Goal: Information Seeking & Learning: Check status

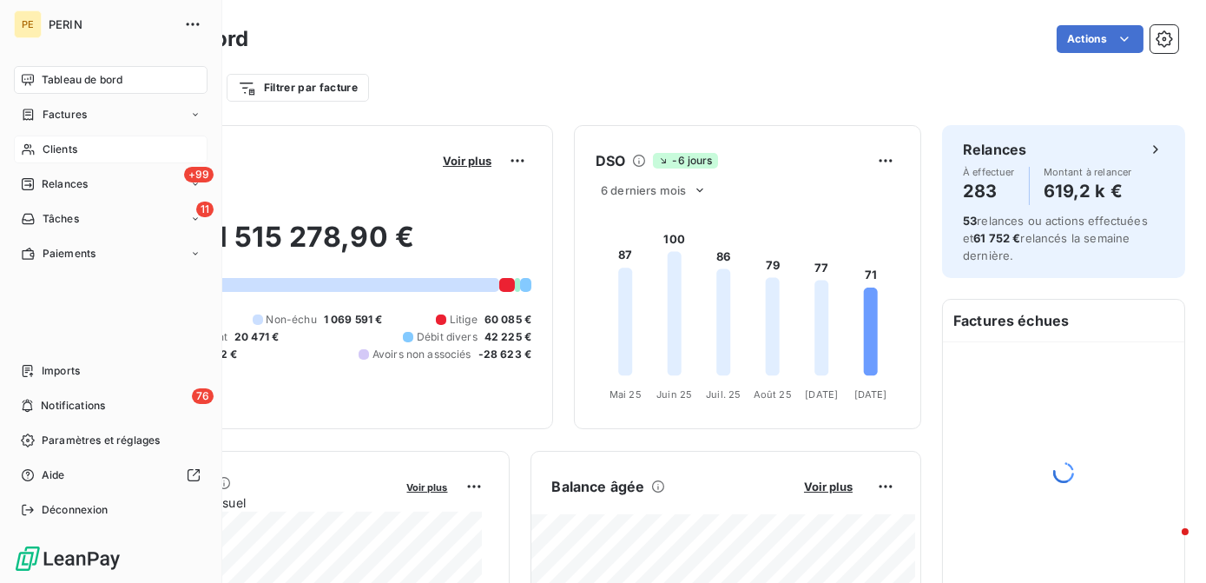
click at [48, 163] on nav "Tableau de bord Factures Clients +99 Relances 11 Tâches Paiements" at bounding box center [111, 166] width 194 height 201
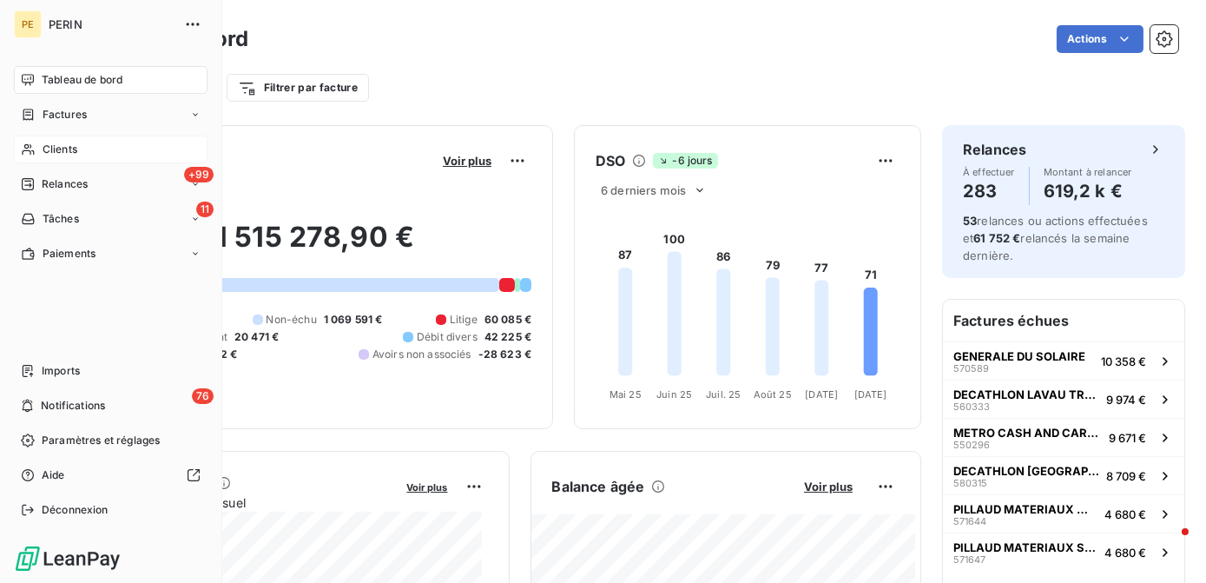
click at [56, 153] on span "Clients" at bounding box center [60, 150] width 35 height 16
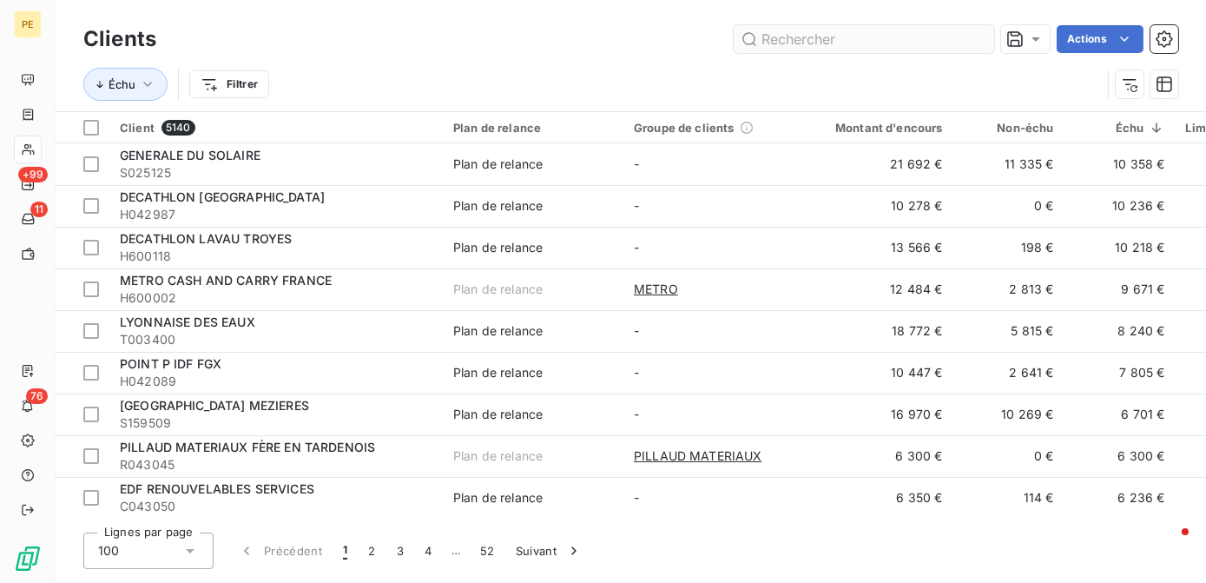
click at [785, 40] on input "text" at bounding box center [864, 39] width 260 height 28
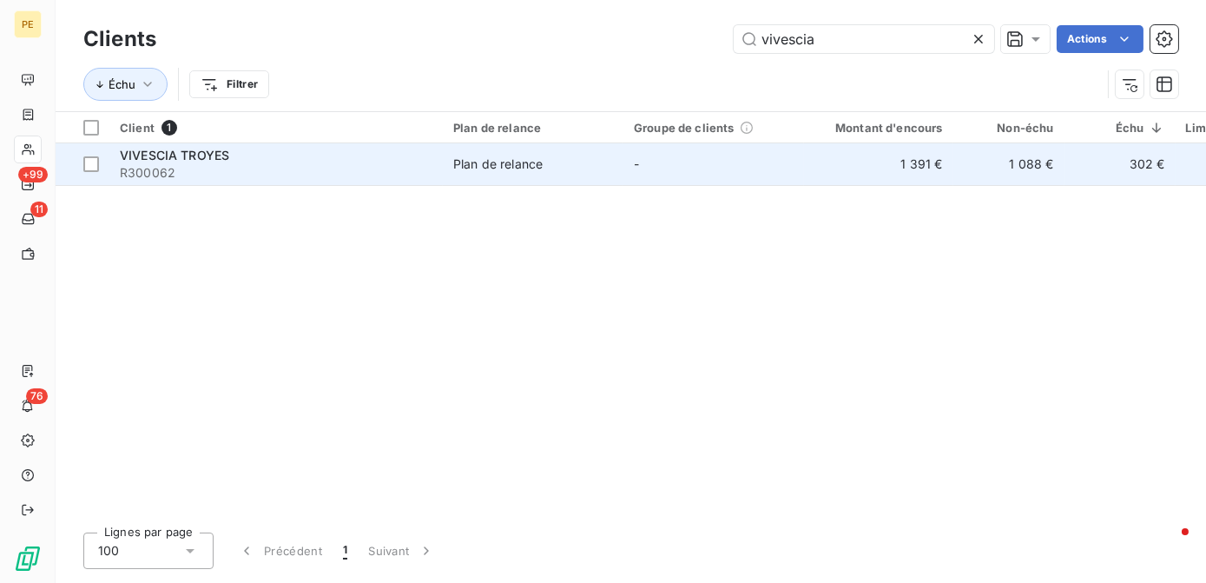
type input "vivescia"
click at [196, 177] on span "R300062" at bounding box center [276, 172] width 313 height 17
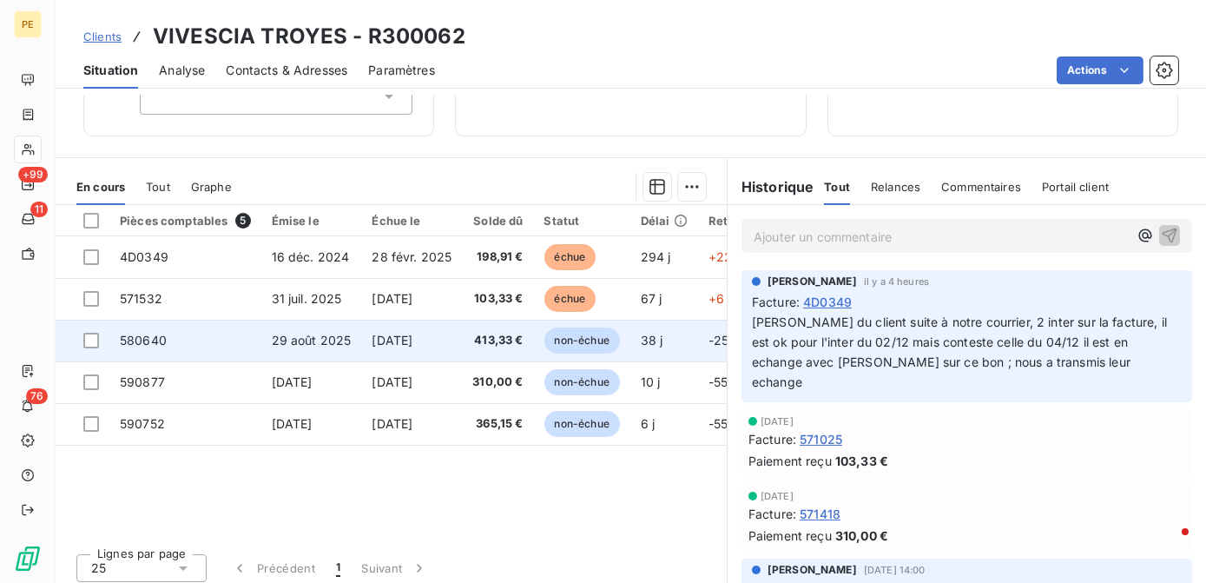
scroll to position [245, 0]
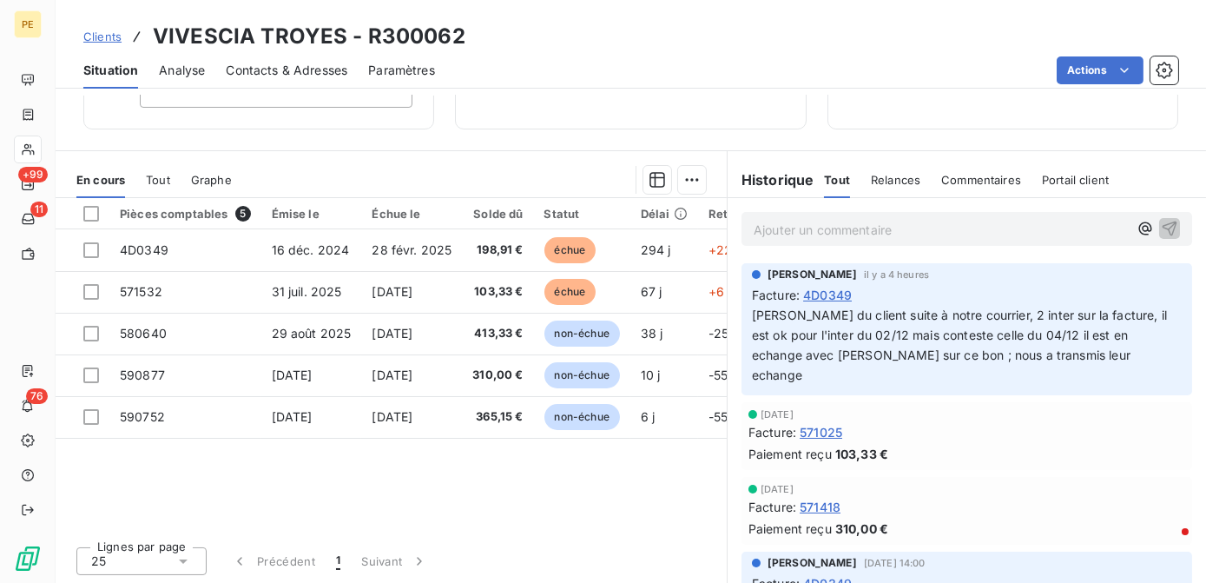
click at [1094, 307] on span "[PERSON_NAME] du client suite à notre courrier, 2 inter sur la facture, il est …" at bounding box center [961, 344] width 418 height 75
drag, startPoint x: 1130, startPoint y: 313, endPoint x: 840, endPoint y: 333, distance: 290.6
click at [840, 333] on span "[PERSON_NAME] du client suite à notre courrier, 2 inter sur la facture, il est …" at bounding box center [961, 344] width 418 height 75
drag, startPoint x: 840, startPoint y: 333, endPoint x: 854, endPoint y: 330, distance: 14.3
click at [854, 330] on span "[PERSON_NAME] du client suite à notre courrier, 2 inter sur la facture, il est …" at bounding box center [961, 344] width 418 height 75
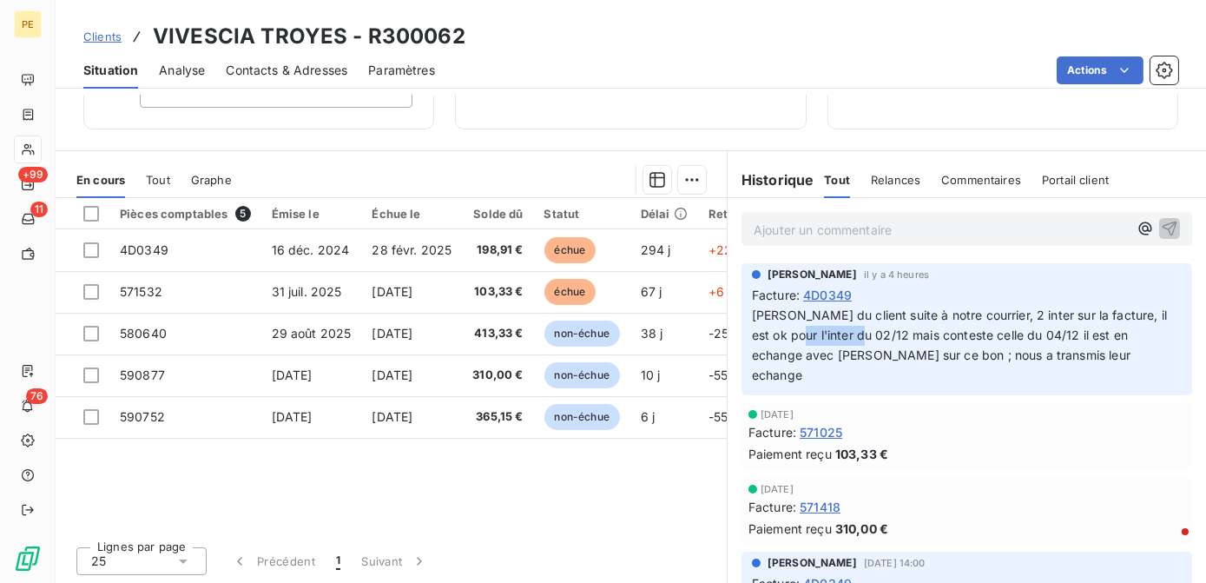
drag, startPoint x: 870, startPoint y: 330, endPoint x: 794, endPoint y: 334, distance: 75.7
click at [794, 334] on span "[PERSON_NAME] du client suite à notre courrier, 2 inter sur la facture, il est …" at bounding box center [961, 344] width 418 height 75
drag, startPoint x: 1040, startPoint y: 340, endPoint x: 1013, endPoint y: 341, distance: 26.9
click at [1013, 341] on p "[PERSON_NAME] du client suite à notre courrier, 2 inter sur la facture, il est …" at bounding box center [967, 346] width 430 height 80
drag, startPoint x: 1013, startPoint y: 341, endPoint x: 1074, endPoint y: 383, distance: 73.7
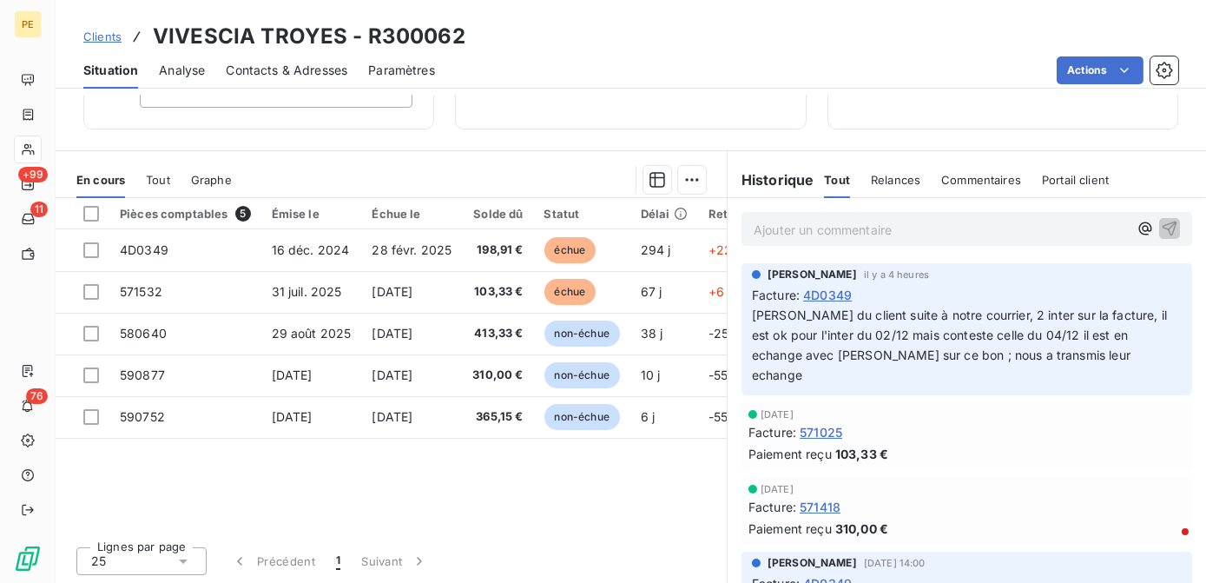
click at [1075, 402] on div "[DATE] Facture : 571025 Paiement reçu 103,33 €" at bounding box center [966, 436] width 451 height 68
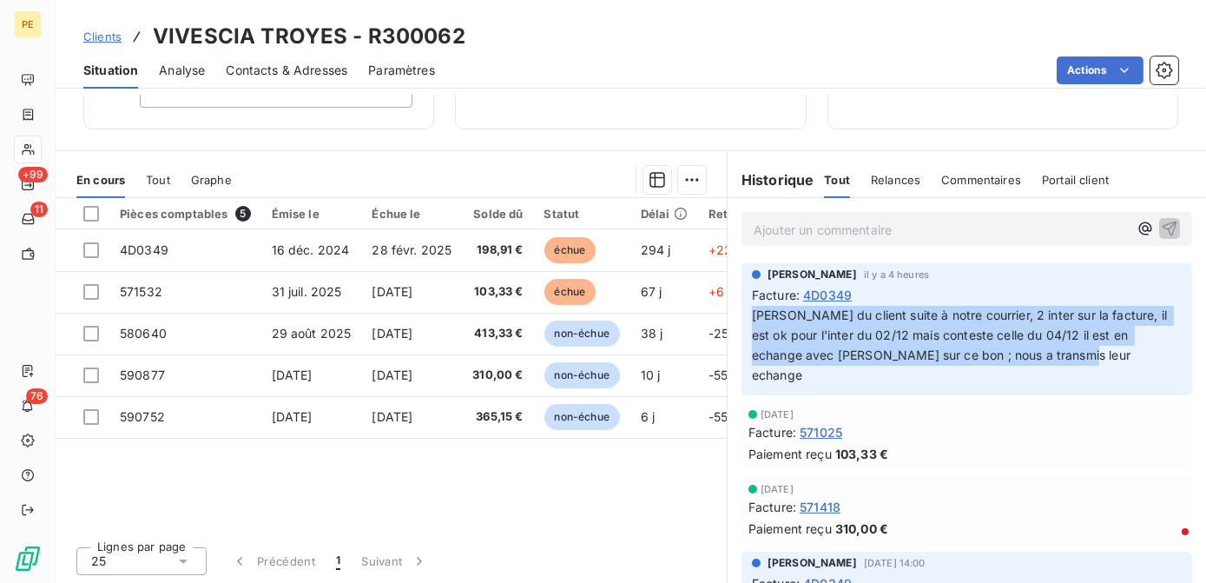
drag, startPoint x: 1084, startPoint y: 359, endPoint x: 734, endPoint y: 309, distance: 353.5
click at [741, 309] on div "[PERSON_NAME] il y a 4 heures Facture : 4D0349 [PERSON_NAME] du client suite à …" at bounding box center [966, 329] width 451 height 133
click at [991, 350] on span "[PERSON_NAME] du client suite à notre courrier, 2 inter sur la facture, il est …" at bounding box center [961, 344] width 418 height 75
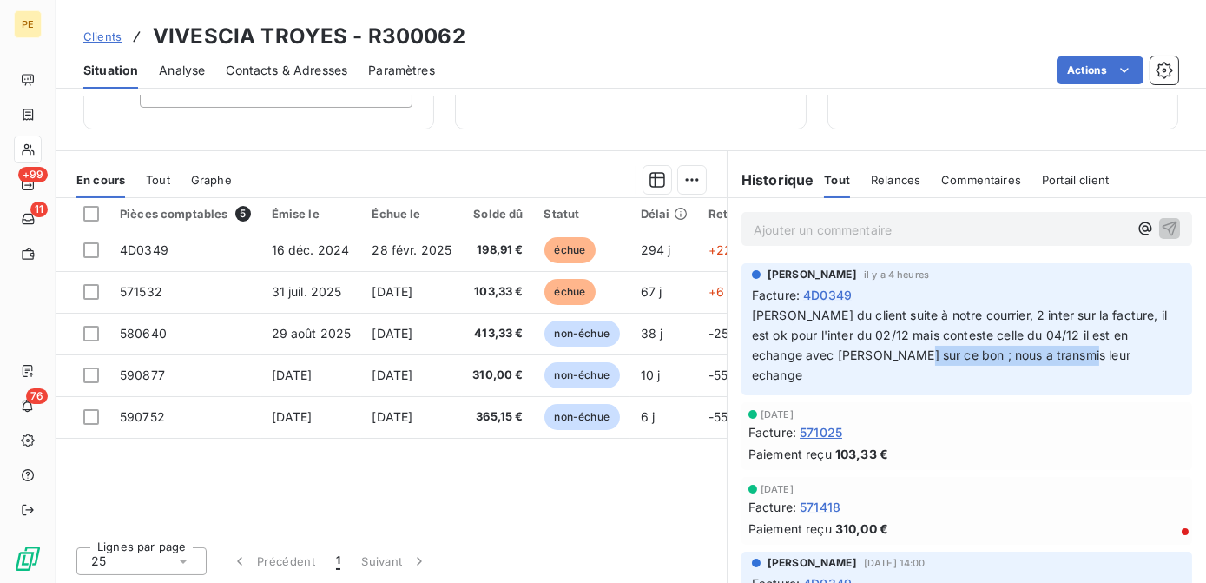
drag, startPoint x: 1074, startPoint y: 359, endPoint x: 890, endPoint y: 365, distance: 184.1
click at [890, 365] on div "[PERSON_NAME] il y a 4 heures Facture : 4D0349 [PERSON_NAME] du client suite à …" at bounding box center [966, 329] width 451 height 133
click at [477, 472] on div "Pièces comptables 5 Émise le Échue le Solde dû Statut Délai Retard Mode de règl…" at bounding box center [391, 365] width 671 height 334
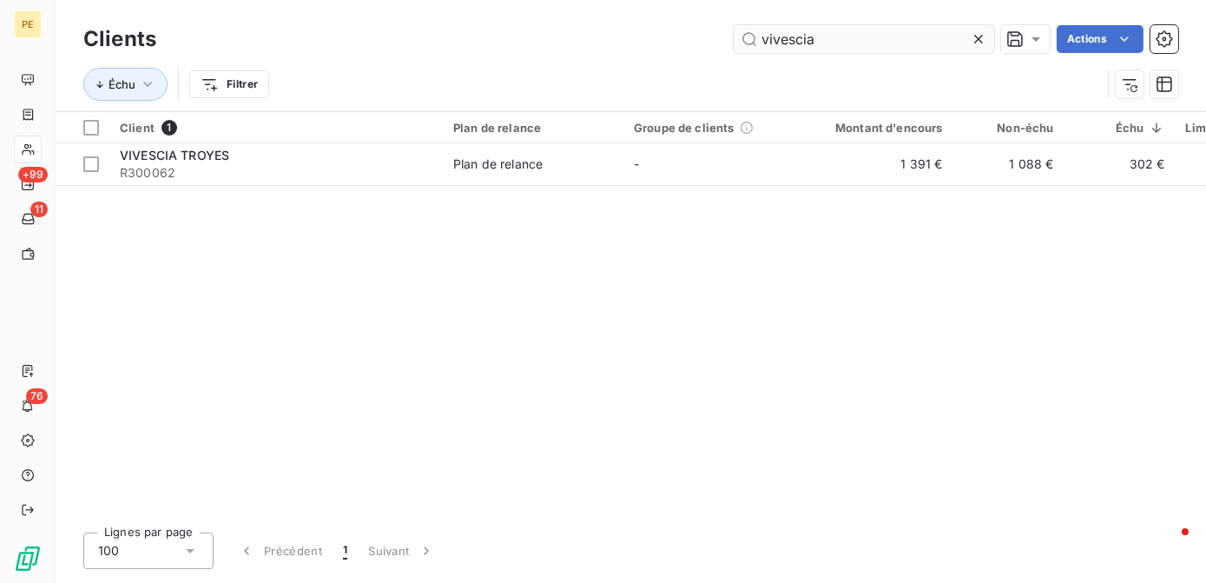
click at [976, 41] on icon at bounding box center [978, 38] width 17 height 17
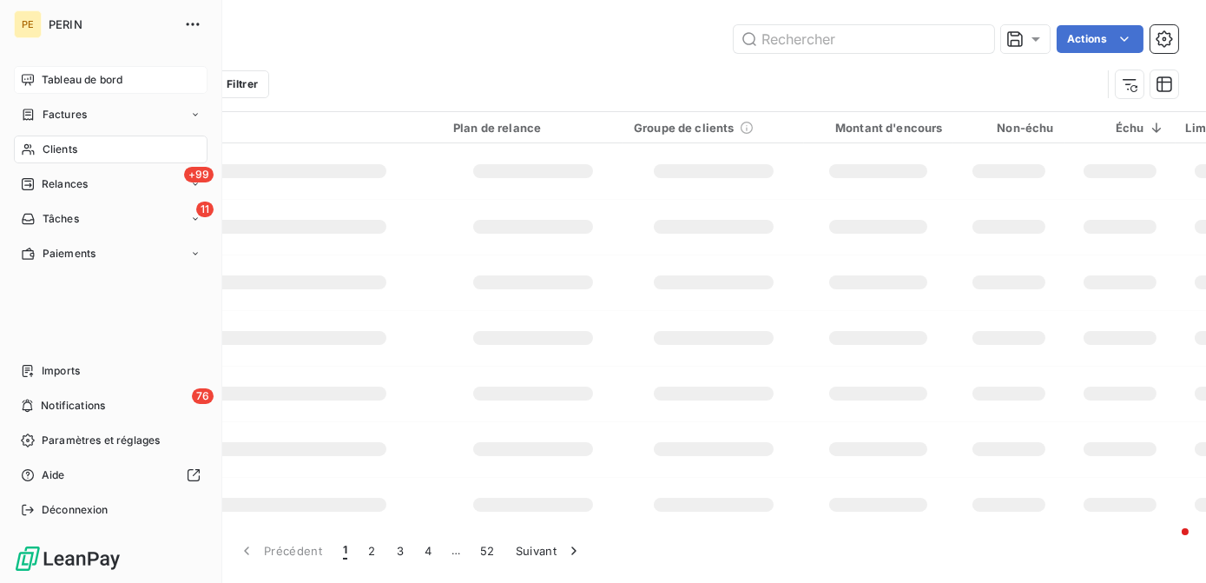
click at [87, 81] on span "Tableau de bord" at bounding box center [82, 80] width 81 height 16
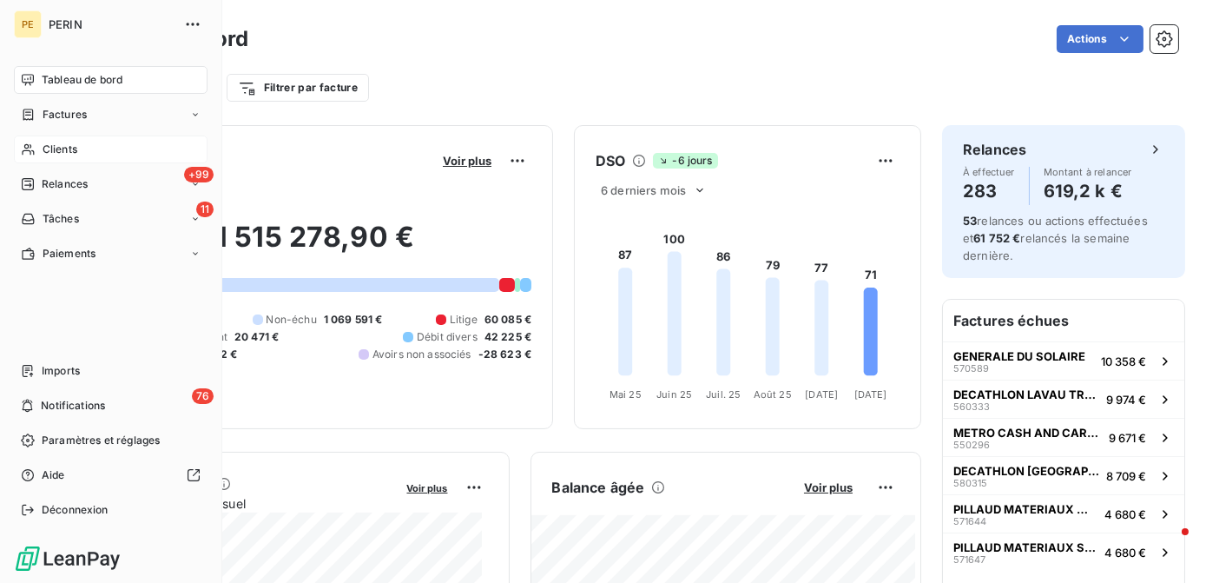
click at [57, 155] on span "Clients" at bounding box center [60, 150] width 35 height 16
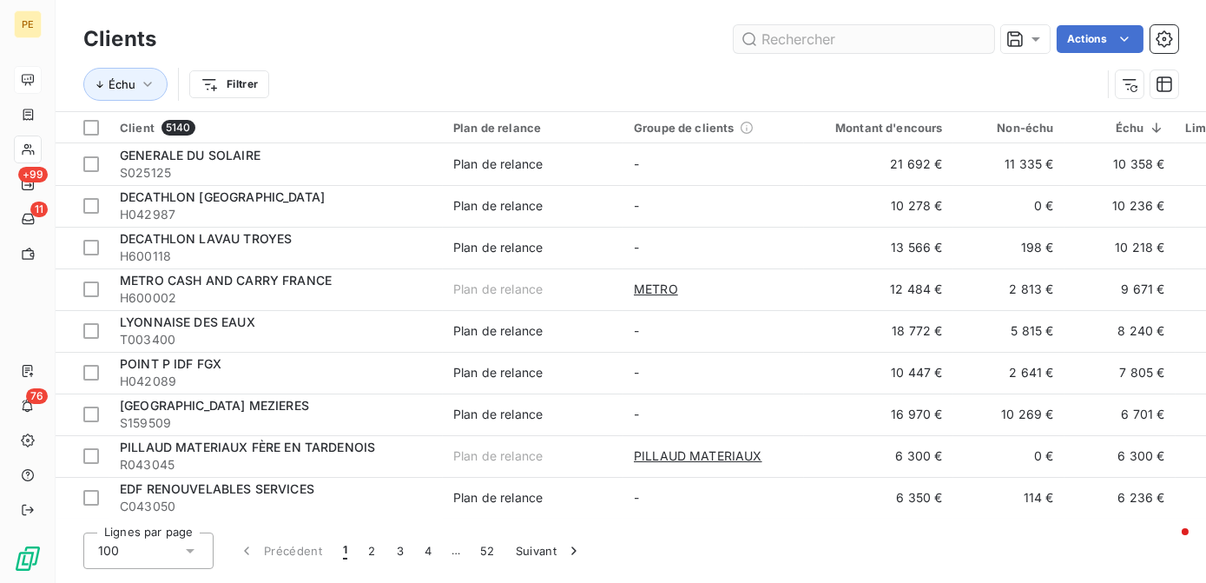
click at [787, 38] on input "text" at bounding box center [864, 39] width 260 height 28
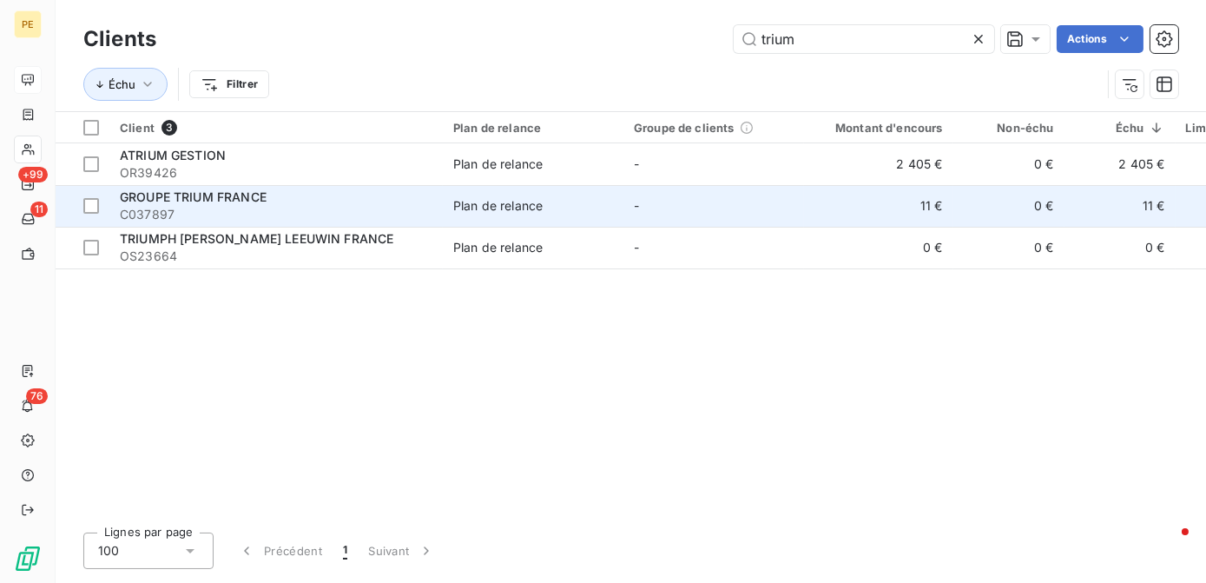
type input "trium"
click at [1114, 214] on td "11 €" at bounding box center [1119, 206] width 111 height 42
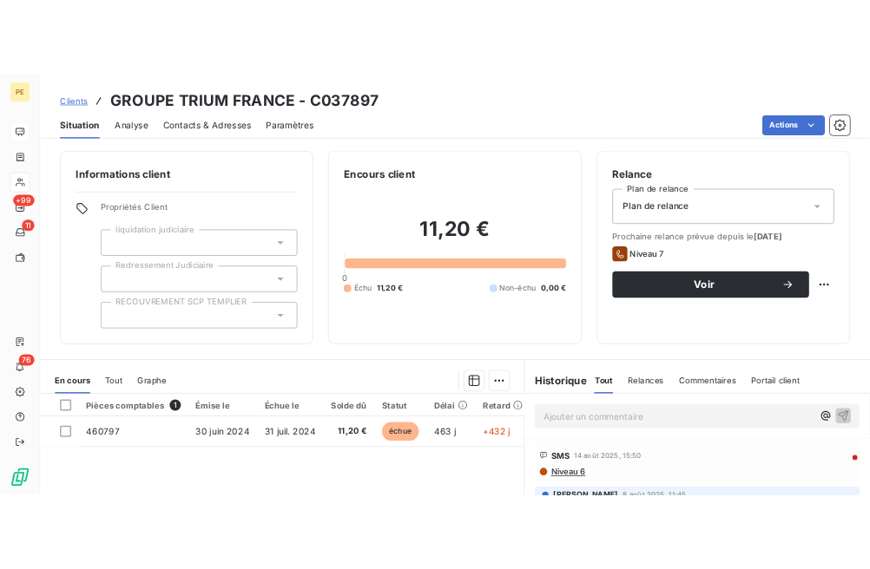
scroll to position [78, 0]
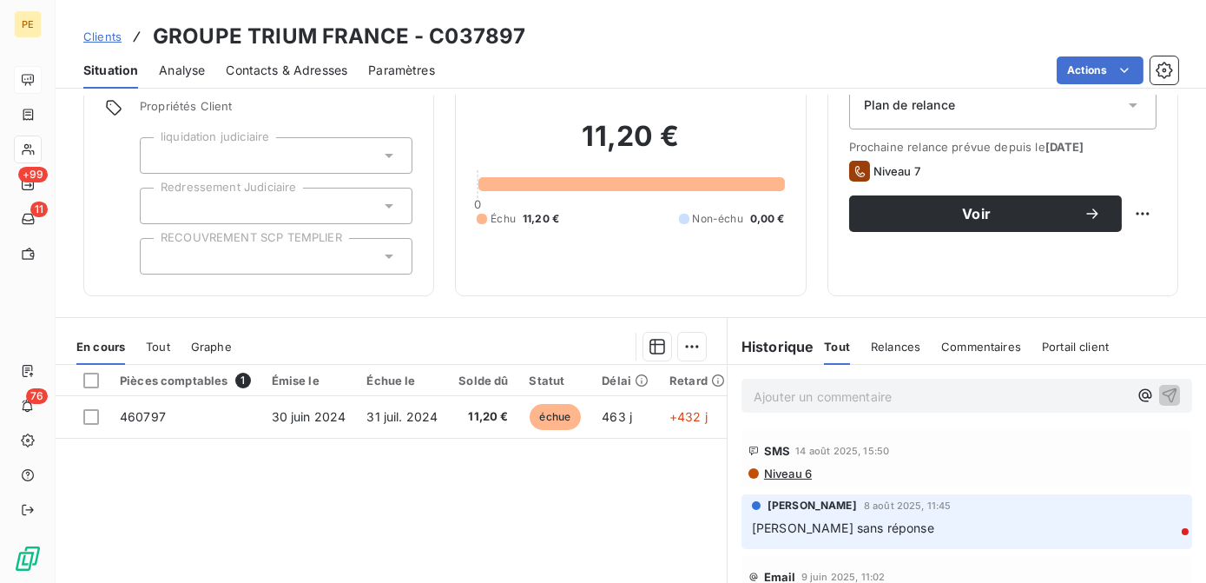
click at [785, 477] on span "Niveau 6" at bounding box center [786, 473] width 49 height 14
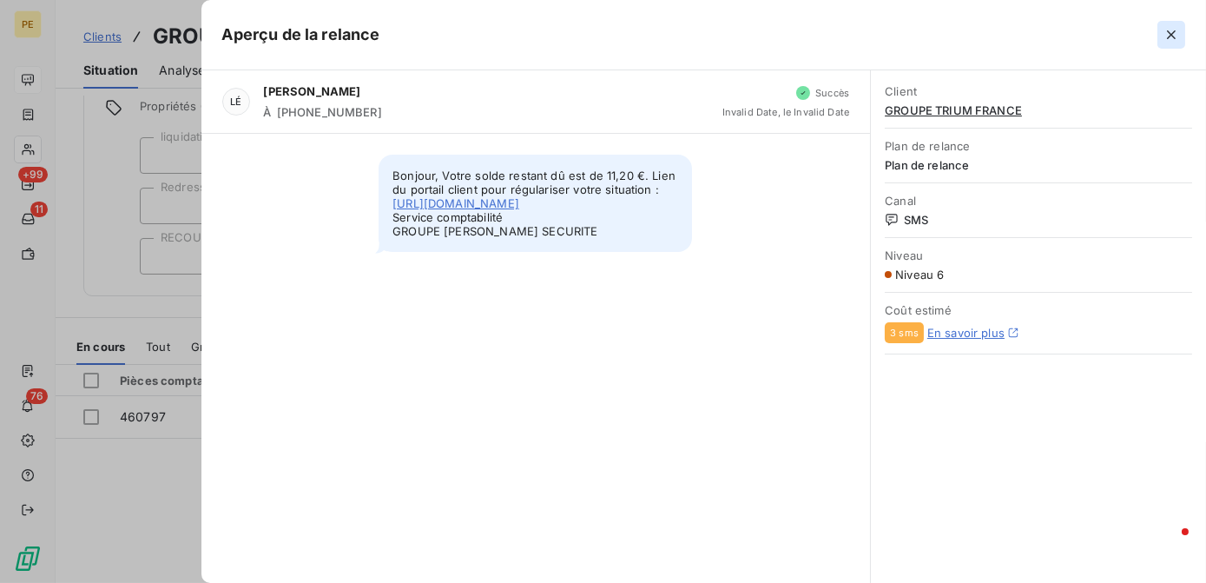
click at [1175, 38] on icon "button" at bounding box center [1170, 34] width 17 height 17
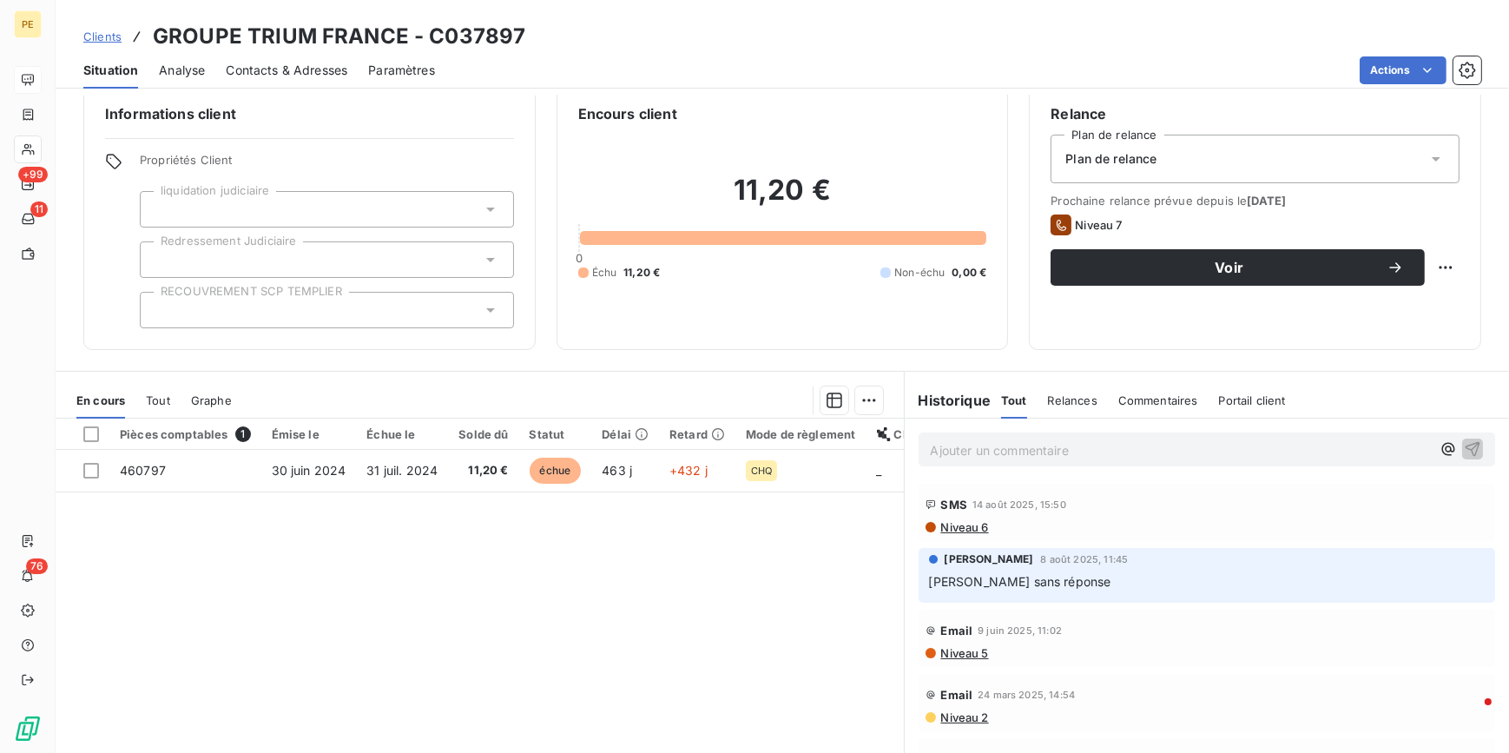
scroll to position [0, 0]
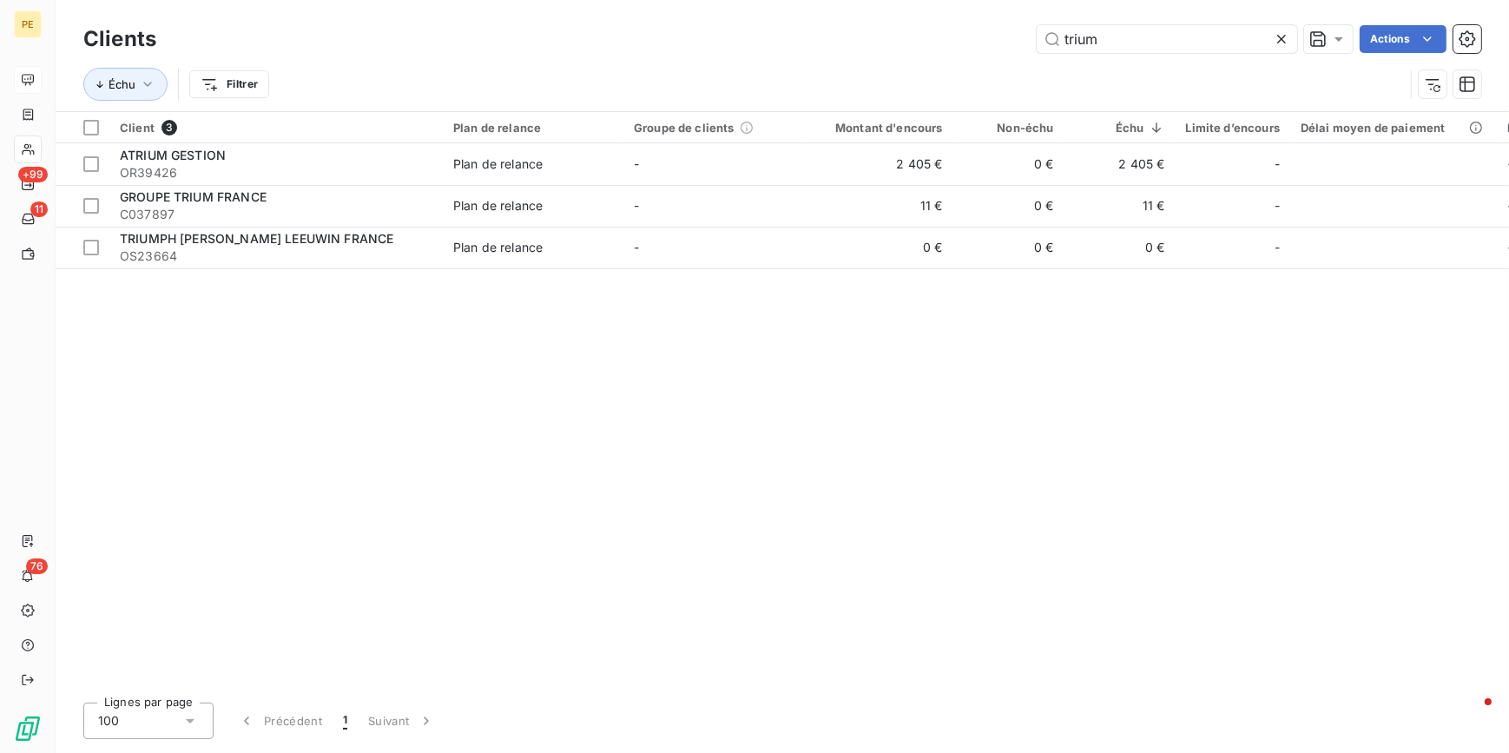
click at [1205, 38] on icon at bounding box center [1281, 38] width 17 height 17
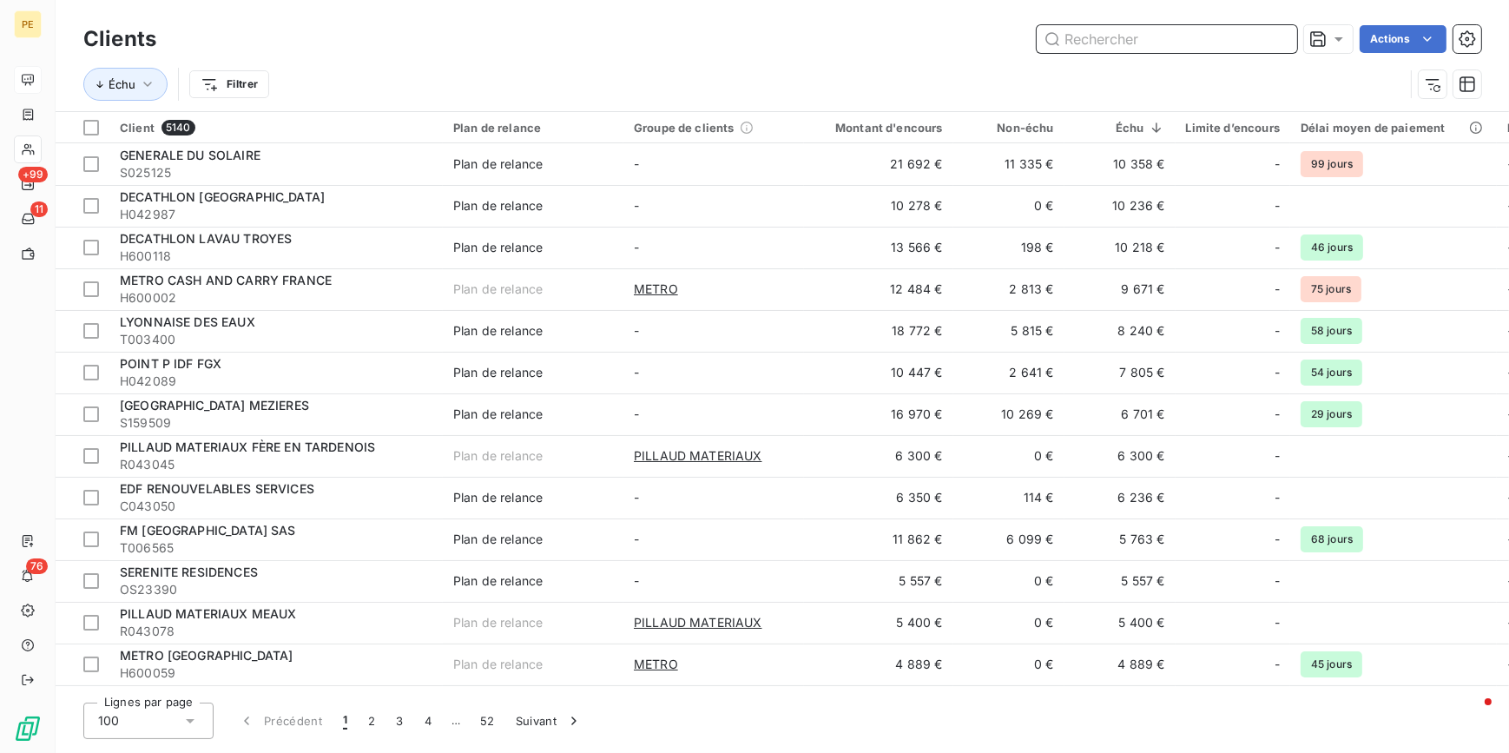
click at [1125, 50] on input "text" at bounding box center [1167, 39] width 260 height 28
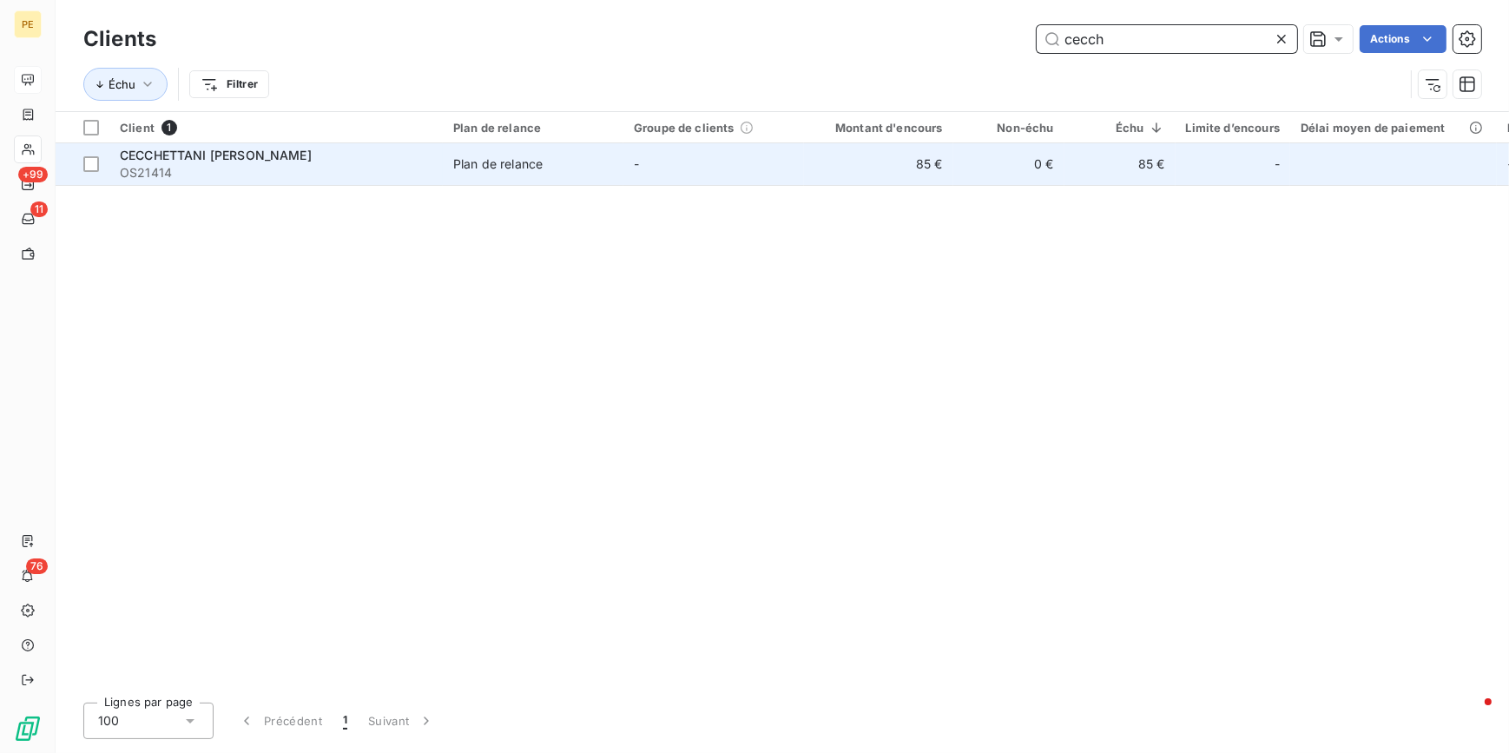
type input "cecch"
click at [156, 168] on span "OS21414" at bounding box center [276, 172] width 313 height 17
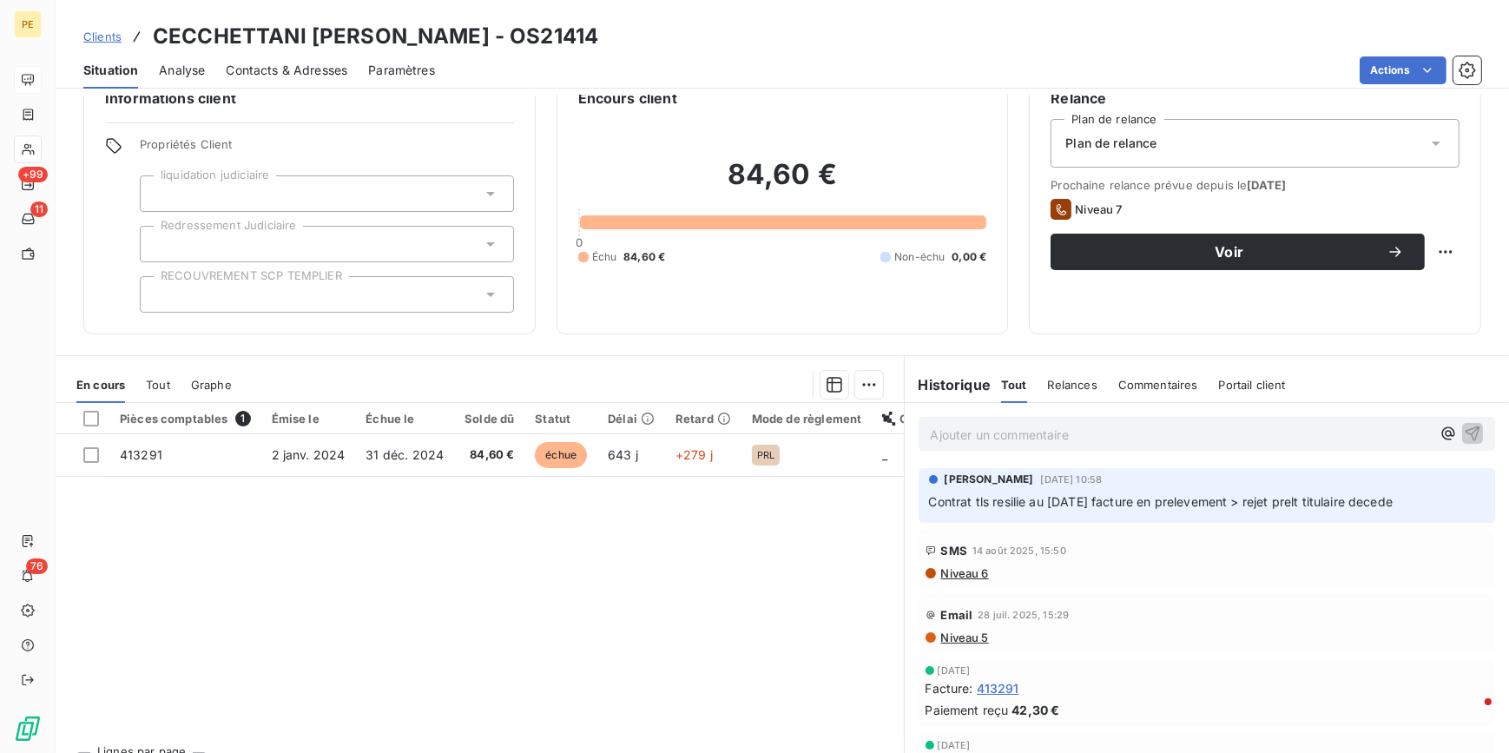
scroll to position [76, 0]
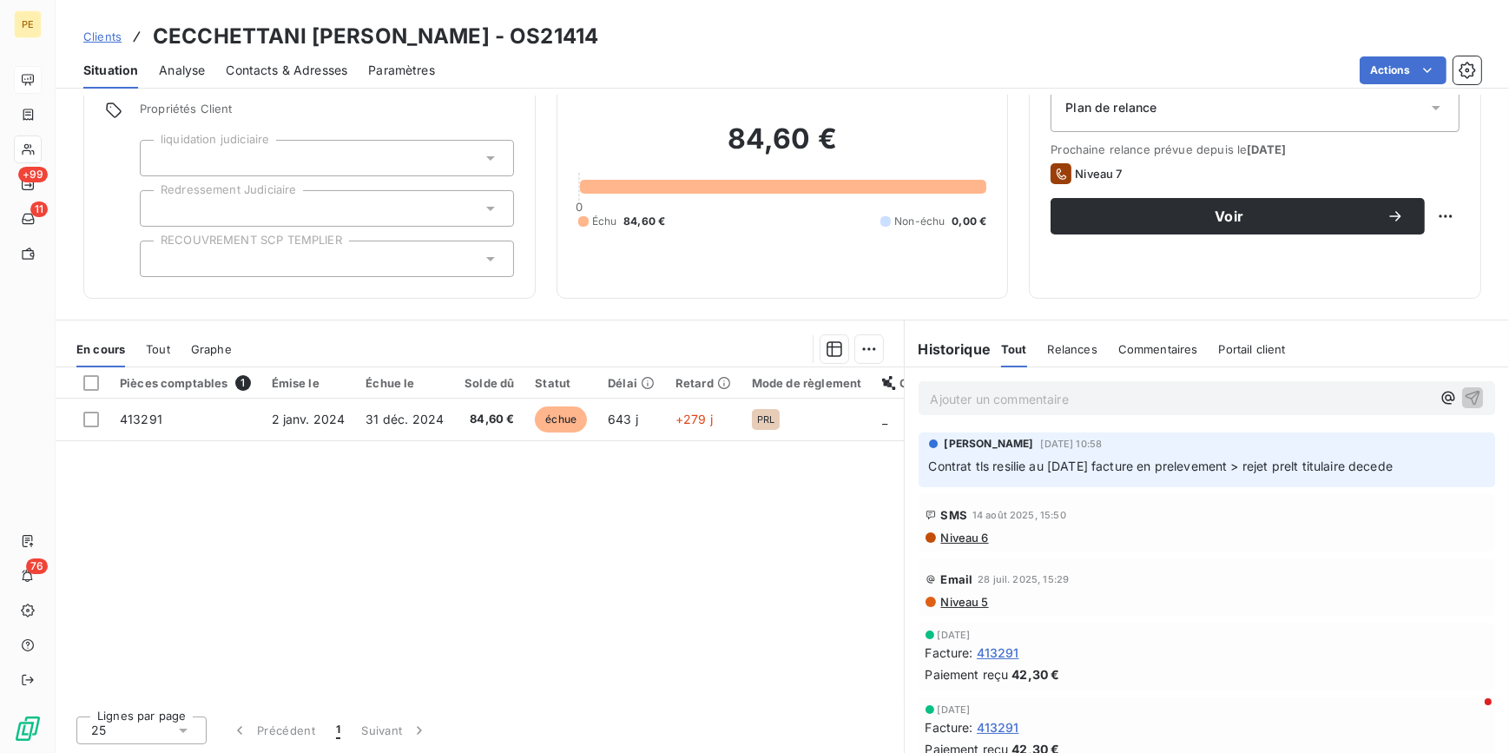
click at [313, 63] on span "Contacts & Adresses" at bounding box center [287, 70] width 122 height 17
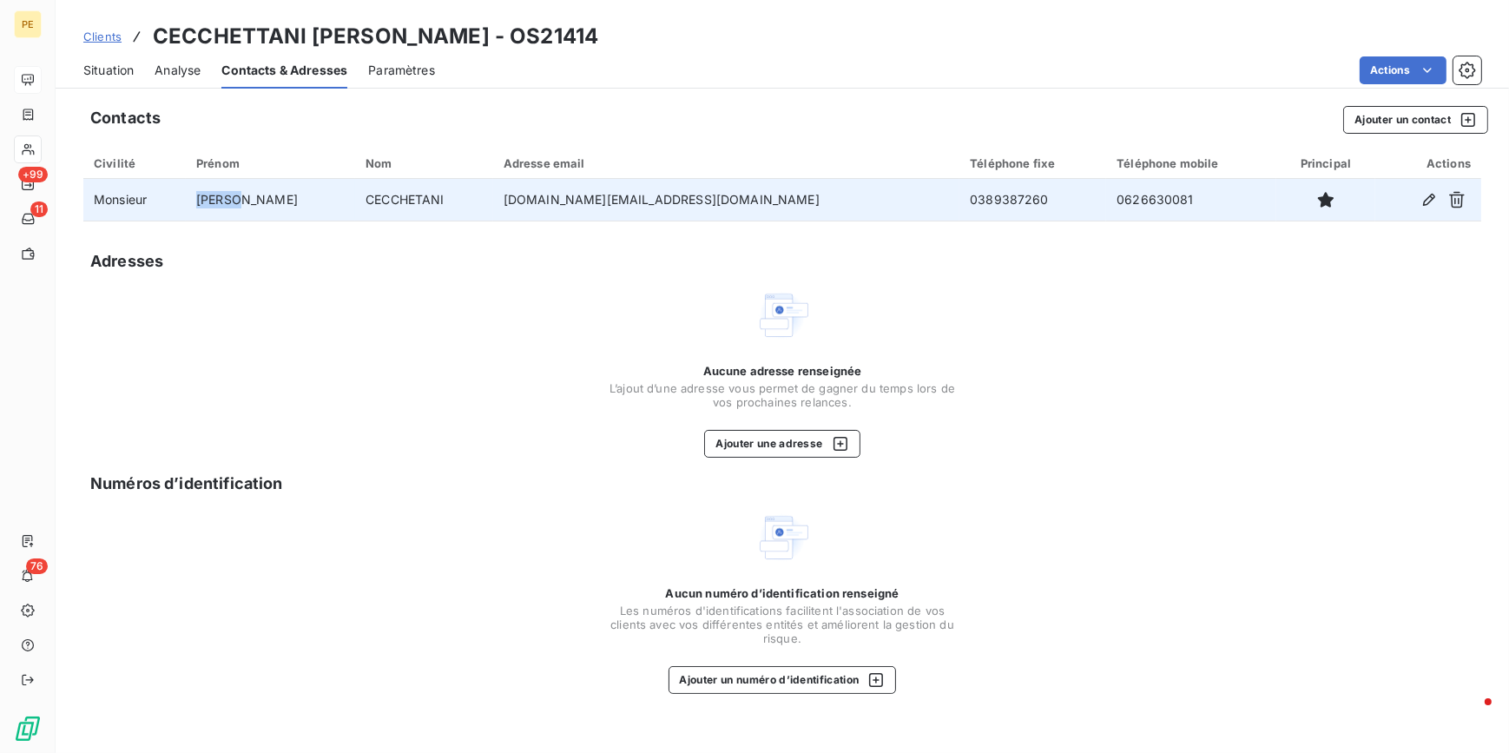
drag, startPoint x: 213, startPoint y: 199, endPoint x: 300, endPoint y: 199, distance: 86.8
click at [300, 199] on tr "Monsieur [PERSON_NAME] [DOMAIN_NAME][EMAIL_ADDRESS][DOMAIN_NAME] 0389387260 062…" at bounding box center [782, 200] width 1398 height 42
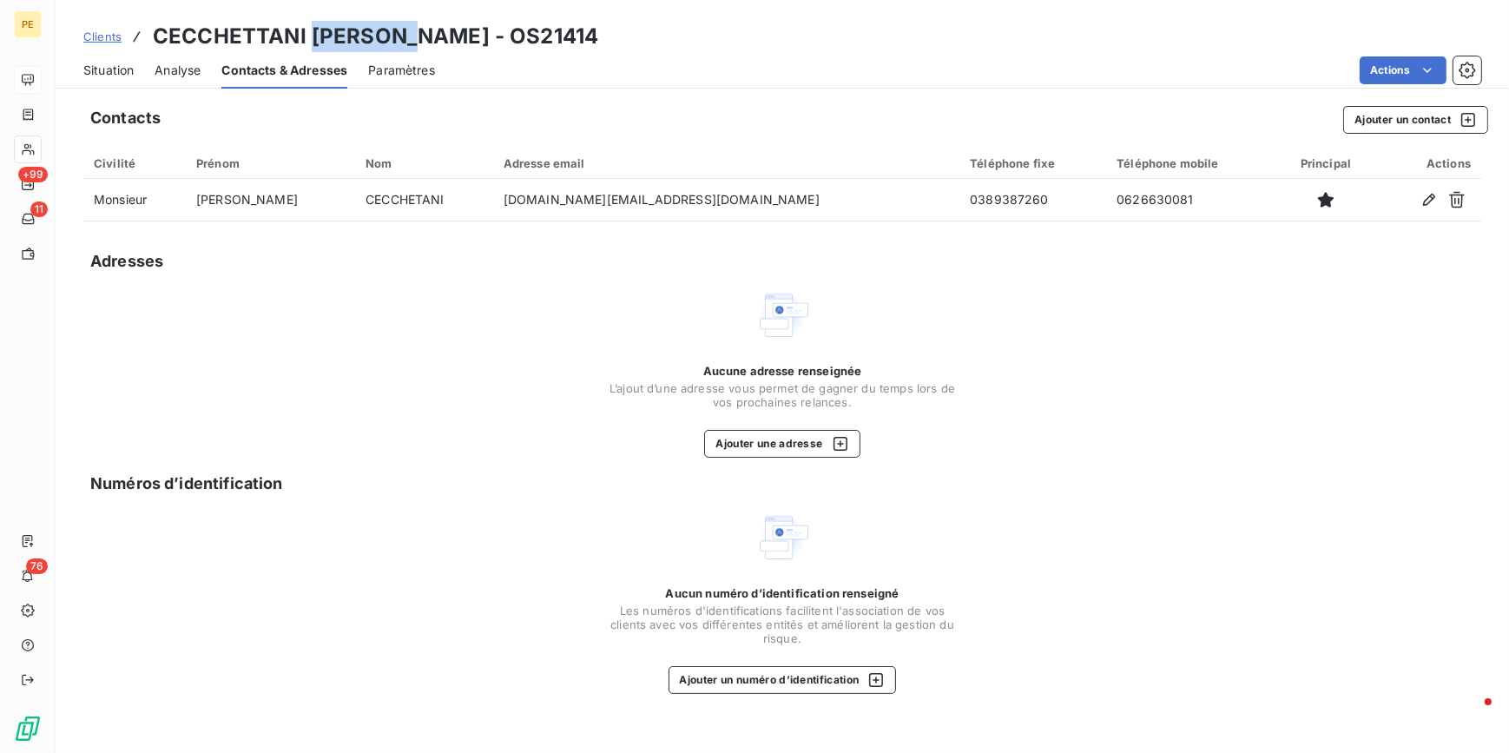
drag, startPoint x: 307, startPoint y: 35, endPoint x: 392, endPoint y: 36, distance: 84.2
click at [392, 36] on h3 "CECCHETTANI [PERSON_NAME] - OS21414" at bounding box center [375, 36] width 445 height 31
click at [577, 381] on div "Aucune adresse renseignée L’ajout d’une adresse vous permet [PERSON_NAME] du te…" at bounding box center [782, 372] width 1398 height 170
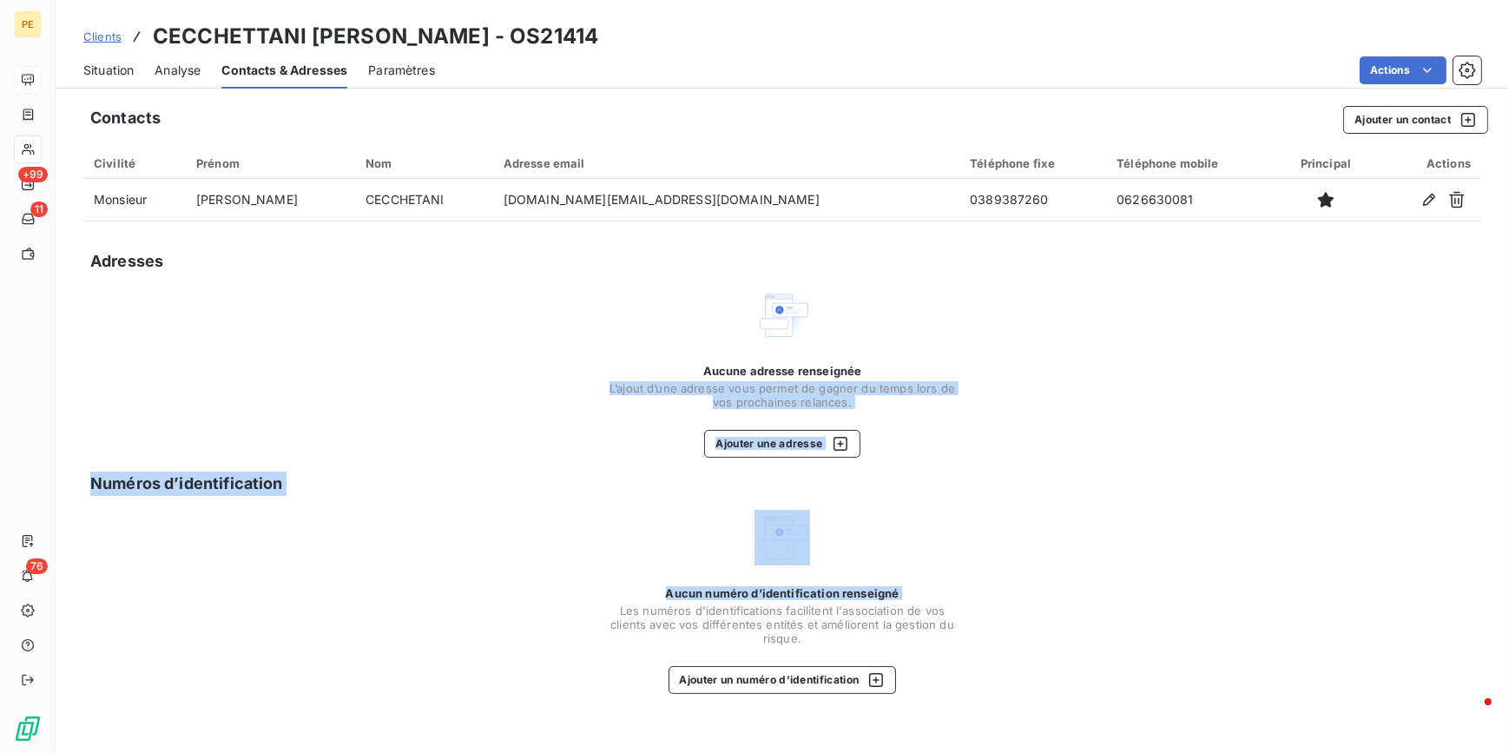
click at [320, 582] on html "PE +99 11 76 Clients CECCHETTANI [PERSON_NAME] - OS21414 Situation Analyse Cont…" at bounding box center [754, 376] width 1509 height 753
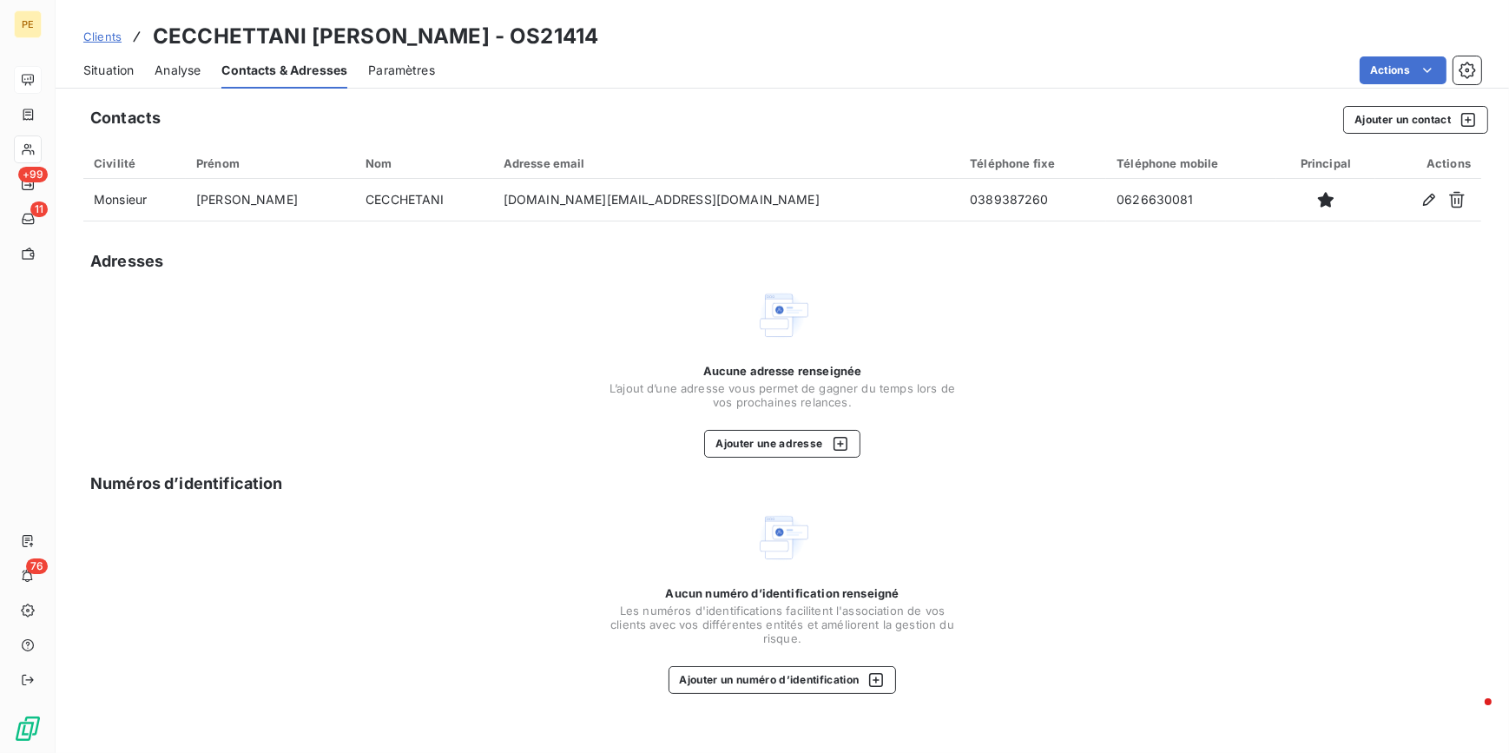
click at [81, 68] on div "Situation Analyse Contacts & Adresses Paramètres Actions" at bounding box center [782, 70] width 1453 height 36
click at [114, 62] on span "Situation" at bounding box center [108, 70] width 50 height 17
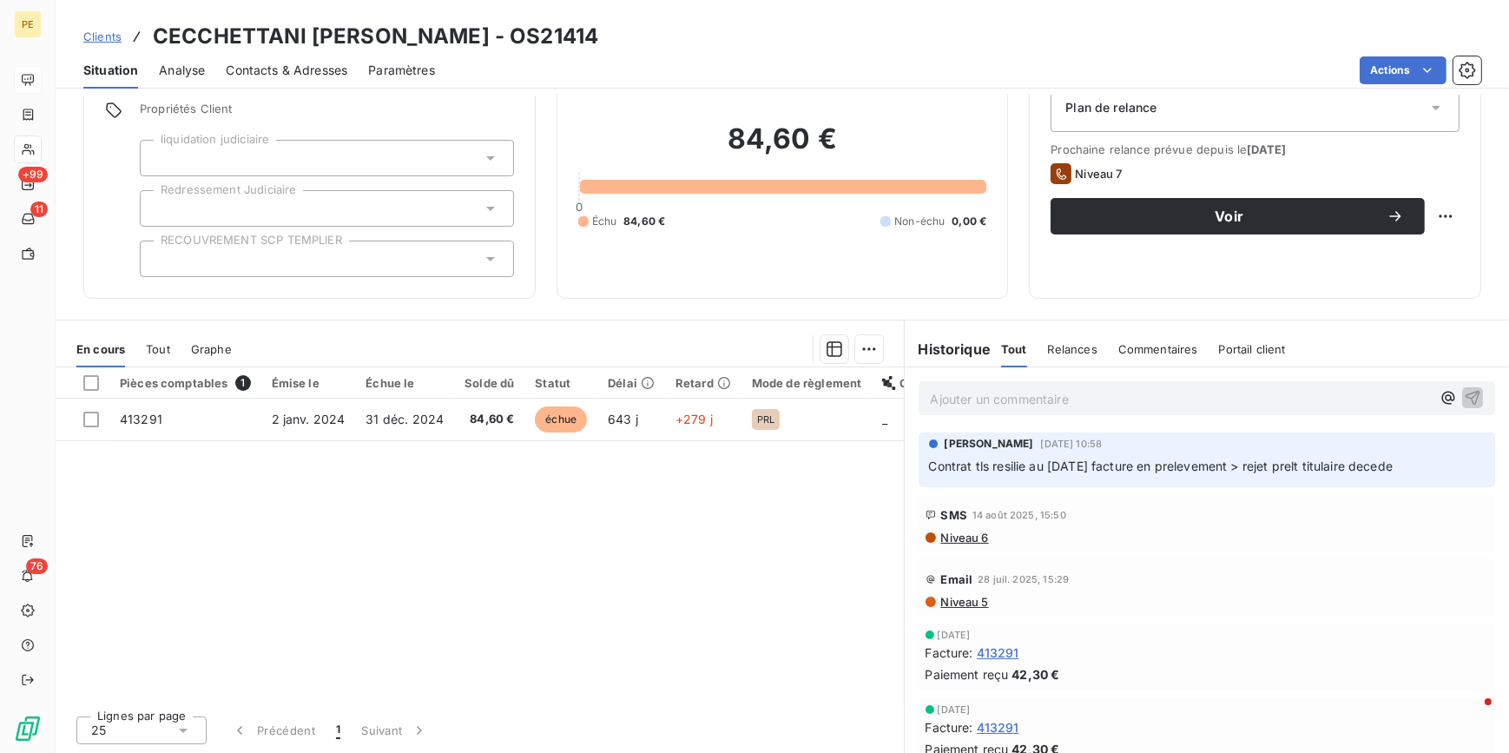
scroll to position [0, 0]
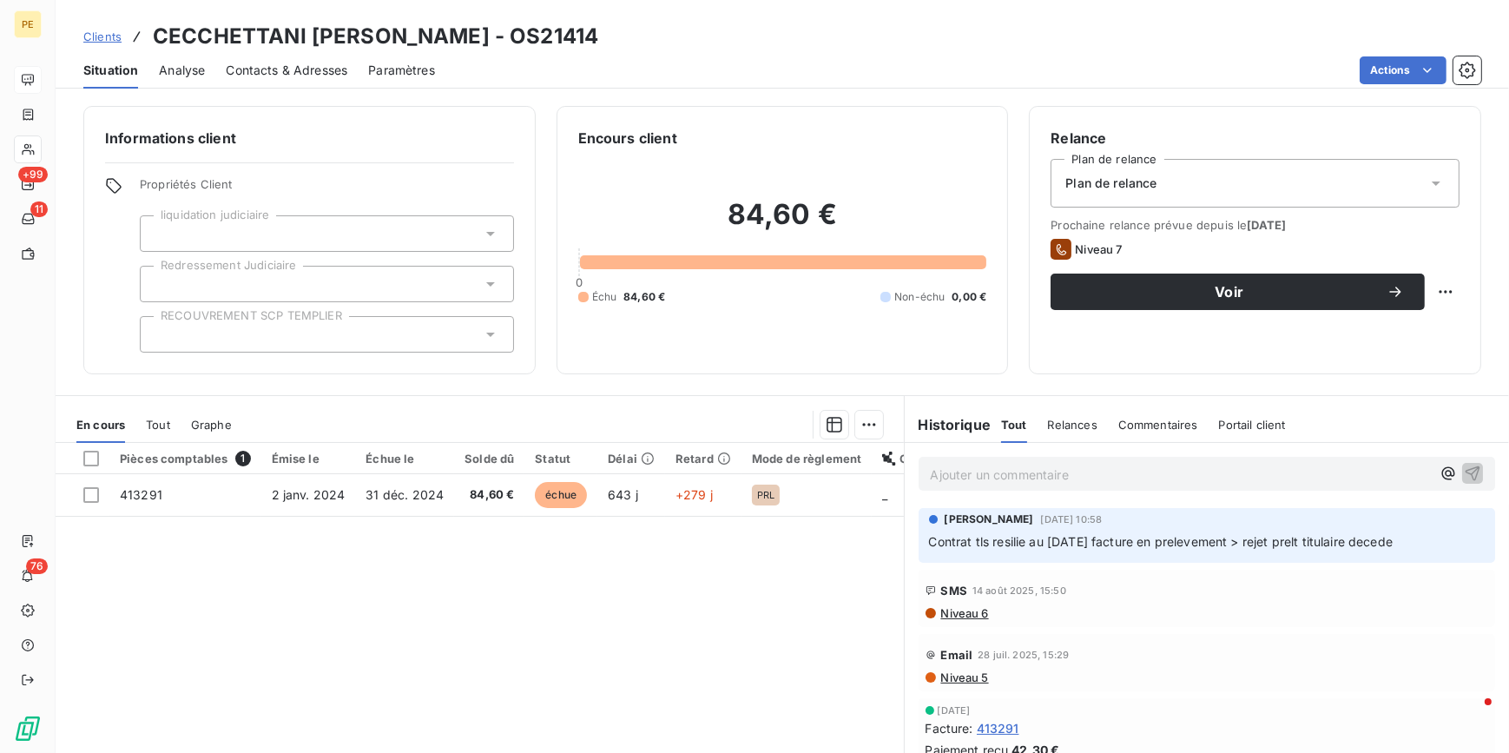
drag, startPoint x: 920, startPoint y: 538, endPoint x: 1388, endPoint y: 549, distance: 468.0
click at [1205, 549] on div "[PERSON_NAME] [DATE] 10:58 Contrat tls resilie au [DATE] facture en prelevement…" at bounding box center [1206, 535] width 577 height 55
click at [503, 582] on div "Pièces comptables 1 Émise le Échue le Solde dû Statut Délai Retard Mode de règl…" at bounding box center [480, 610] width 848 height 334
click at [295, 70] on span "Contacts & Adresses" at bounding box center [287, 70] width 122 height 17
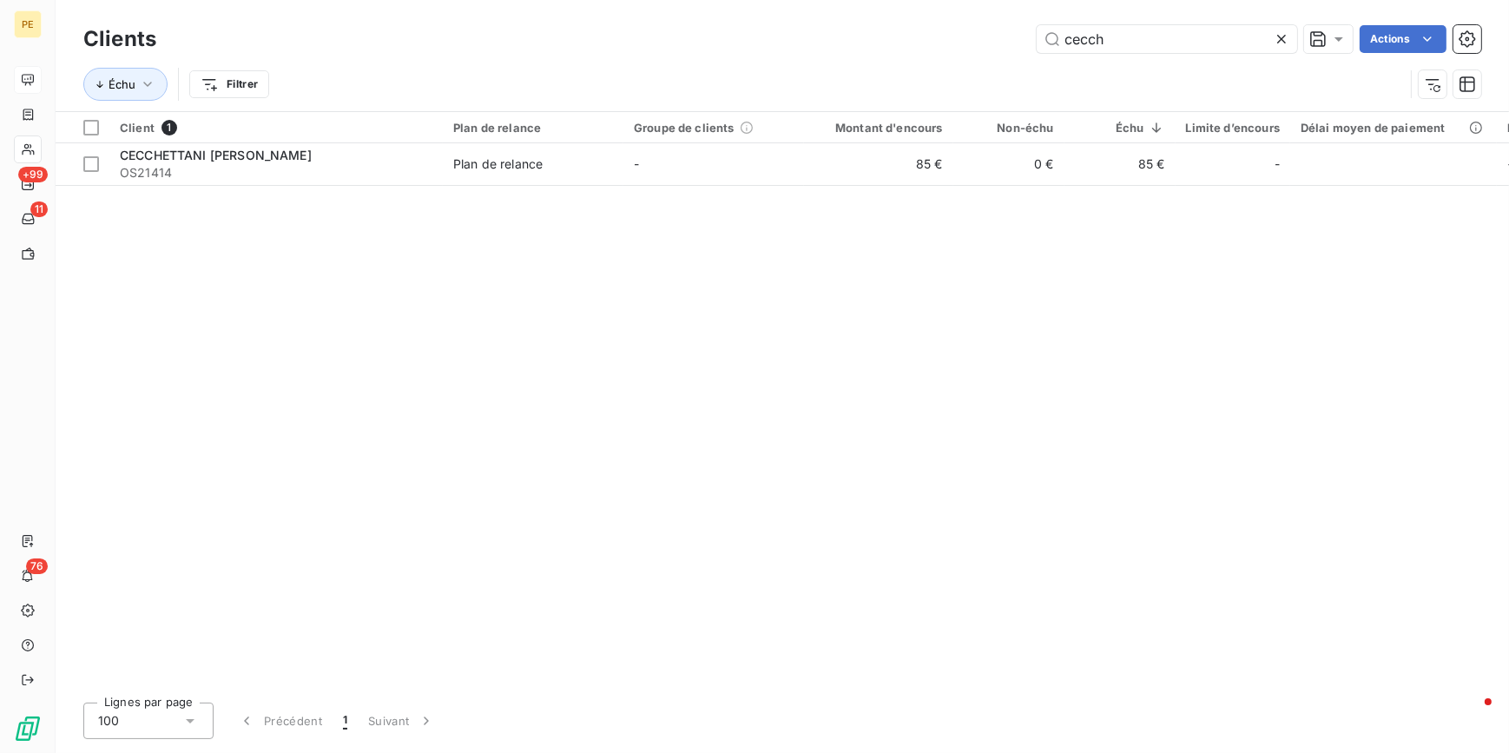
drag, startPoint x: 1118, startPoint y: 44, endPoint x: 809, endPoint y: 28, distance: 309.5
click at [809, 30] on div "cecch Actions" at bounding box center [829, 39] width 1304 height 28
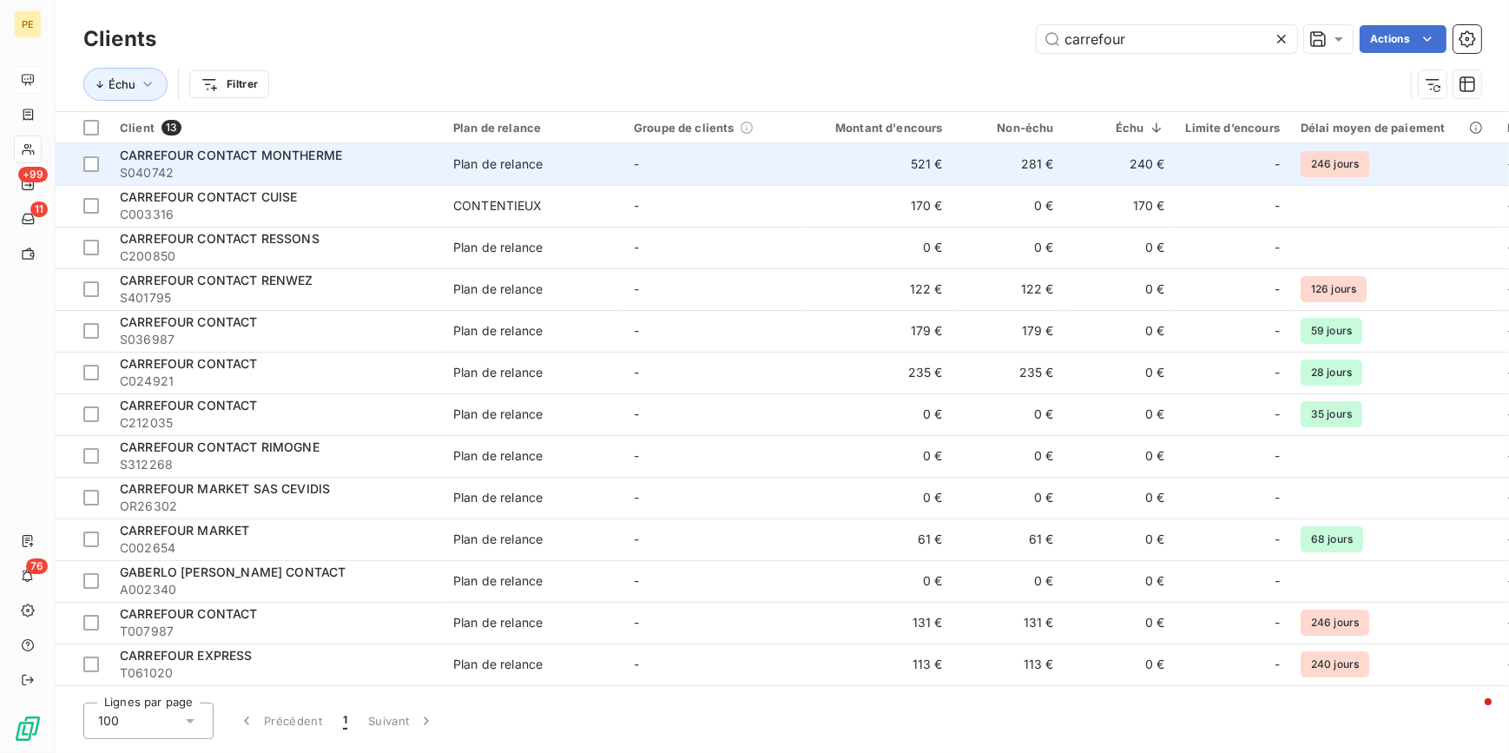
type input "carrefour"
click at [150, 160] on span "CARREFOUR CONTACT MONTHERME" at bounding box center [231, 155] width 222 height 15
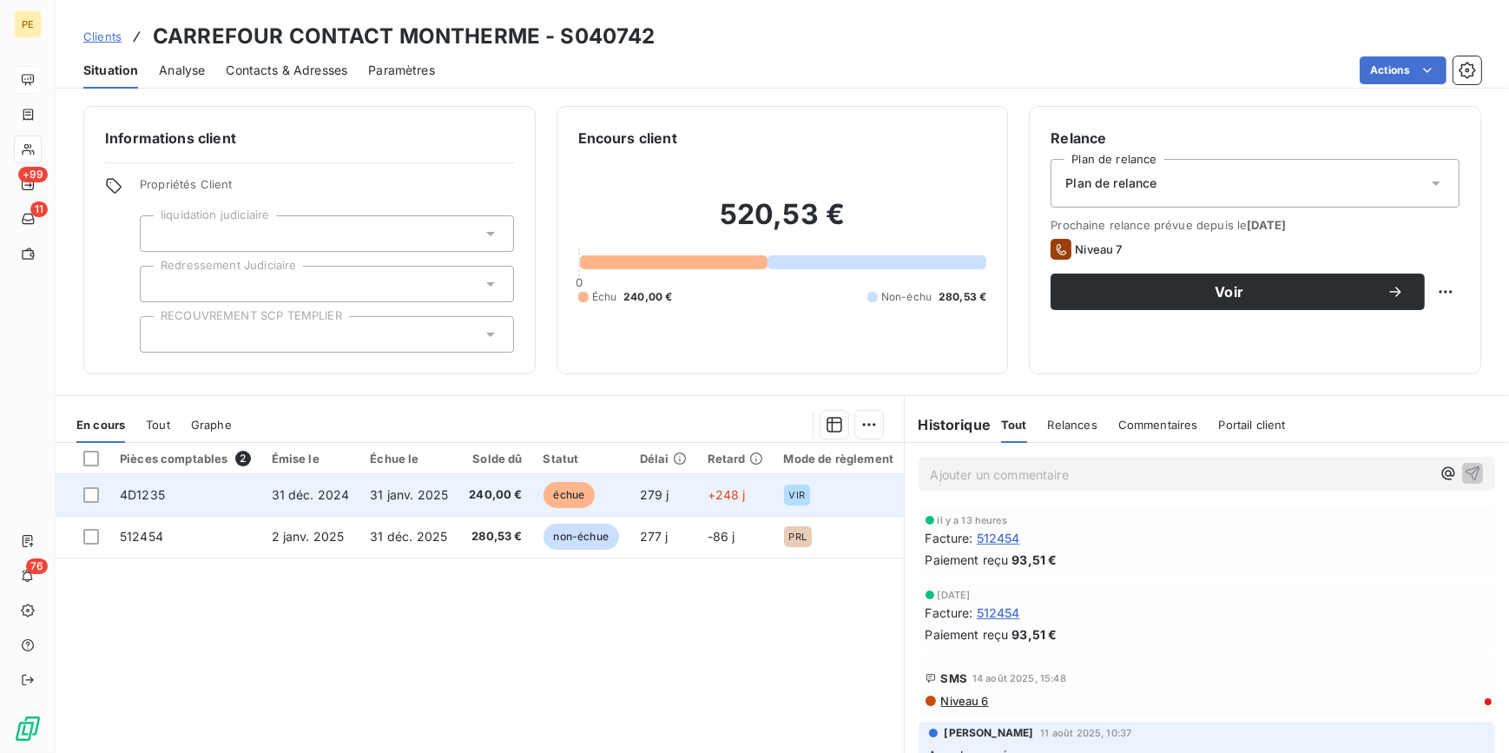
click at [372, 506] on td "31 janv. 2025" at bounding box center [408, 495] width 99 height 42
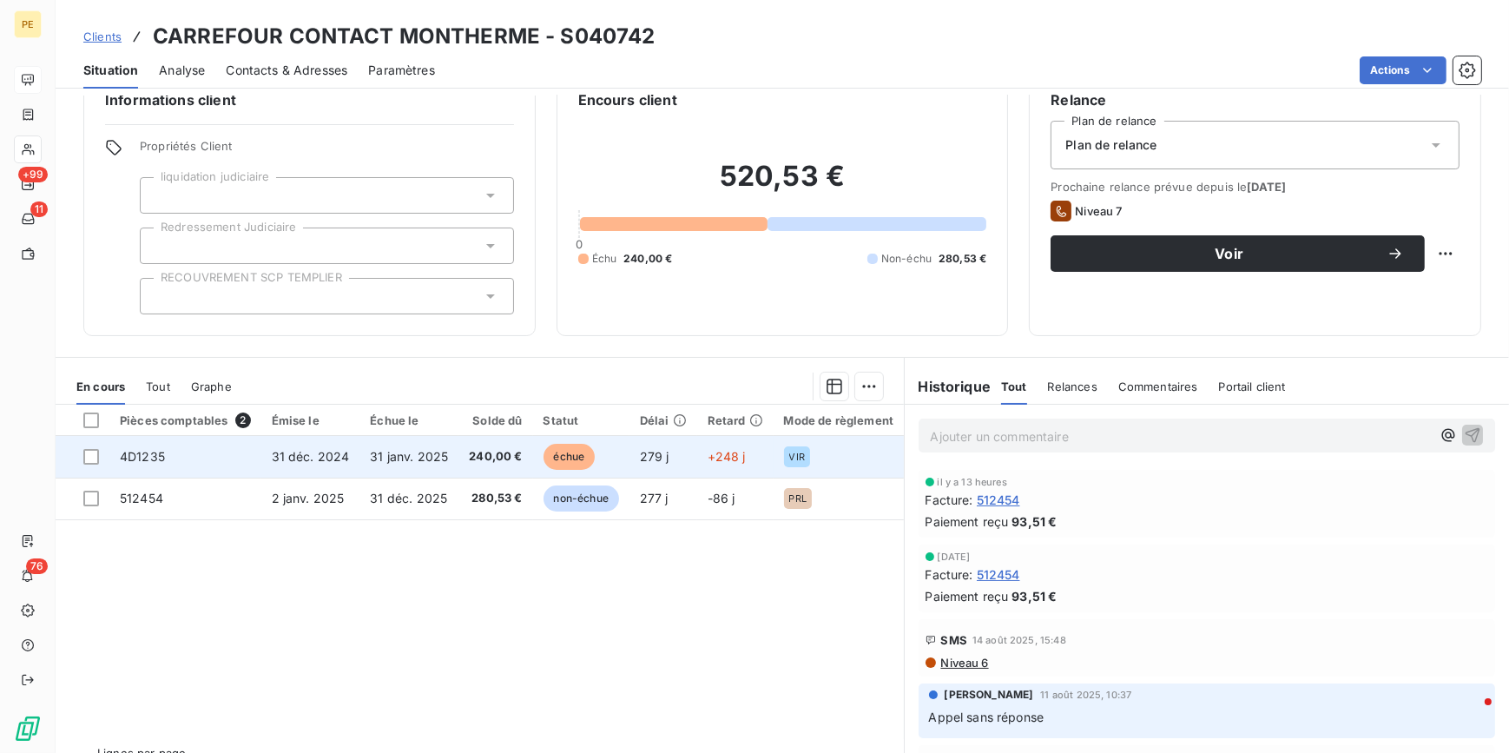
scroll to position [76, 0]
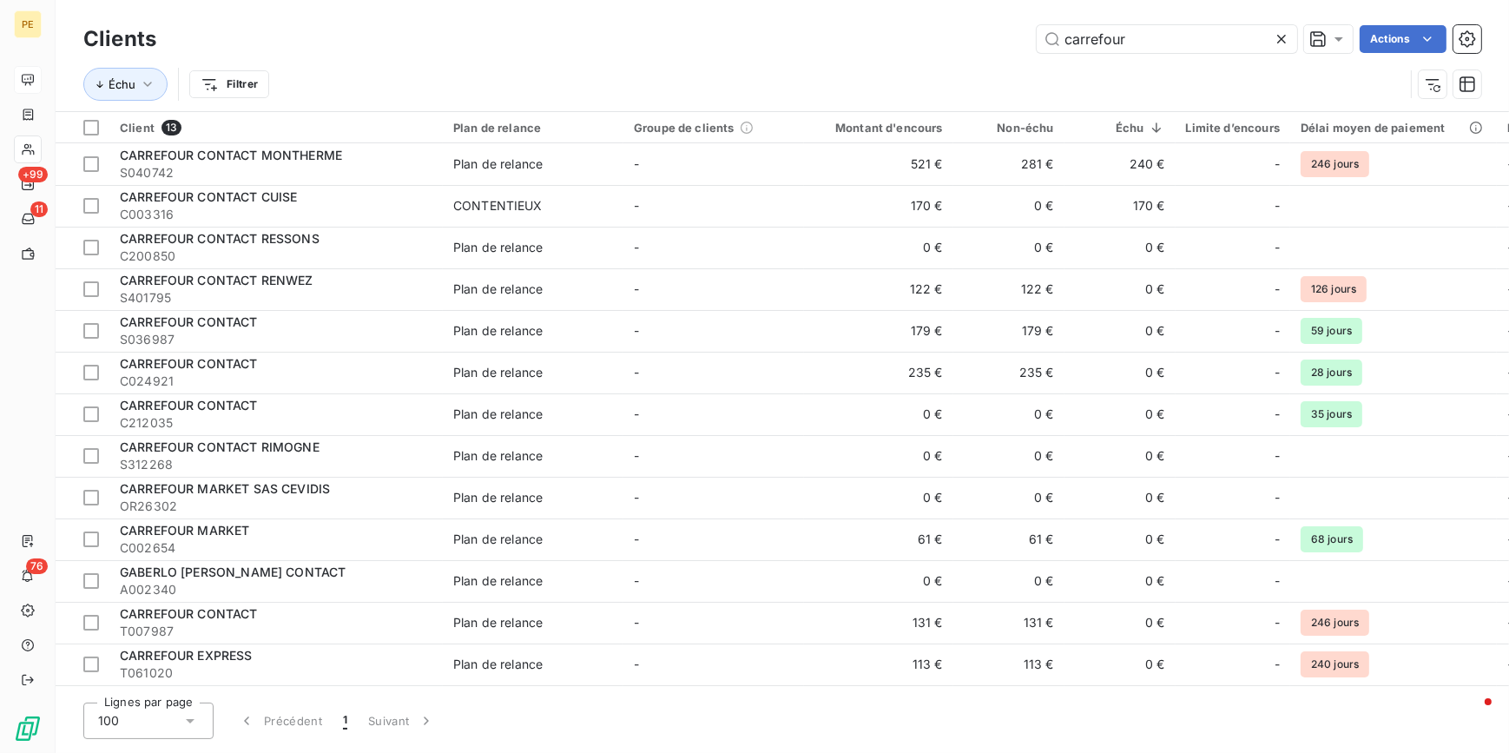
drag, startPoint x: 1178, startPoint y: 42, endPoint x: 657, endPoint y: 44, distance: 520.9
click at [662, 46] on div "carrefour Actions" at bounding box center [829, 39] width 1304 height 28
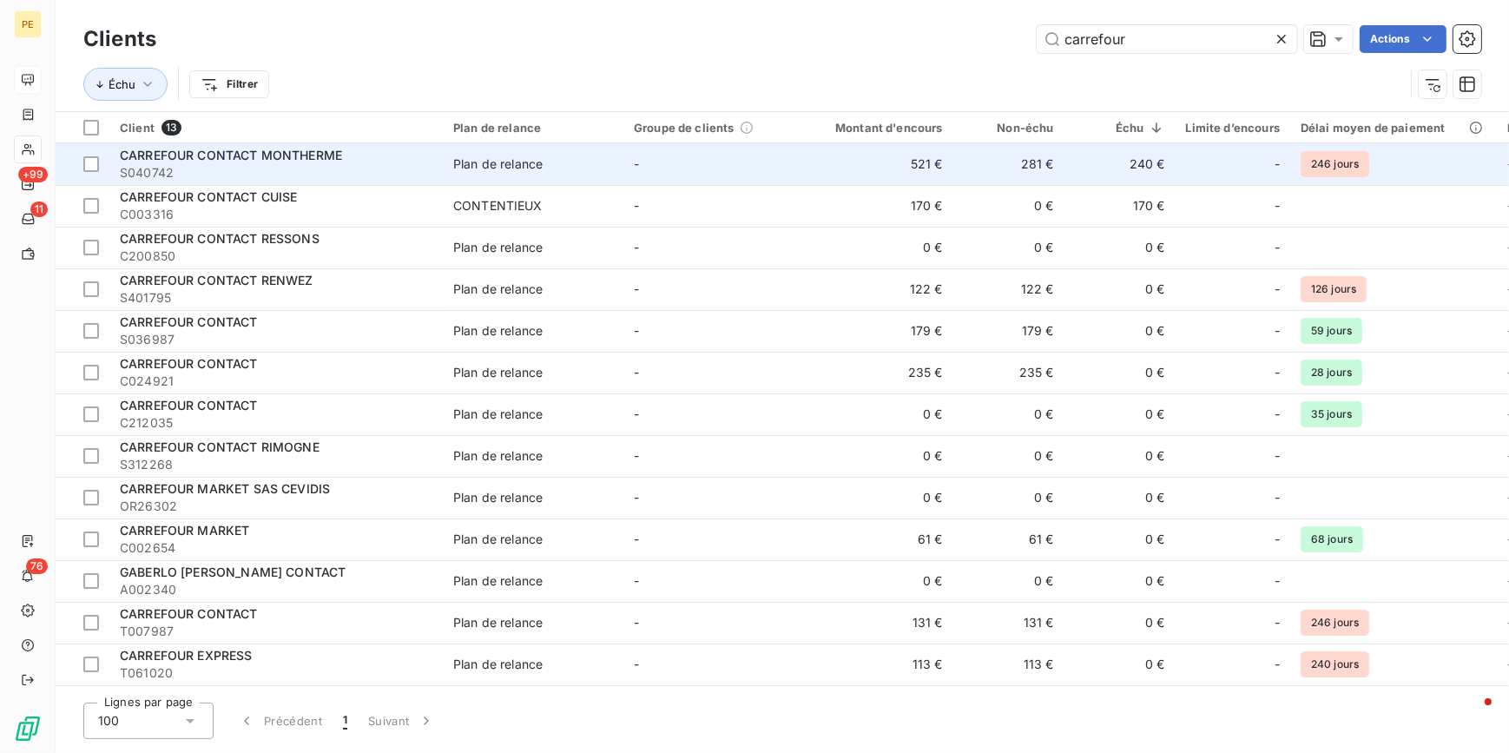
click at [191, 170] on span "S040742" at bounding box center [276, 172] width 313 height 17
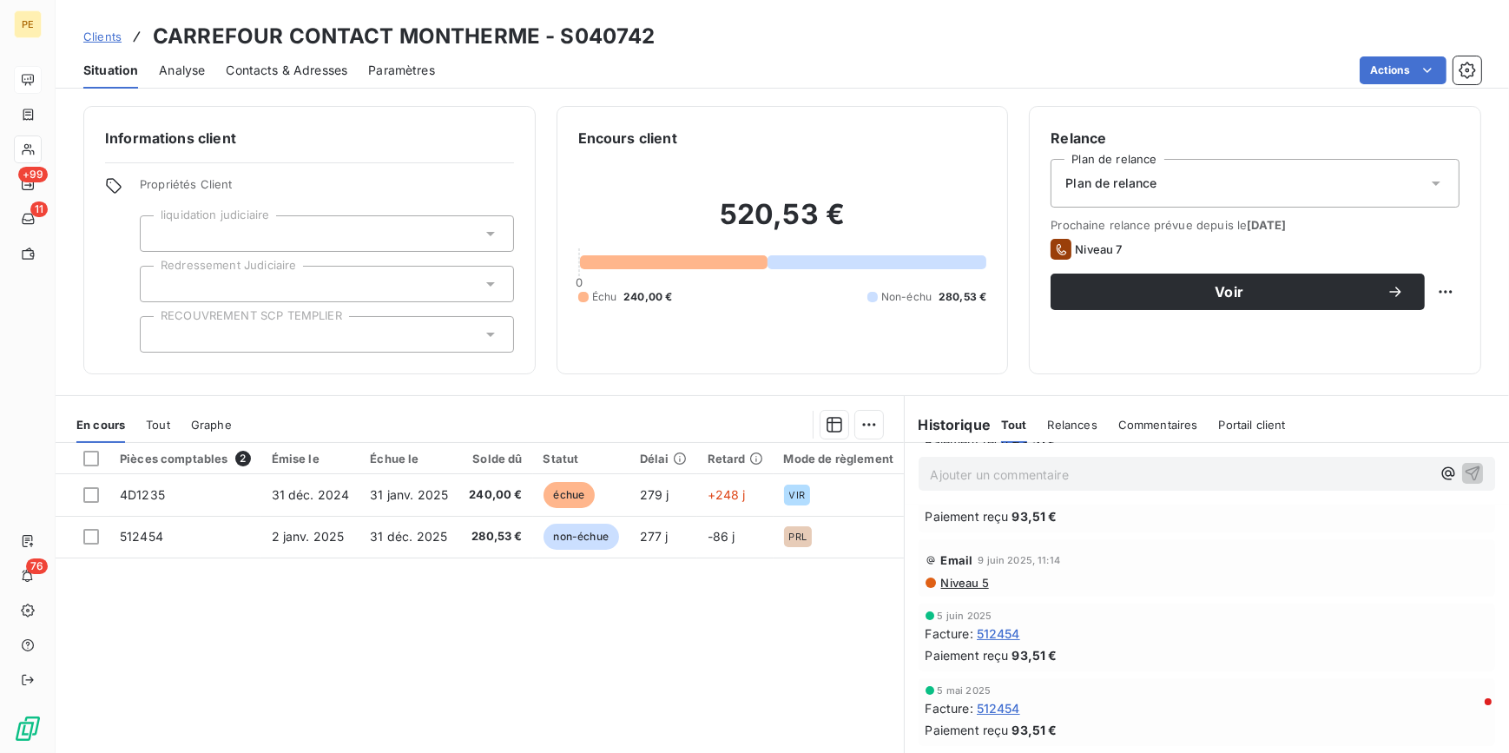
scroll to position [394, 0]
click at [962, 576] on span "Niveau 5" at bounding box center [963, 582] width 49 height 14
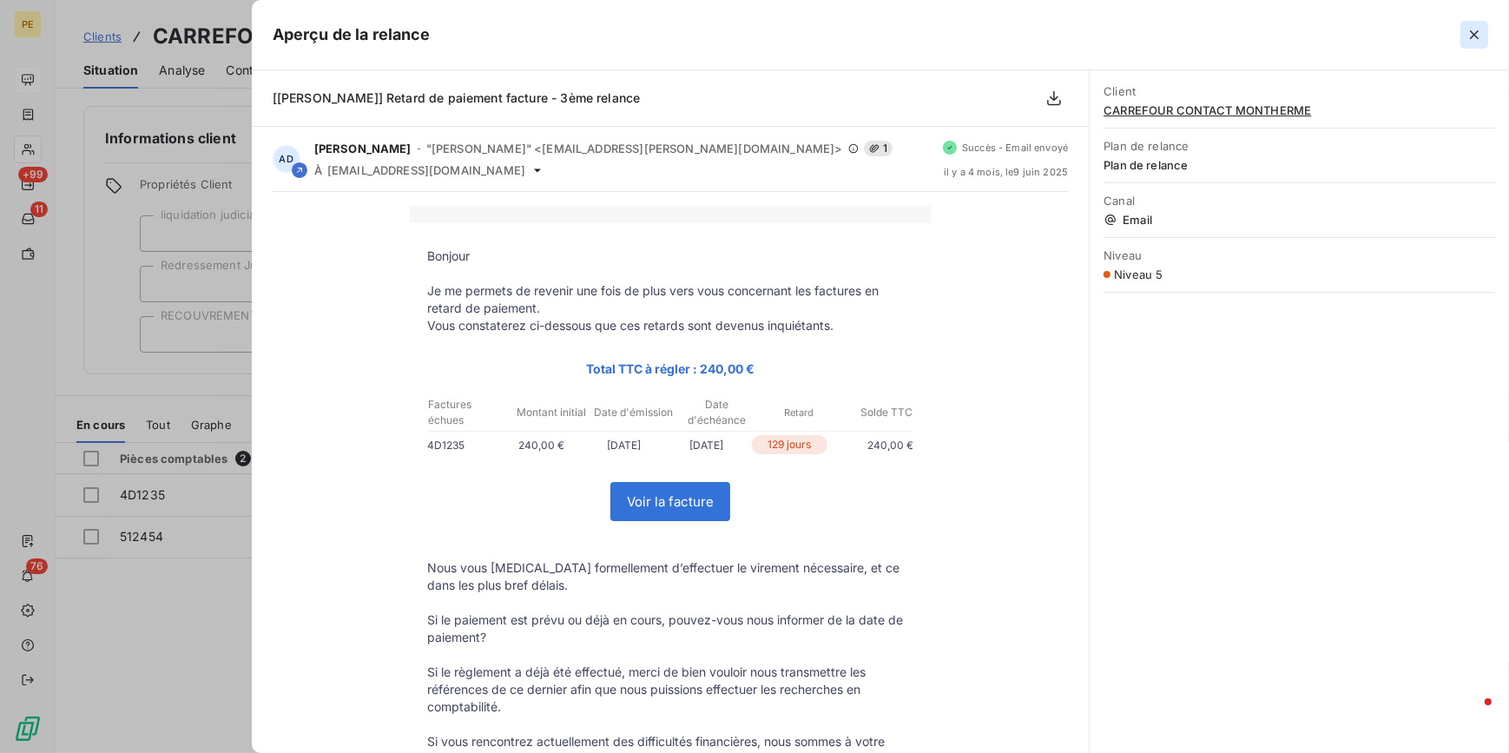
click at [1205, 38] on icon "button" at bounding box center [1474, 34] width 9 height 9
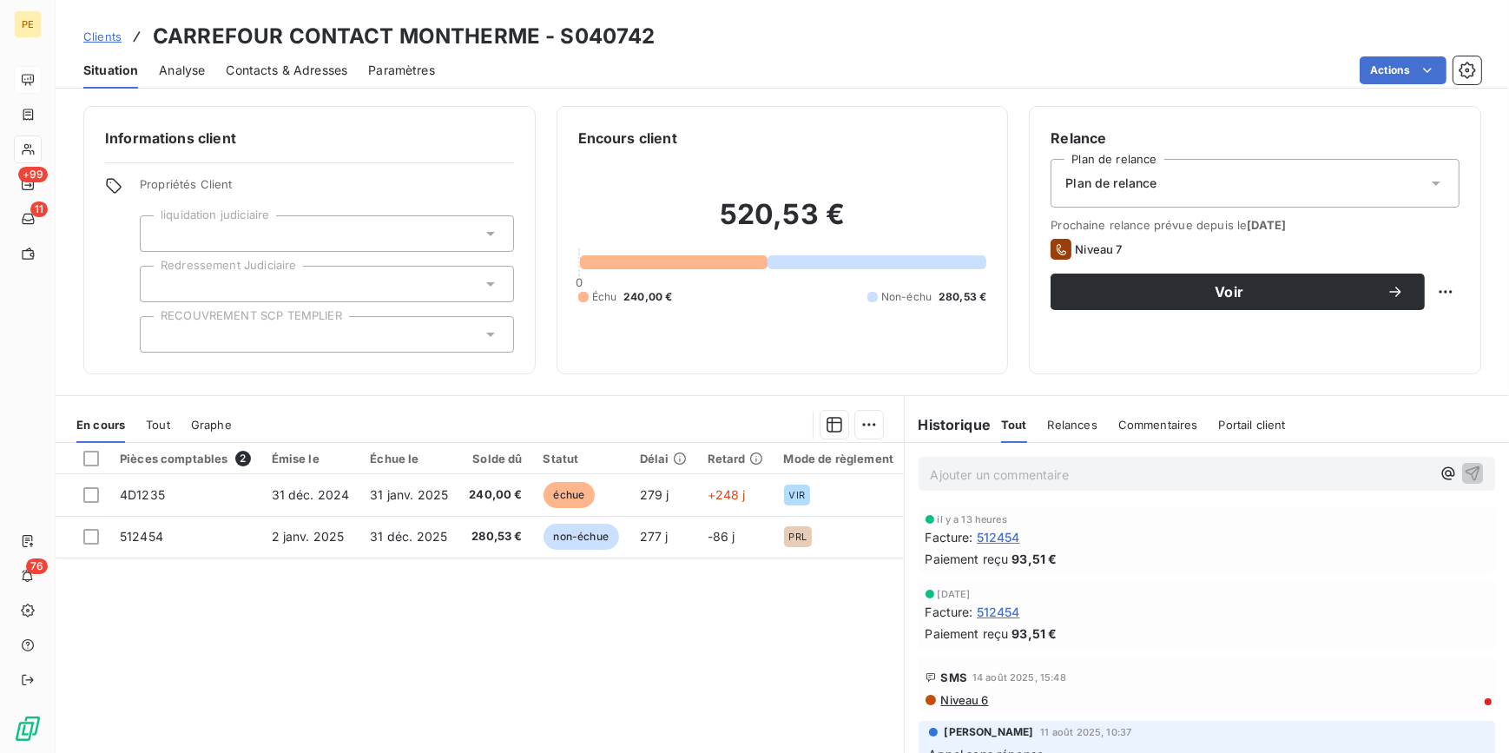
scroll to position [0, 0]
click at [300, 74] on span "Contacts & Adresses" at bounding box center [287, 70] width 122 height 17
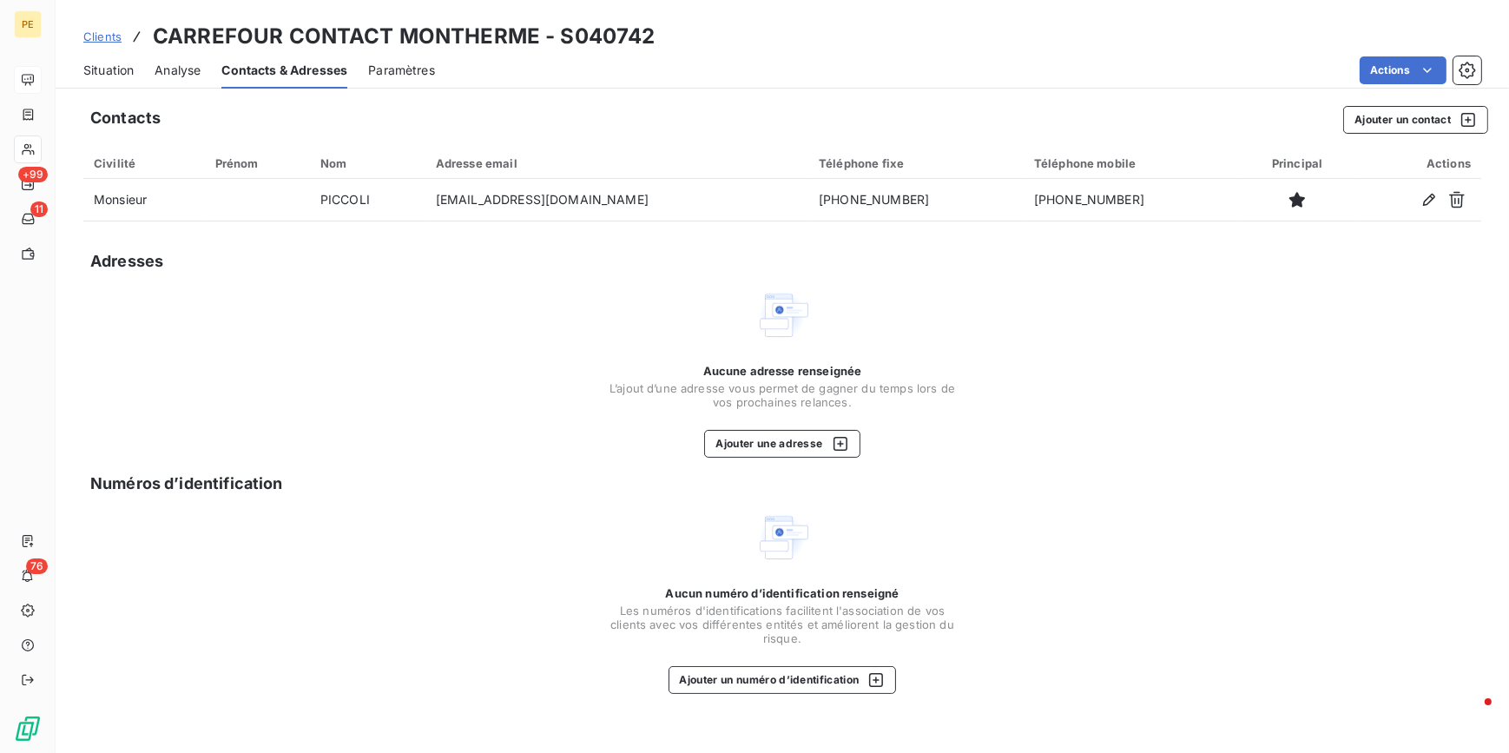
click at [114, 75] on span "Situation" at bounding box center [108, 70] width 50 height 17
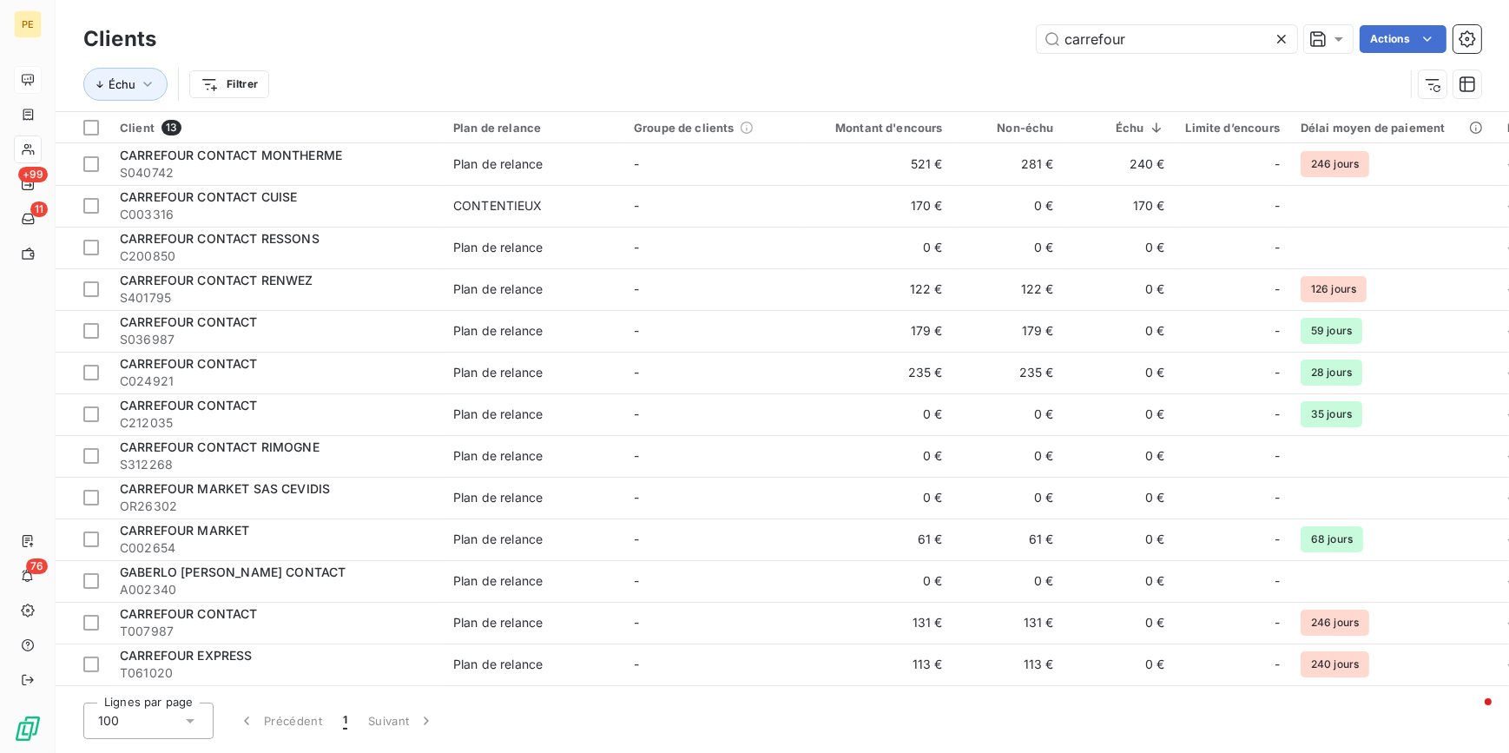
drag, startPoint x: 1163, startPoint y: 34, endPoint x: 709, endPoint y: 12, distance: 454.5
click at [763, 23] on div "Clients carrefour Actions" at bounding box center [782, 39] width 1398 height 36
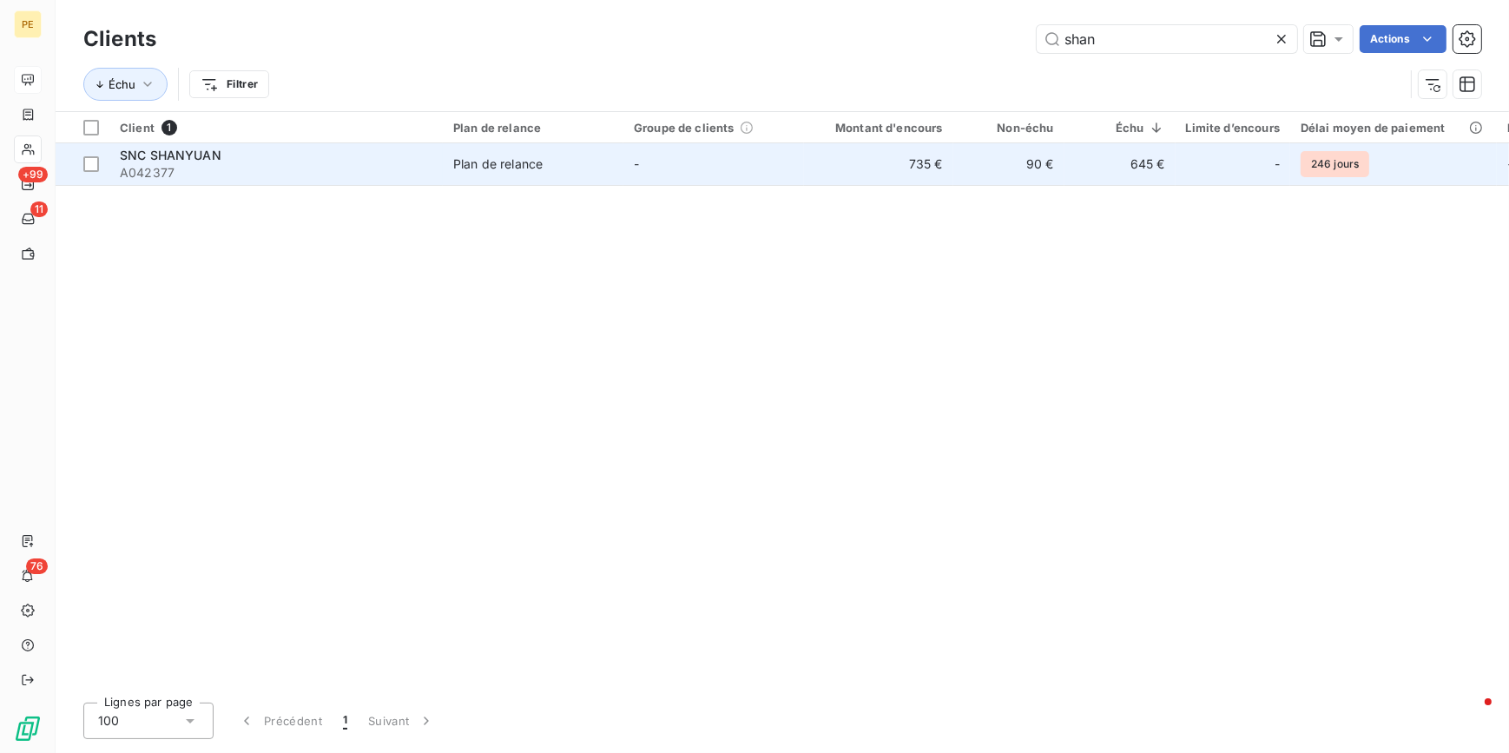
type input "shan"
click at [494, 168] on div "Plan de relance" at bounding box center [497, 163] width 89 height 17
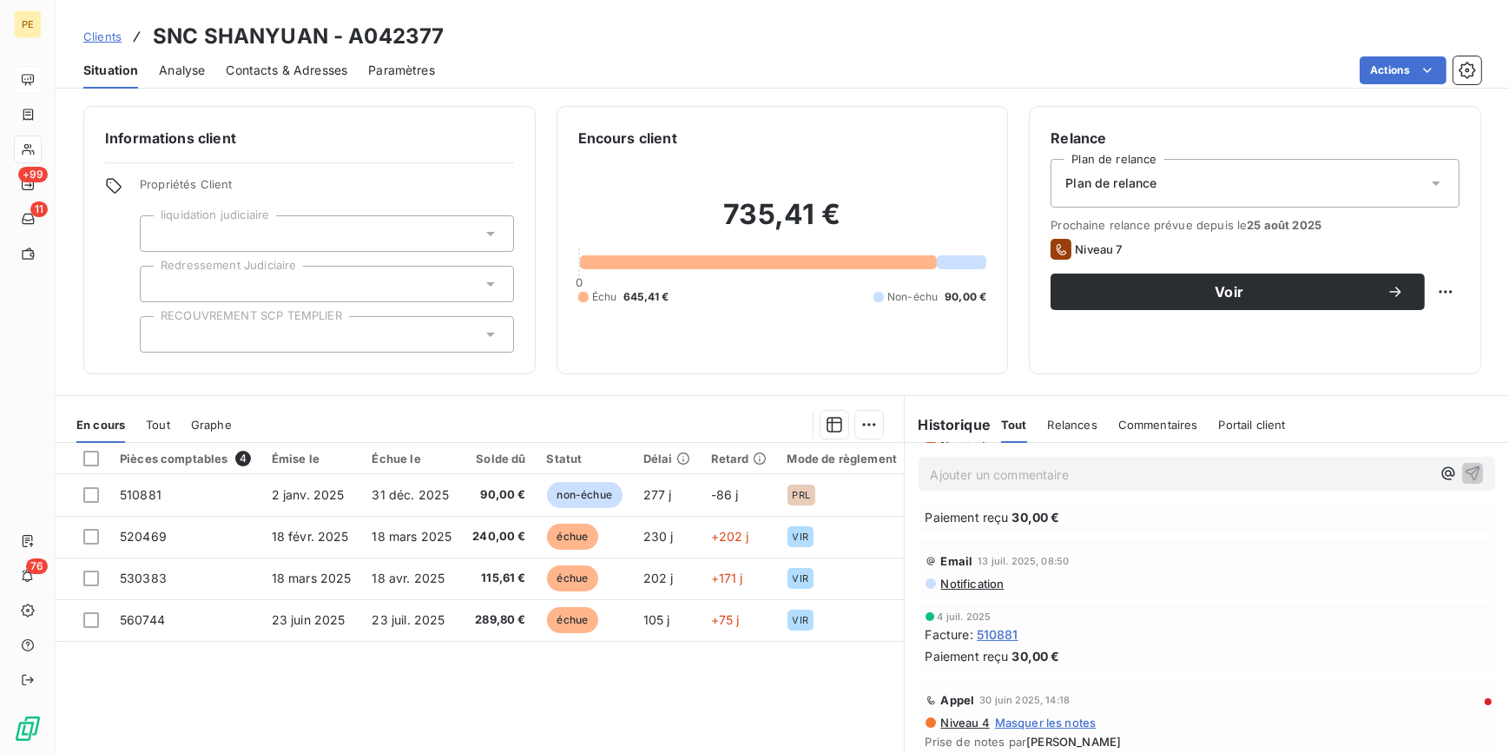
scroll to position [394, 0]
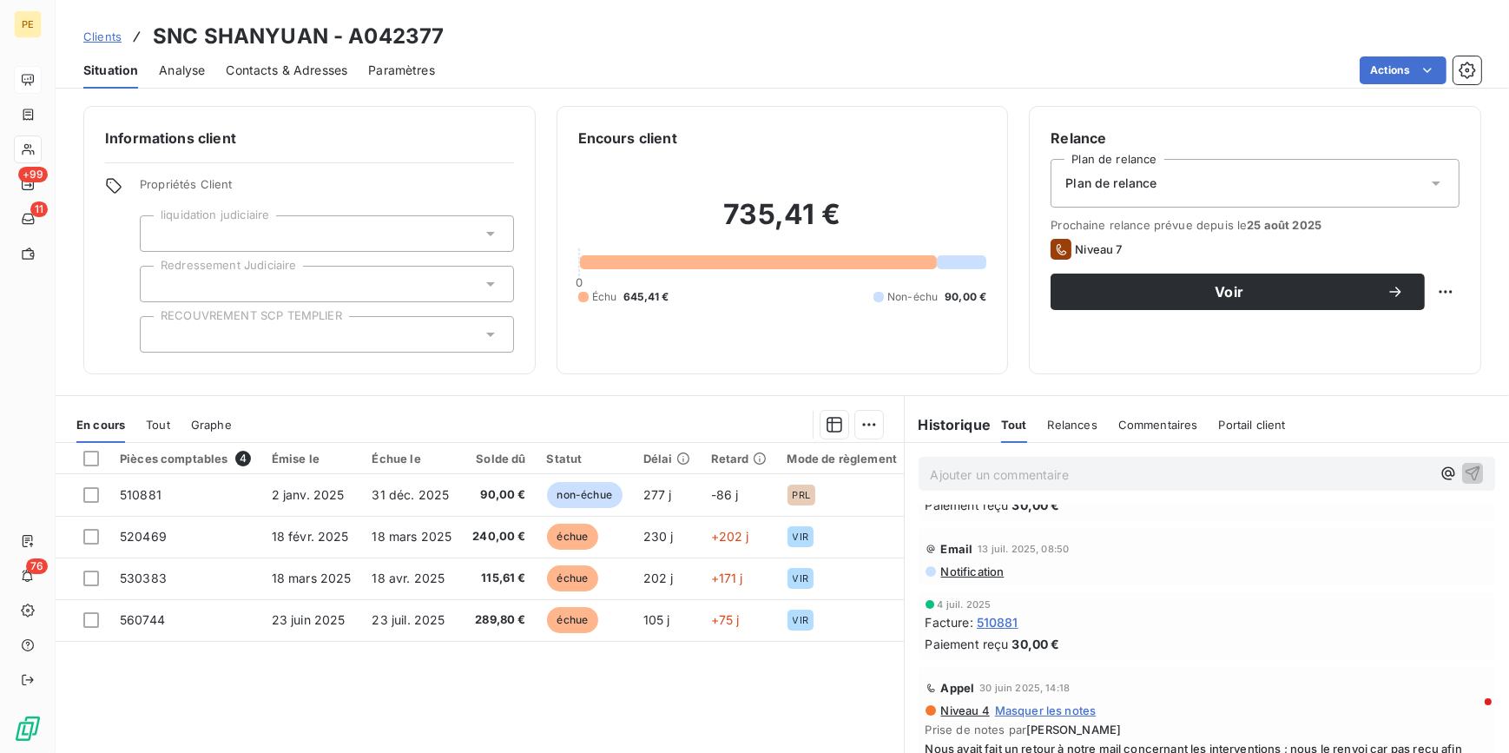
click at [235, 66] on span "Contacts & Adresses" at bounding box center [287, 70] width 122 height 17
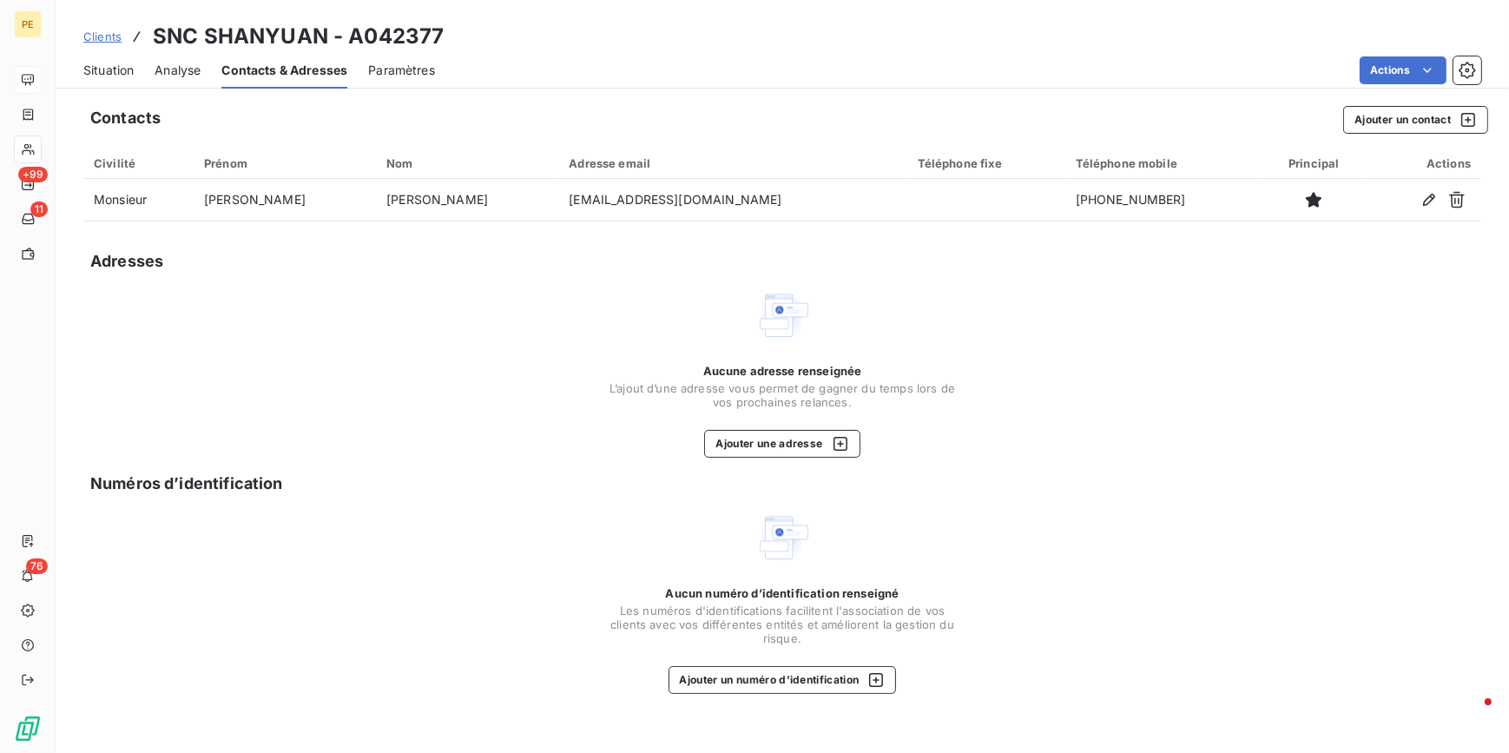
click at [108, 70] on span "Situation" at bounding box center [108, 70] width 50 height 17
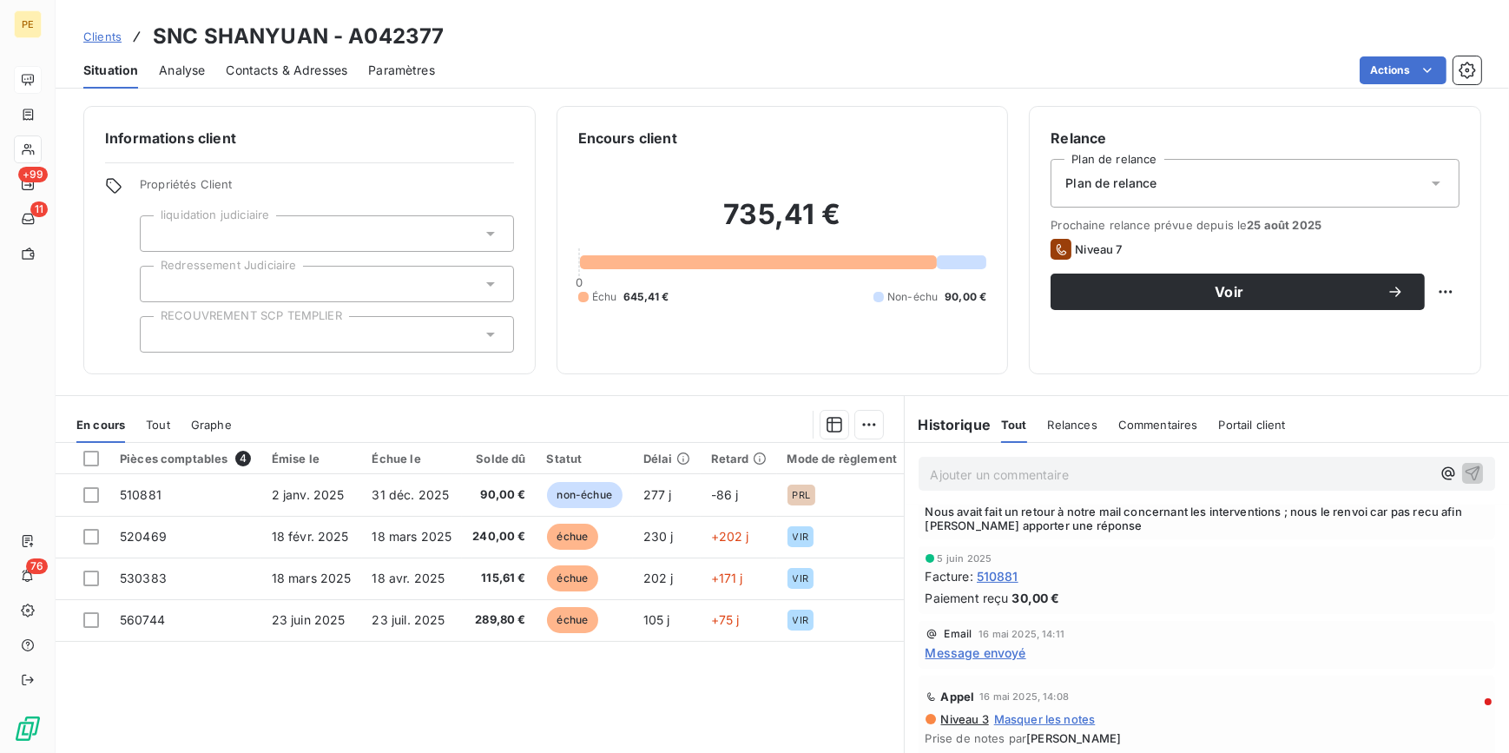
scroll to position [552, 0]
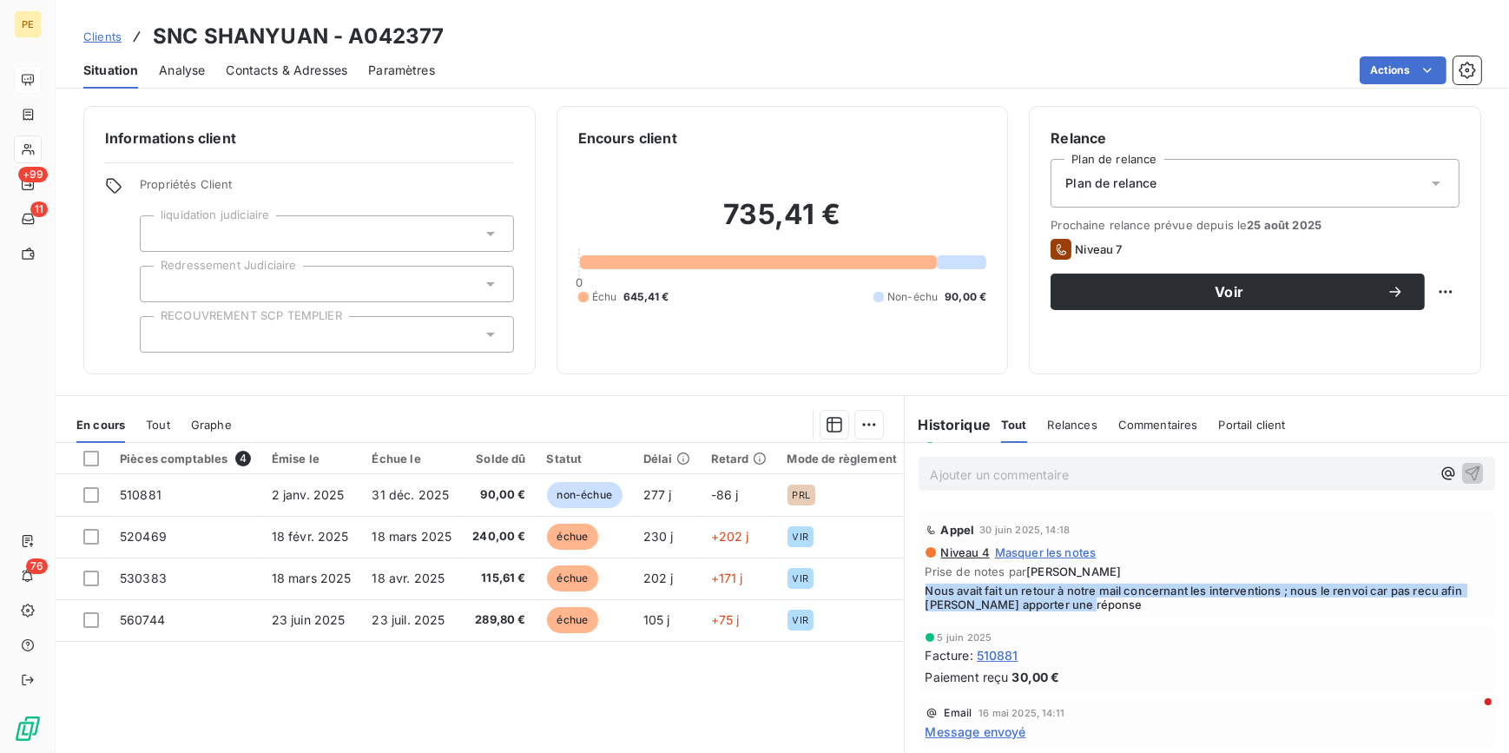
drag, startPoint x: 968, startPoint y: 590, endPoint x: 1389, endPoint y: 600, distance: 421.1
click at [1205, 582] on div "[PERSON_NAME] 30 juin 2025, 14:18 Niveau 4 Masquer les notes Prise de notes par…" at bounding box center [1206, 563] width 577 height 109
click at [1079, 582] on div "[PERSON_NAME] 30 juin 2025, 14:18 Niveau 4 Masquer les notes Prise de notes par…" at bounding box center [1206, 563] width 577 height 109
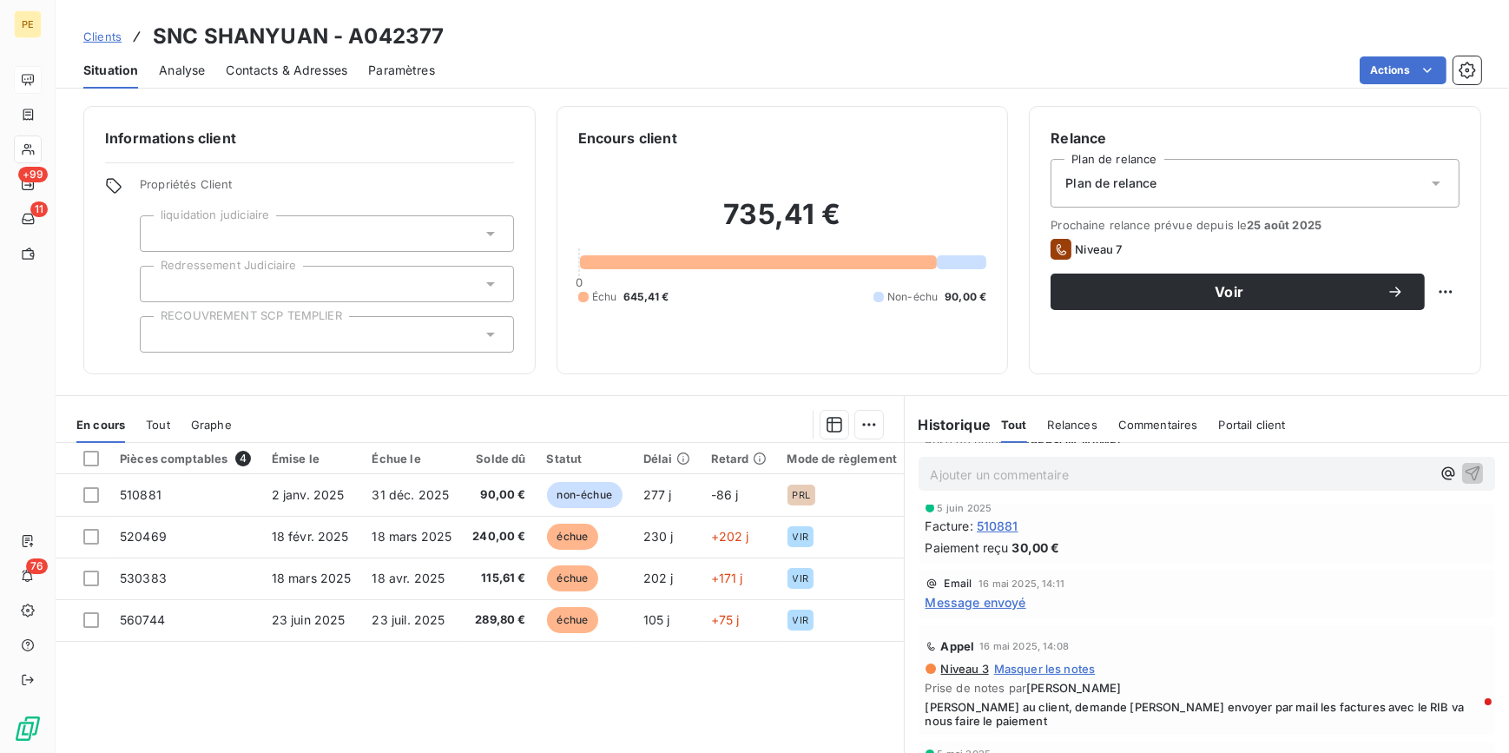
scroll to position [710, 0]
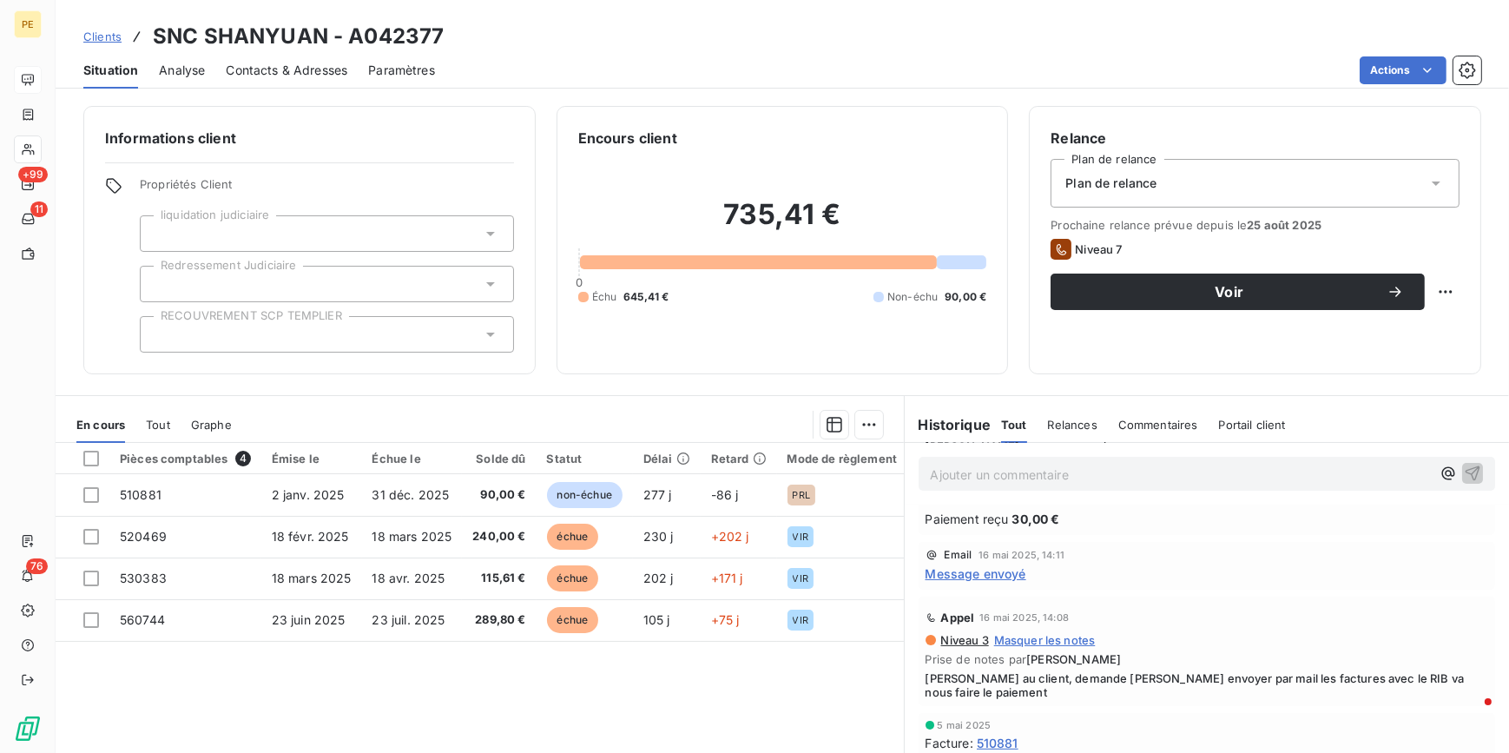
click at [996, 573] on span "Message envoyé" at bounding box center [975, 573] width 101 height 18
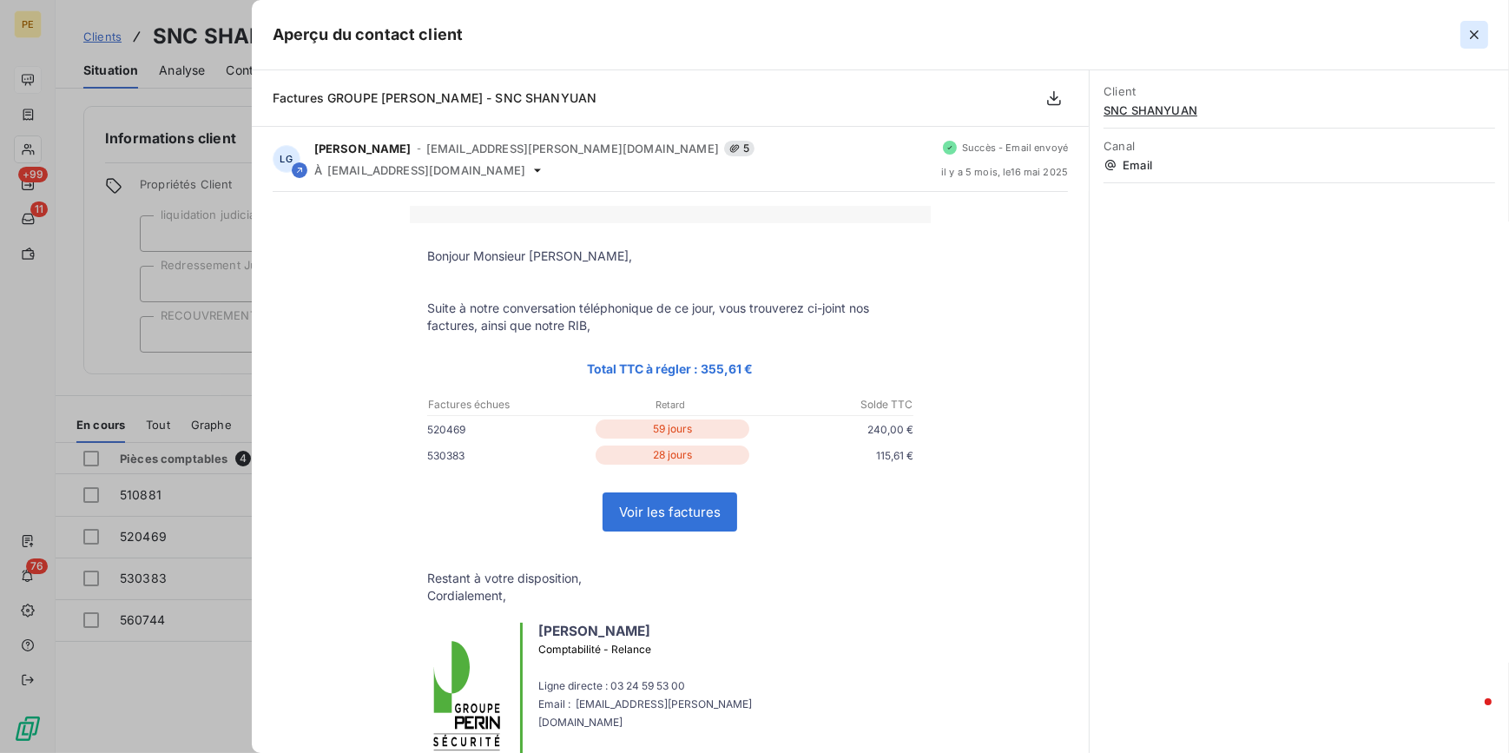
click at [1205, 43] on button "button" at bounding box center [1474, 35] width 28 height 28
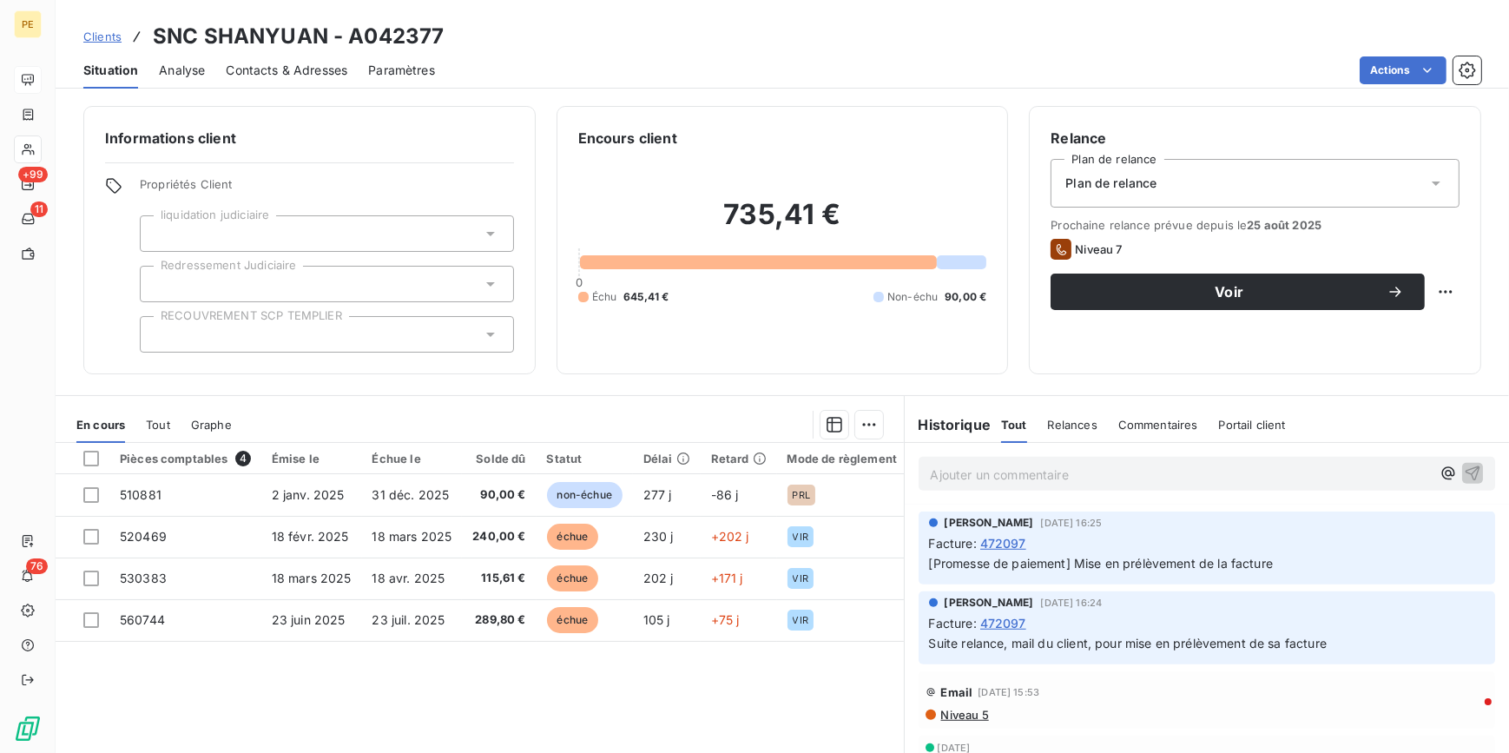
scroll to position [1736, 0]
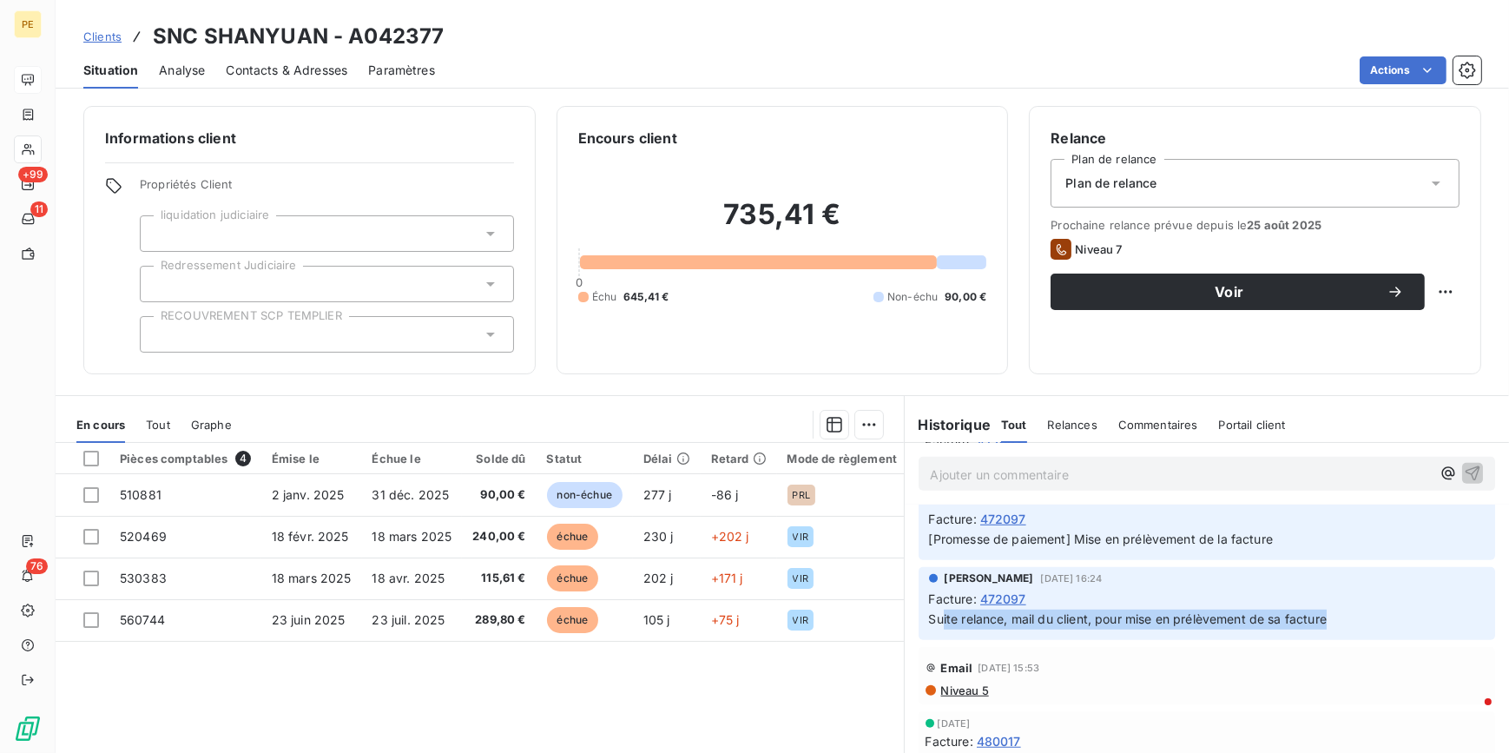
drag, startPoint x: 937, startPoint y: 621, endPoint x: 1322, endPoint y: 629, distance: 385.5
click at [1205, 582] on span "Suite relance, mail du client, pour mise en prélèvement de sa facture" at bounding box center [1128, 618] width 398 height 15
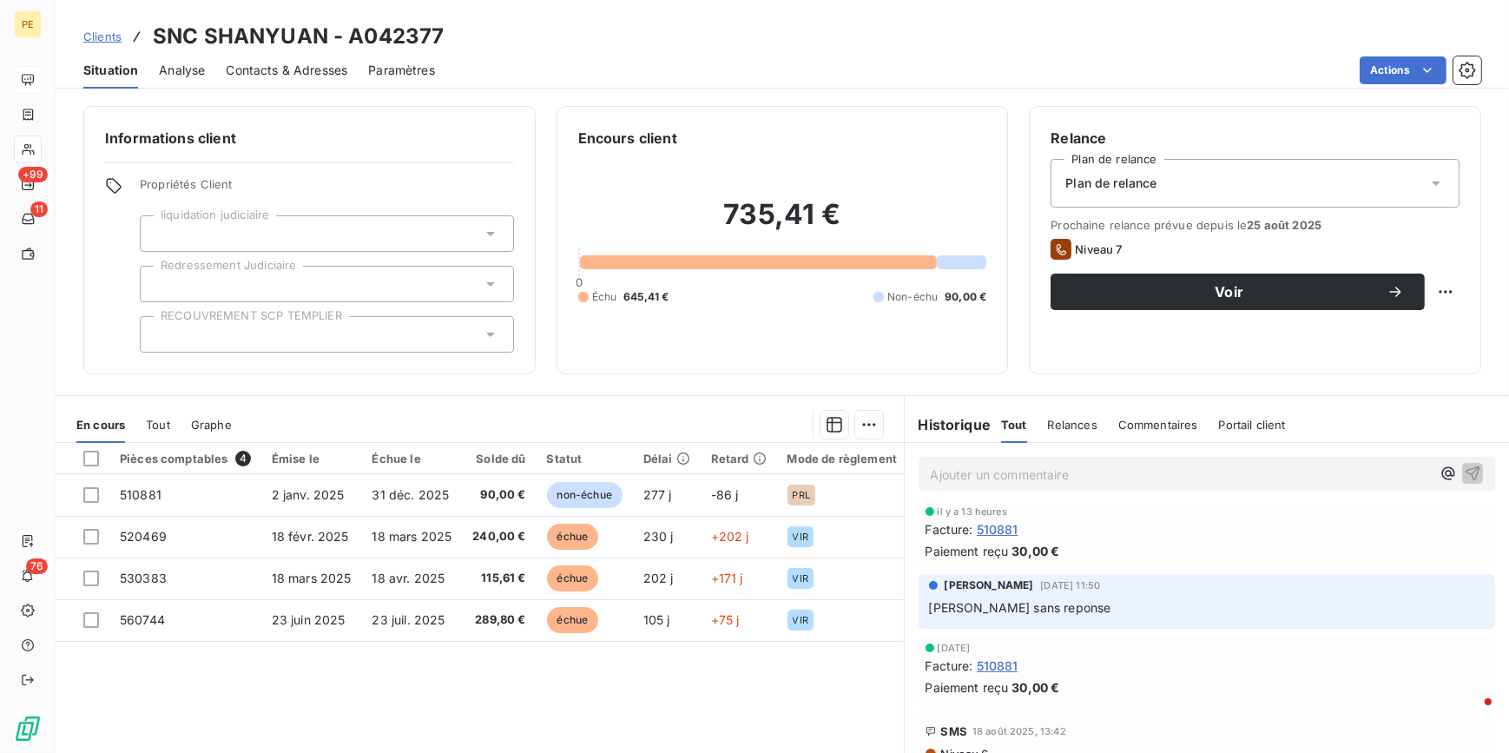
scroll to position [0, 0]
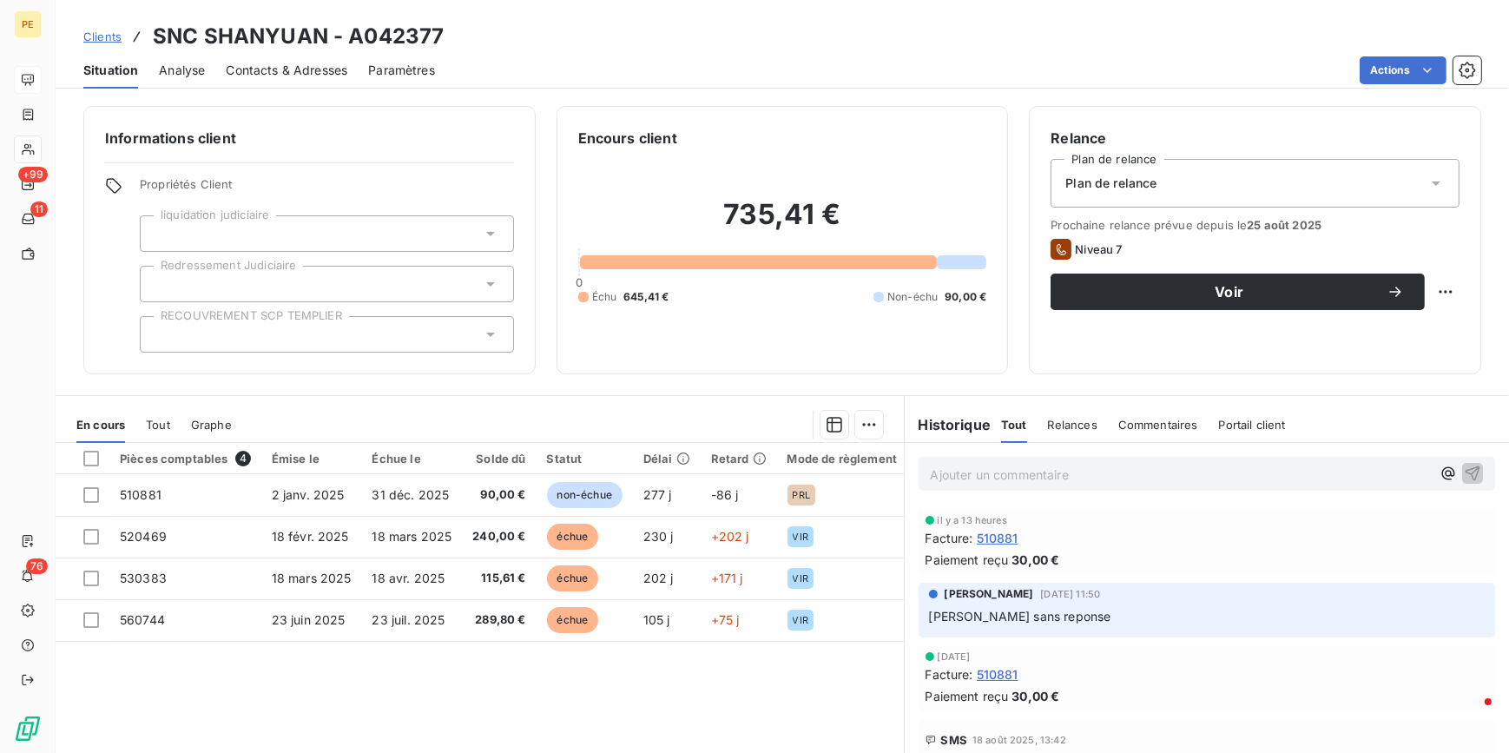
click at [509, 582] on div "Pièces comptables 4 Émise le Échue le Solde dû Statut Délai Retard Mode de règl…" at bounding box center [480, 610] width 848 height 334
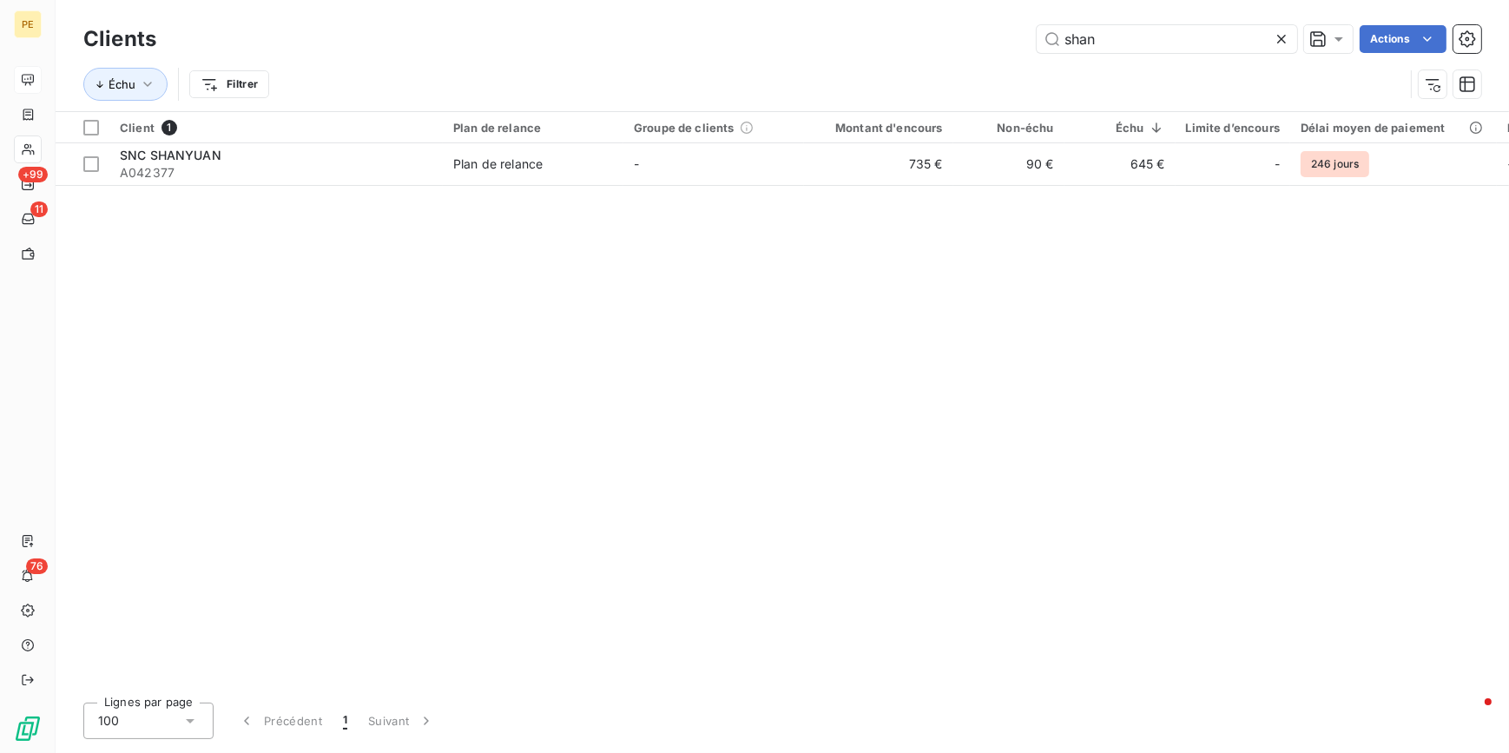
drag, startPoint x: 1177, startPoint y: 43, endPoint x: 709, endPoint y: 43, distance: 467.9
click at [710, 45] on div "shan Actions" at bounding box center [829, 39] width 1304 height 28
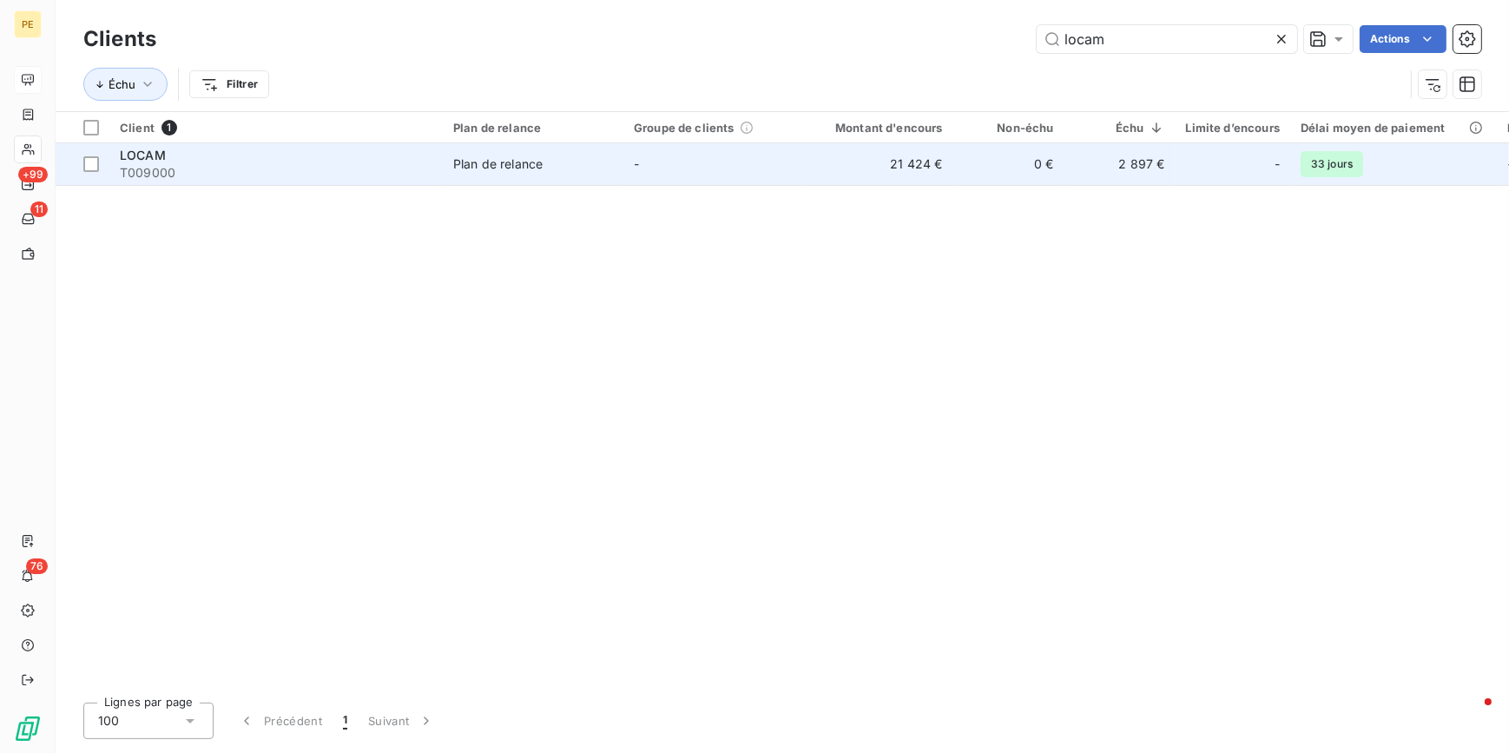
type input "locam"
click at [266, 174] on span "T009000" at bounding box center [276, 172] width 313 height 17
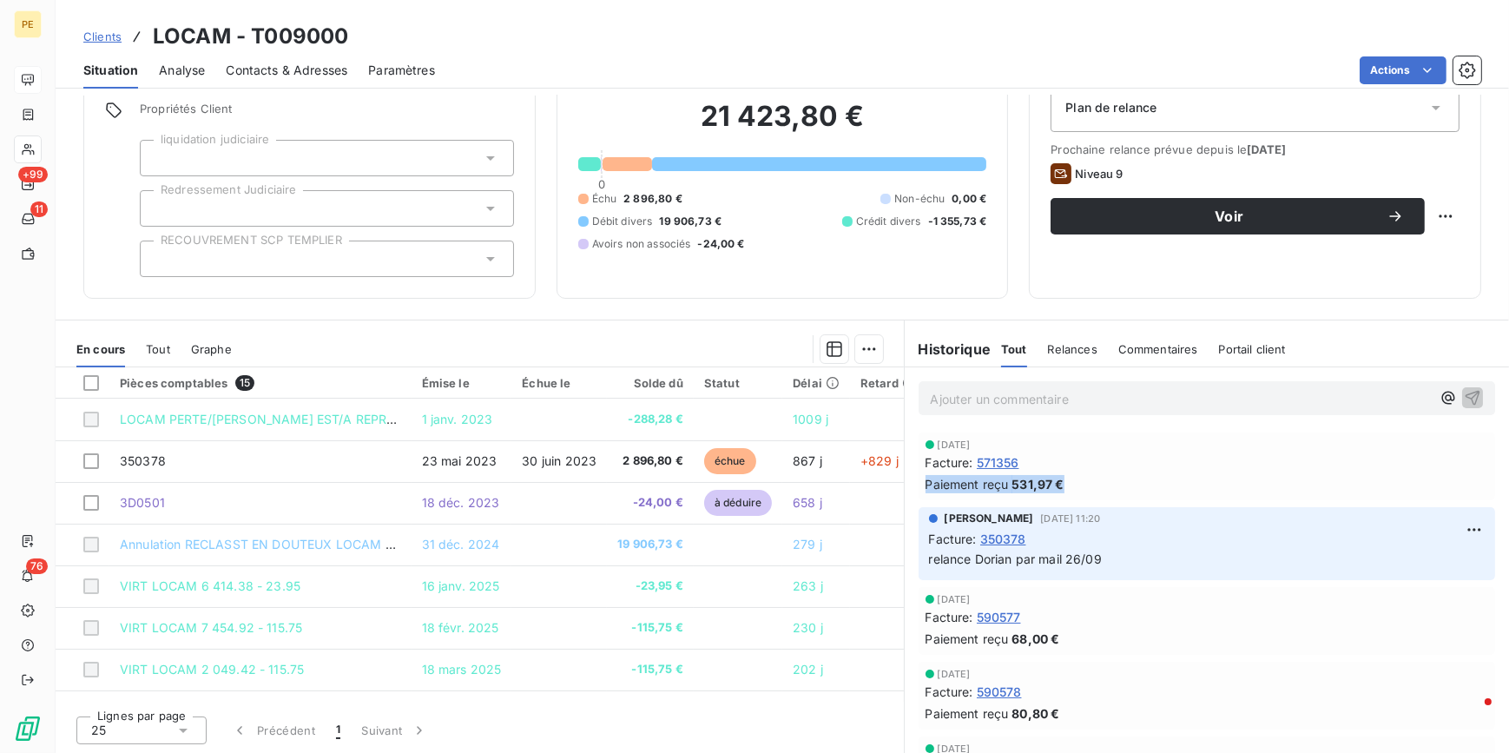
drag, startPoint x: 1070, startPoint y: 490, endPoint x: 914, endPoint y: 497, distance: 156.4
click at [918, 497] on div "[DATE] Facture : 571356 Paiement reçu 531,97 €" at bounding box center [1206, 466] width 577 height 68
drag, startPoint x: 1137, startPoint y: 569, endPoint x: 920, endPoint y: 553, distance: 217.6
click at [920, 553] on div "[PERSON_NAME] [DATE] 11:20 Facture : 350378 relance Dorian par mail 26/09" at bounding box center [1206, 543] width 577 height 73
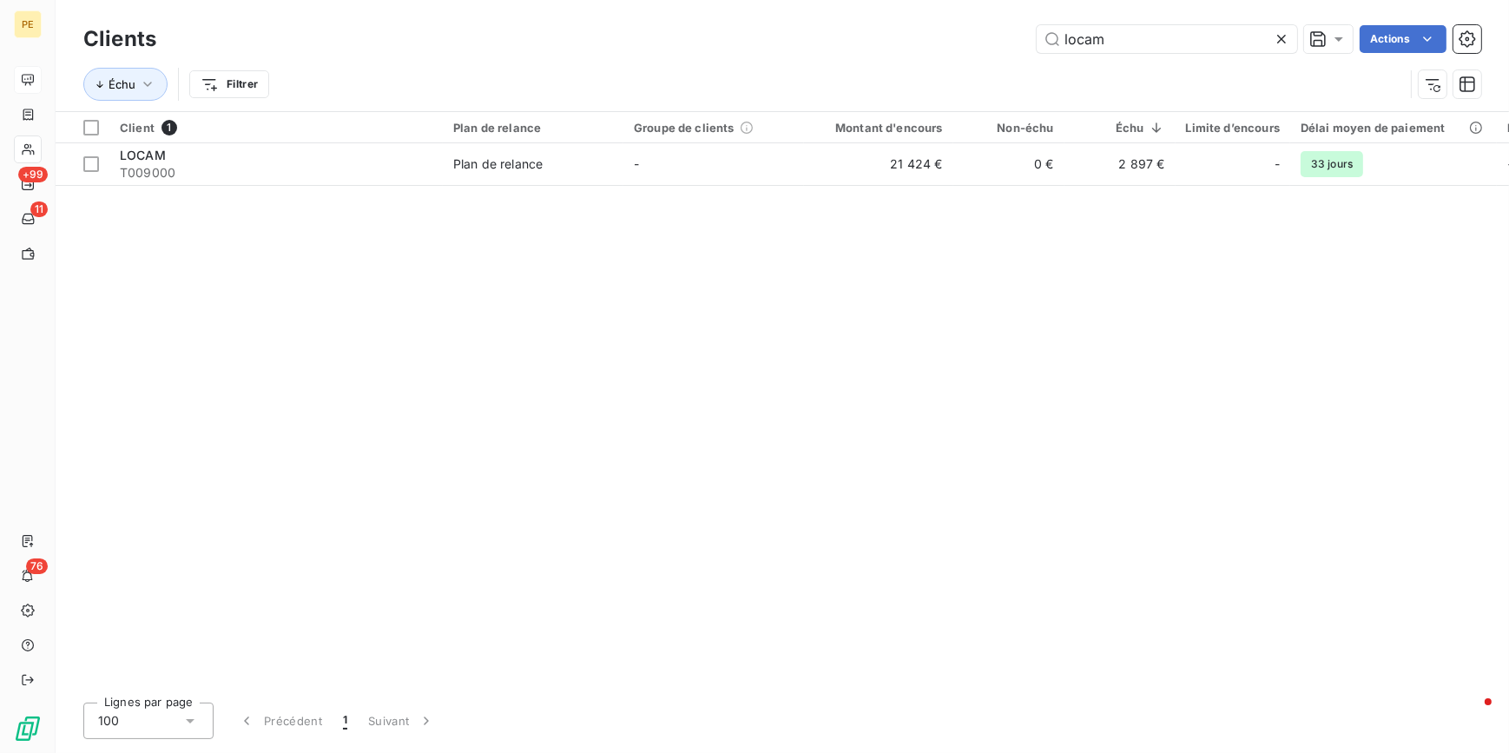
click at [1205, 43] on icon at bounding box center [1281, 38] width 17 height 17
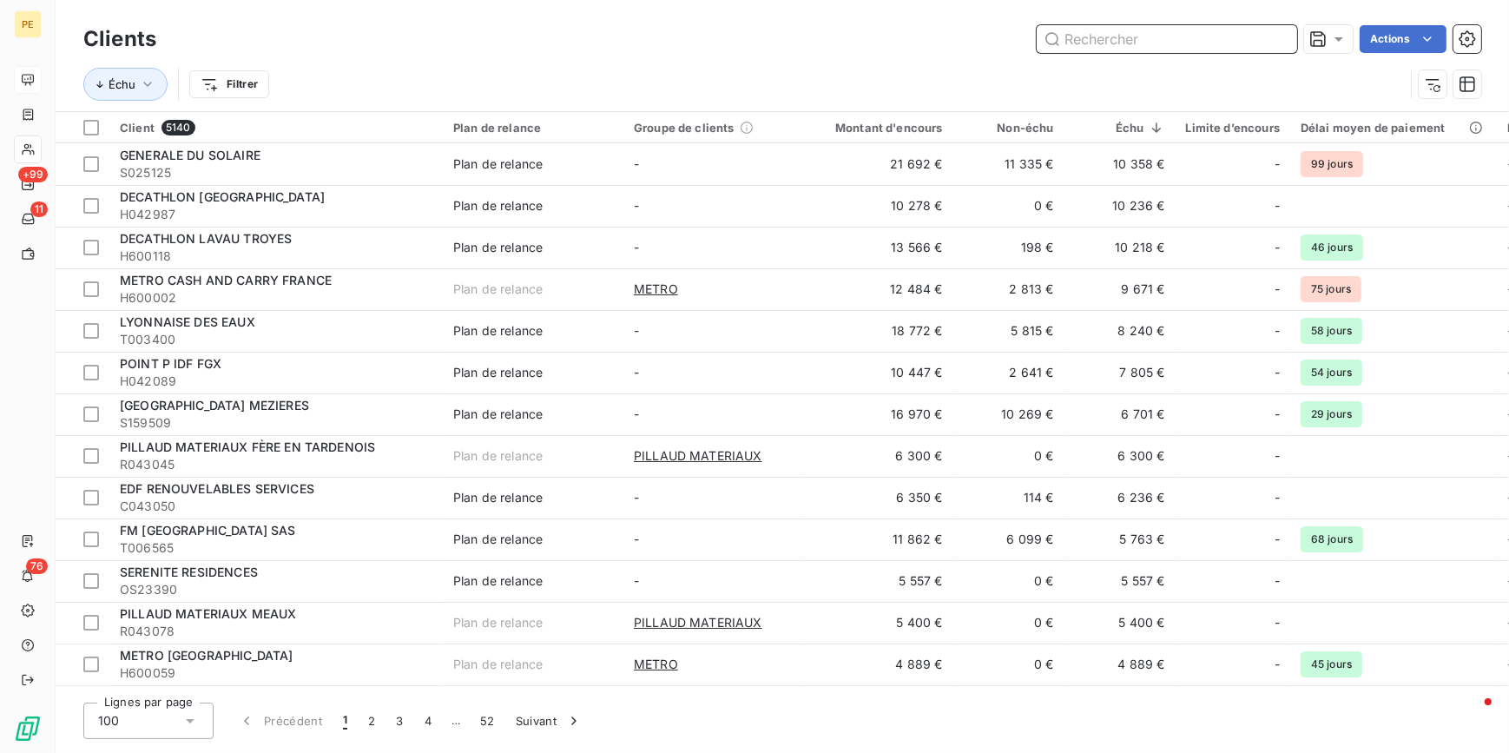
click at [1162, 43] on input "text" at bounding box center [1167, 39] width 260 height 28
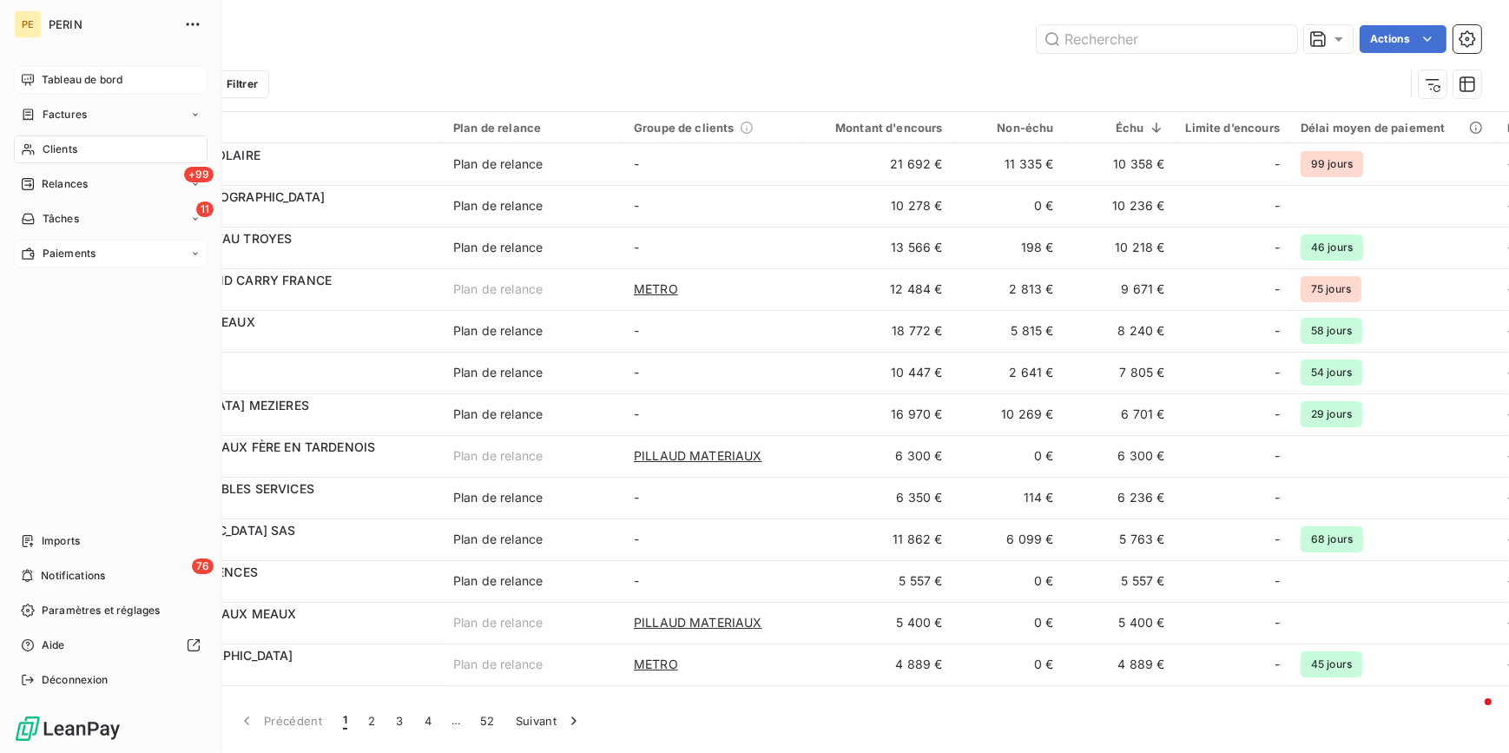
click at [70, 253] on span "Paiements" at bounding box center [69, 254] width 53 height 16
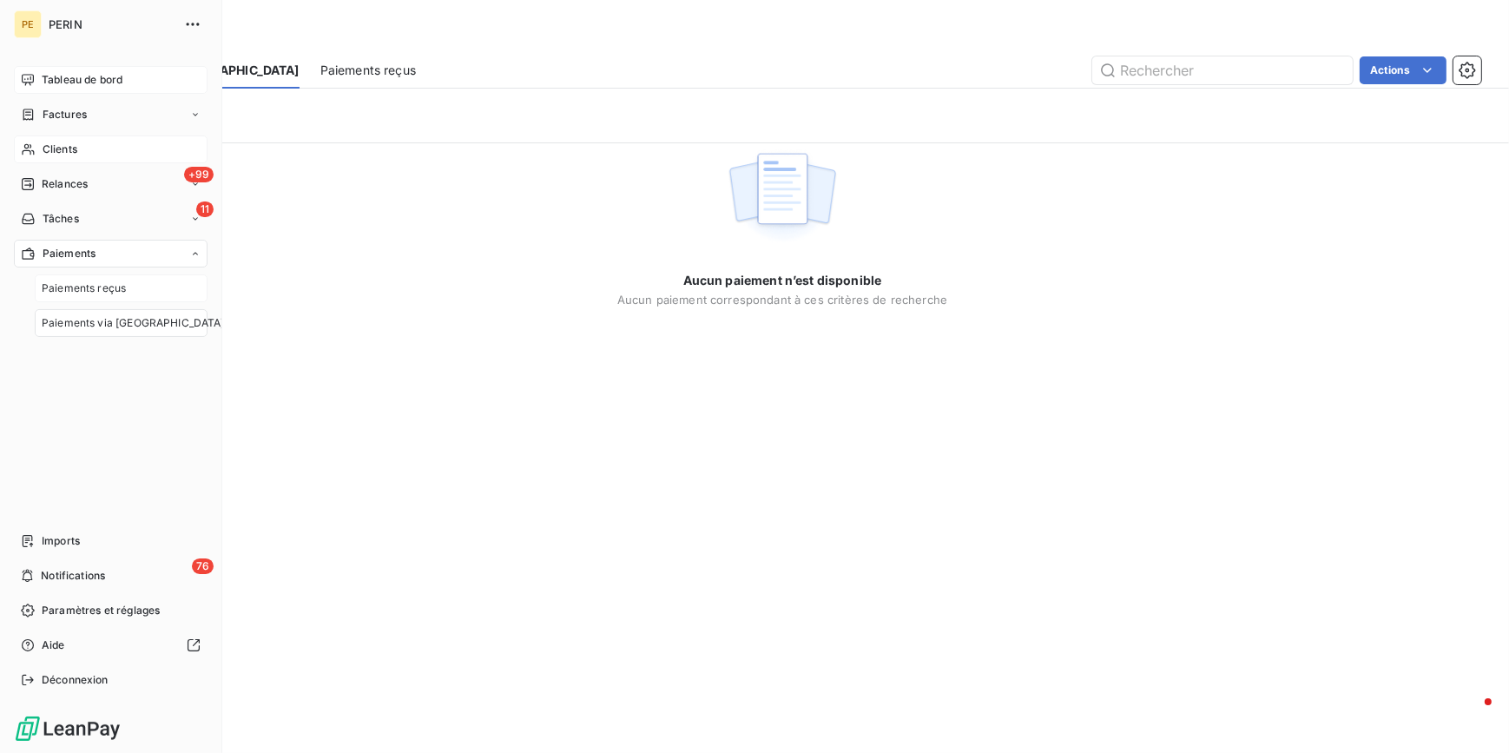
click at [56, 293] on span "Paiements reçus" at bounding box center [84, 288] width 84 height 16
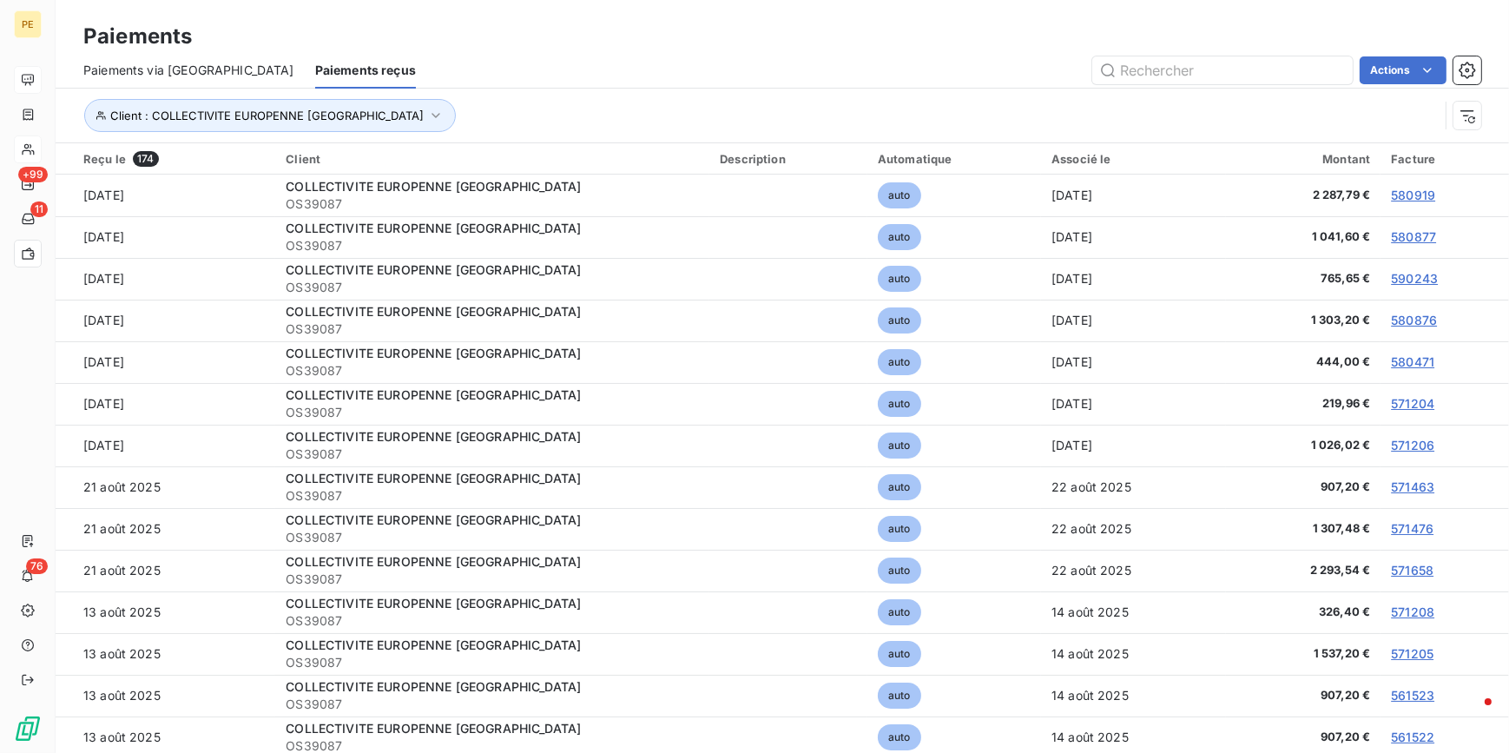
click at [186, 69] on span "Paiements via [GEOGRAPHIC_DATA]" at bounding box center [188, 70] width 211 height 17
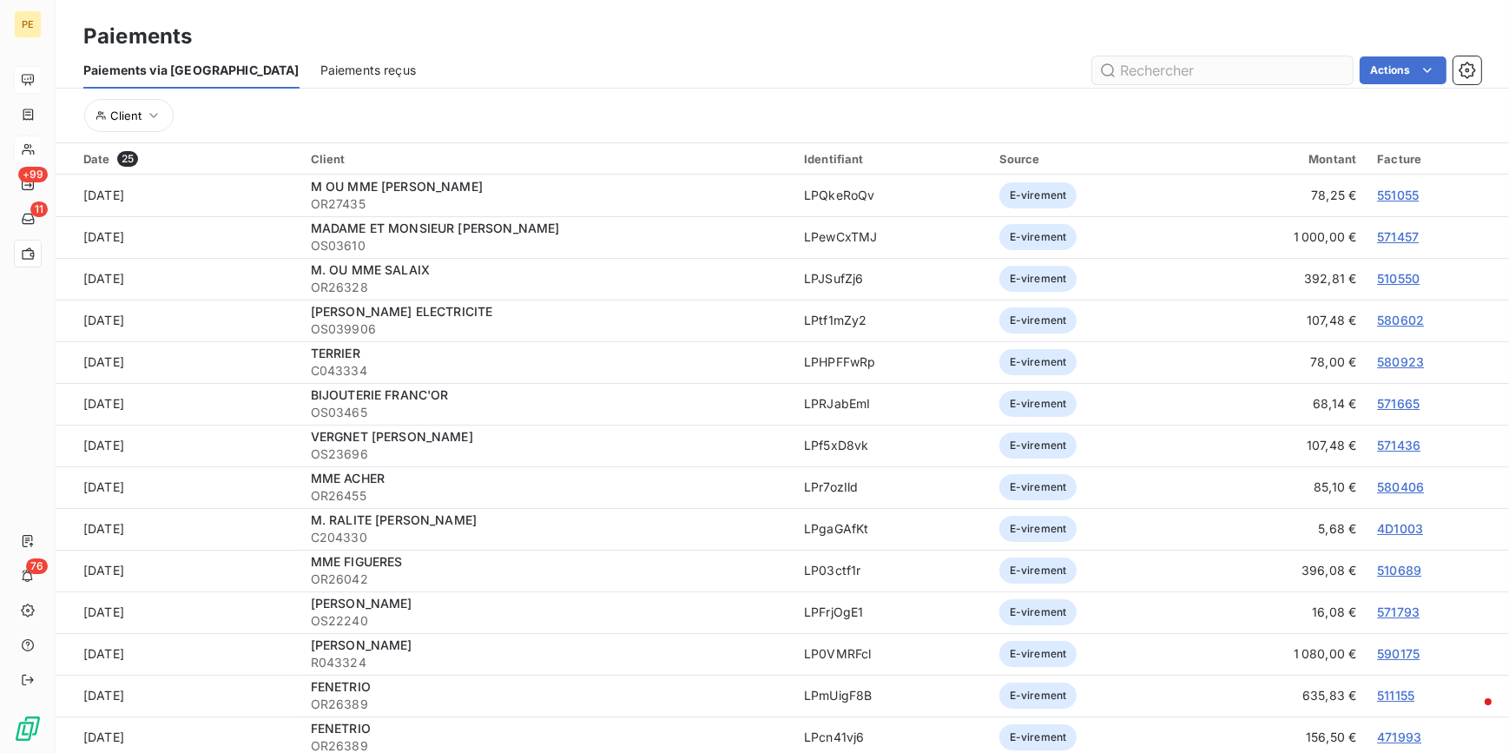
click at [1174, 67] on input "text" at bounding box center [1222, 70] width 260 height 28
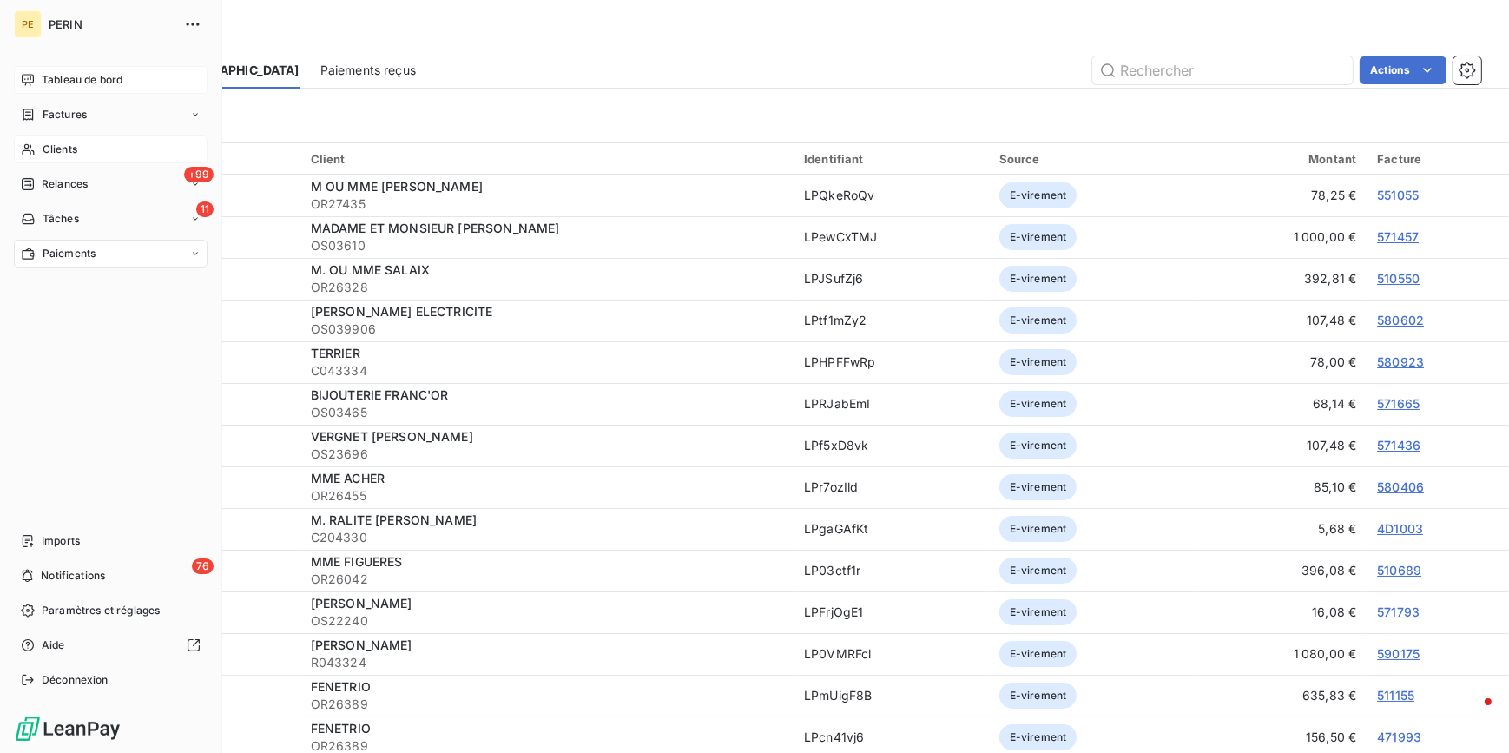
click at [43, 148] on span "Clients" at bounding box center [60, 150] width 35 height 16
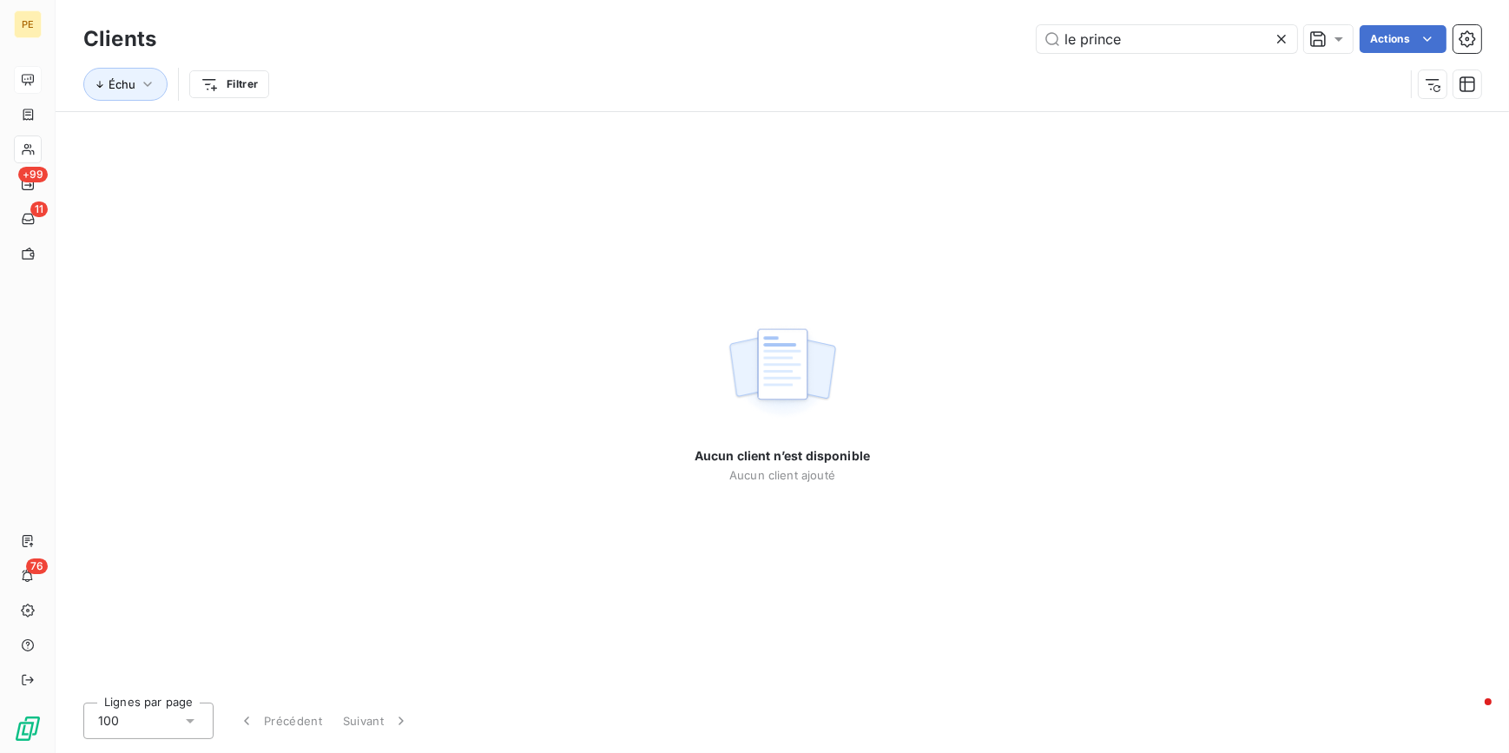
type input "le prince"
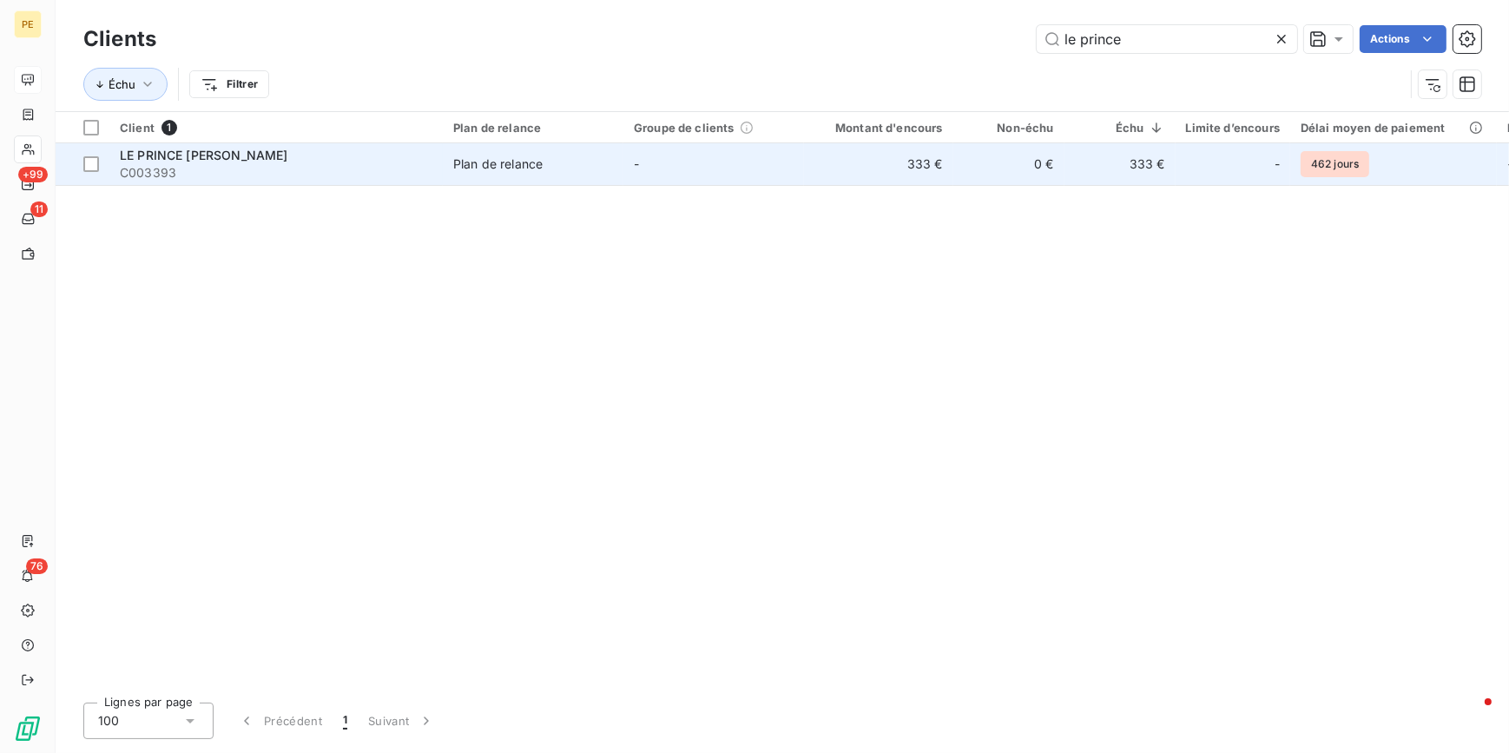
click at [226, 158] on span "LE PRINCE [PERSON_NAME]" at bounding box center [204, 155] width 168 height 15
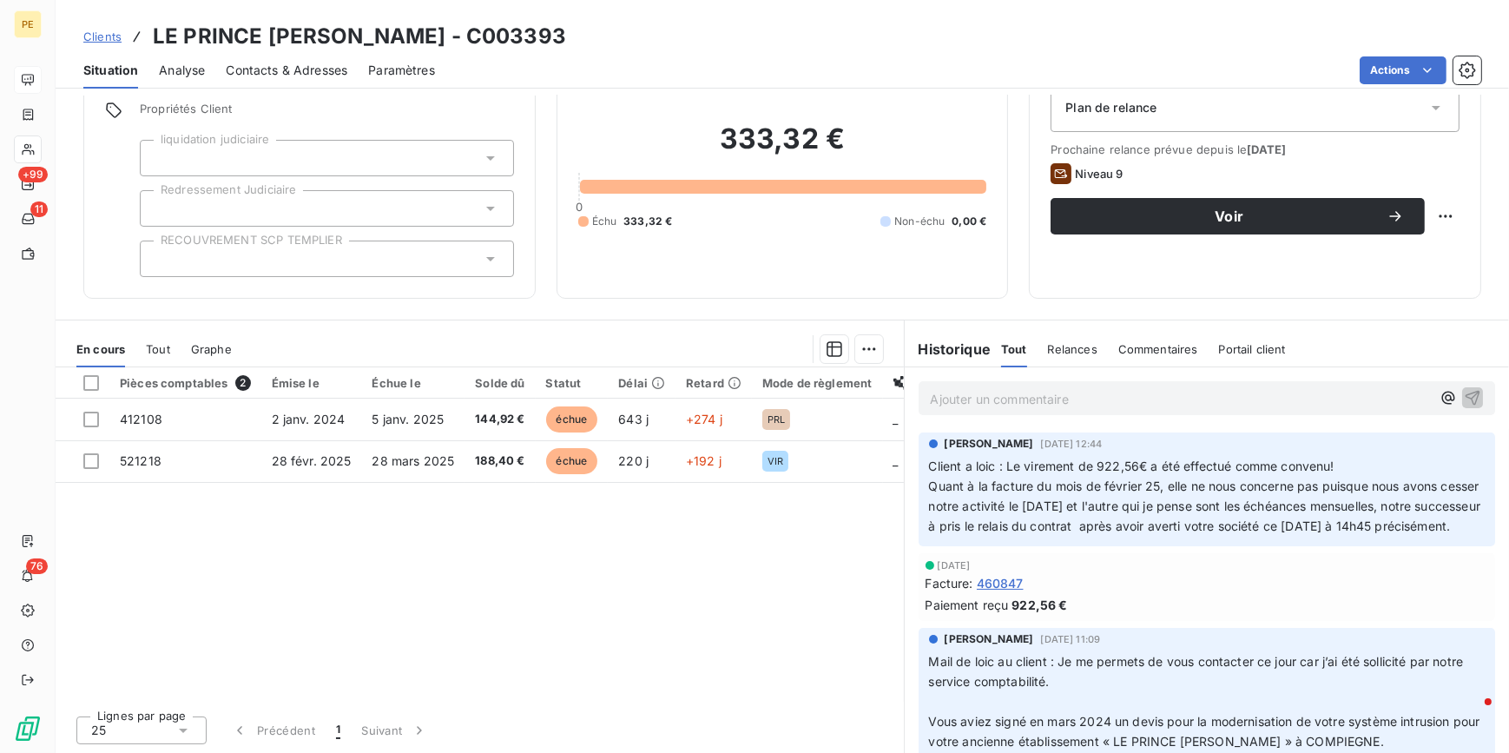
click at [945, 512] on span "Quant à la facture du mois de février 25, elle ne nous concerne pas puisque nou…" at bounding box center [1207, 505] width 556 height 55
drag, startPoint x: 1125, startPoint y: 509, endPoint x: 1043, endPoint y: 497, distance: 83.4
click at [1043, 497] on p "Client a loic : Le virement de 922,56€ a été effectué comme convenu! Quant à la…" at bounding box center [1207, 497] width 556 height 80
drag, startPoint x: 1043, startPoint y: 497, endPoint x: 1256, endPoint y: 488, distance: 213.7
click at [1205, 488] on span "Quant à la facture du mois de février 25, elle ne nous concerne pas puisque nou…" at bounding box center [1207, 505] width 556 height 55
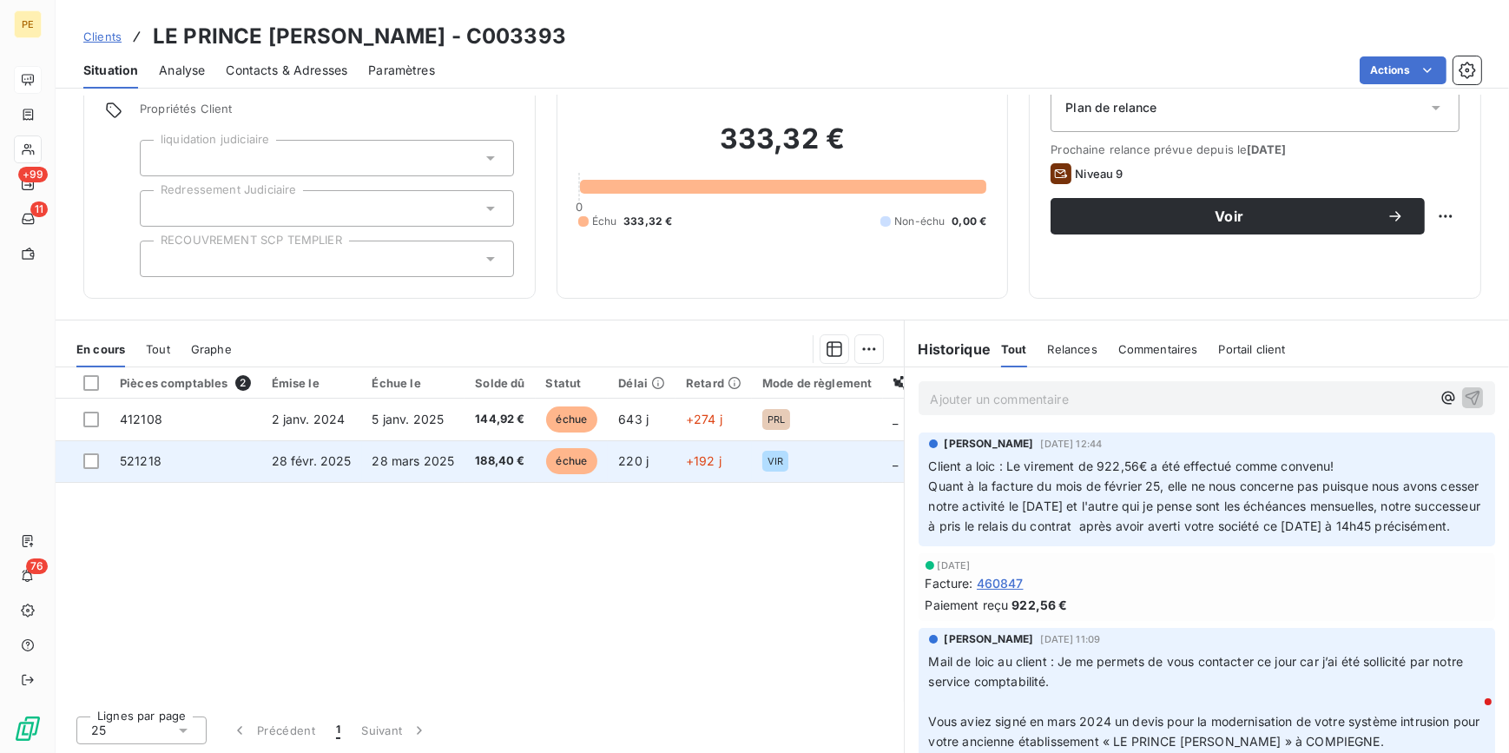
click at [300, 466] on span "28 févr. 2025" at bounding box center [312, 460] width 80 height 15
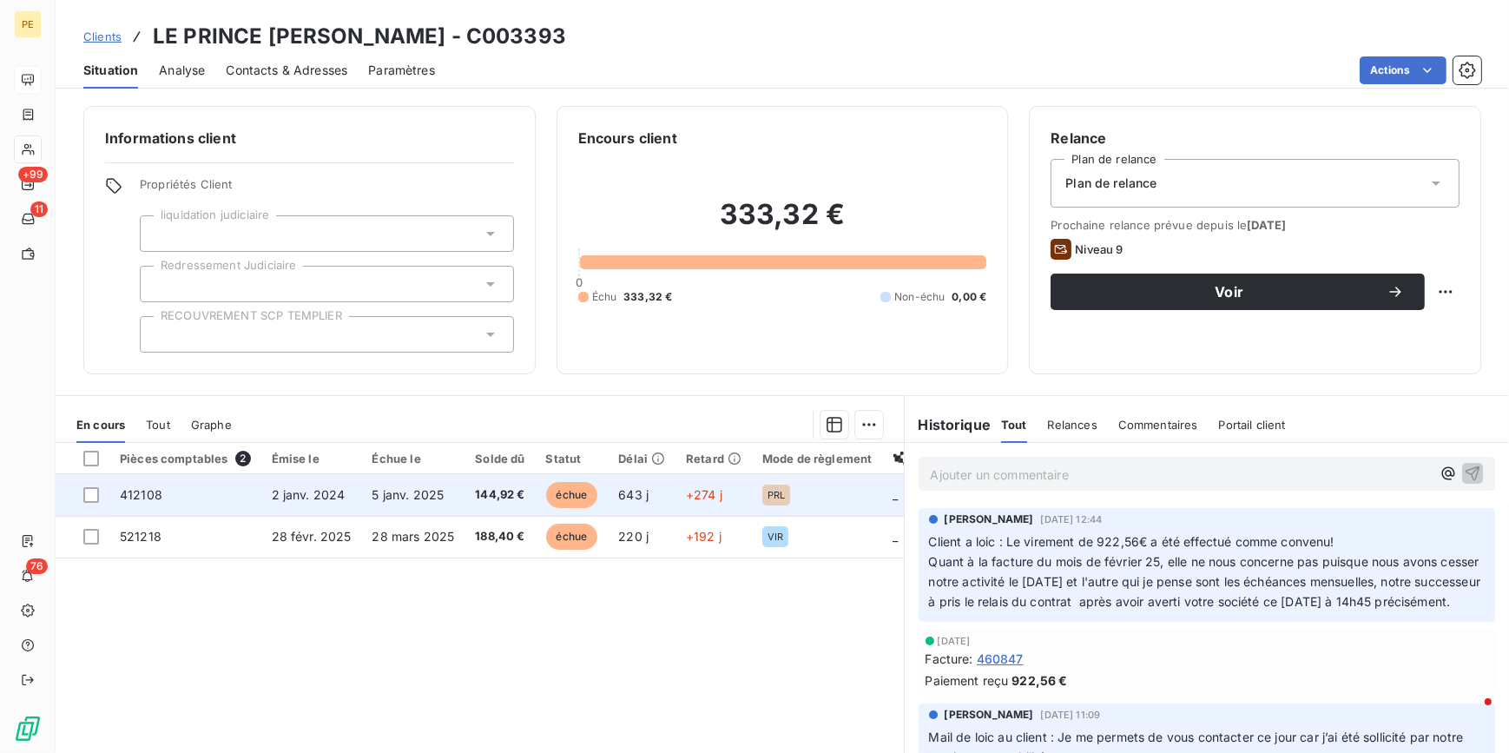
click at [327, 502] on td "2 janv. 2024" at bounding box center [311, 495] width 101 height 42
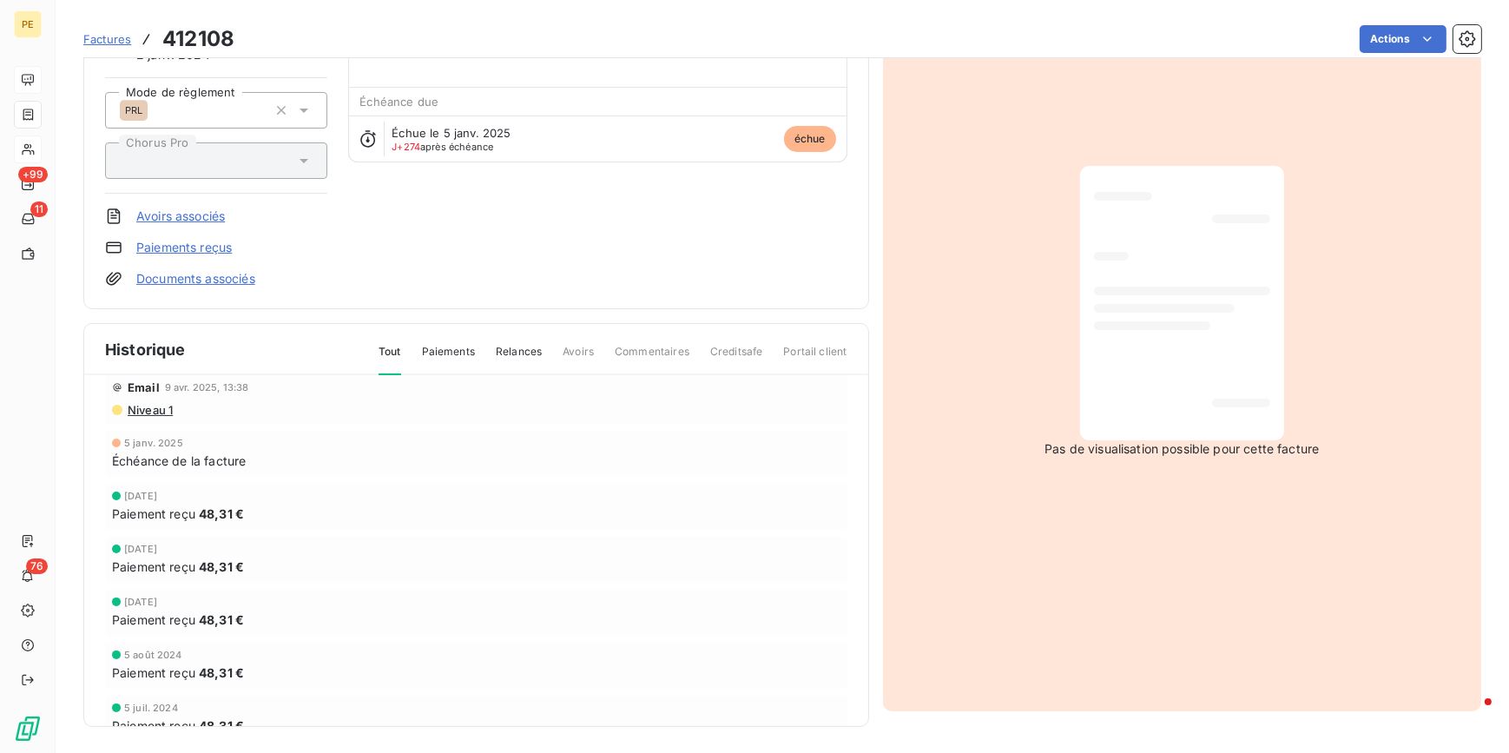
scroll to position [315, 0]
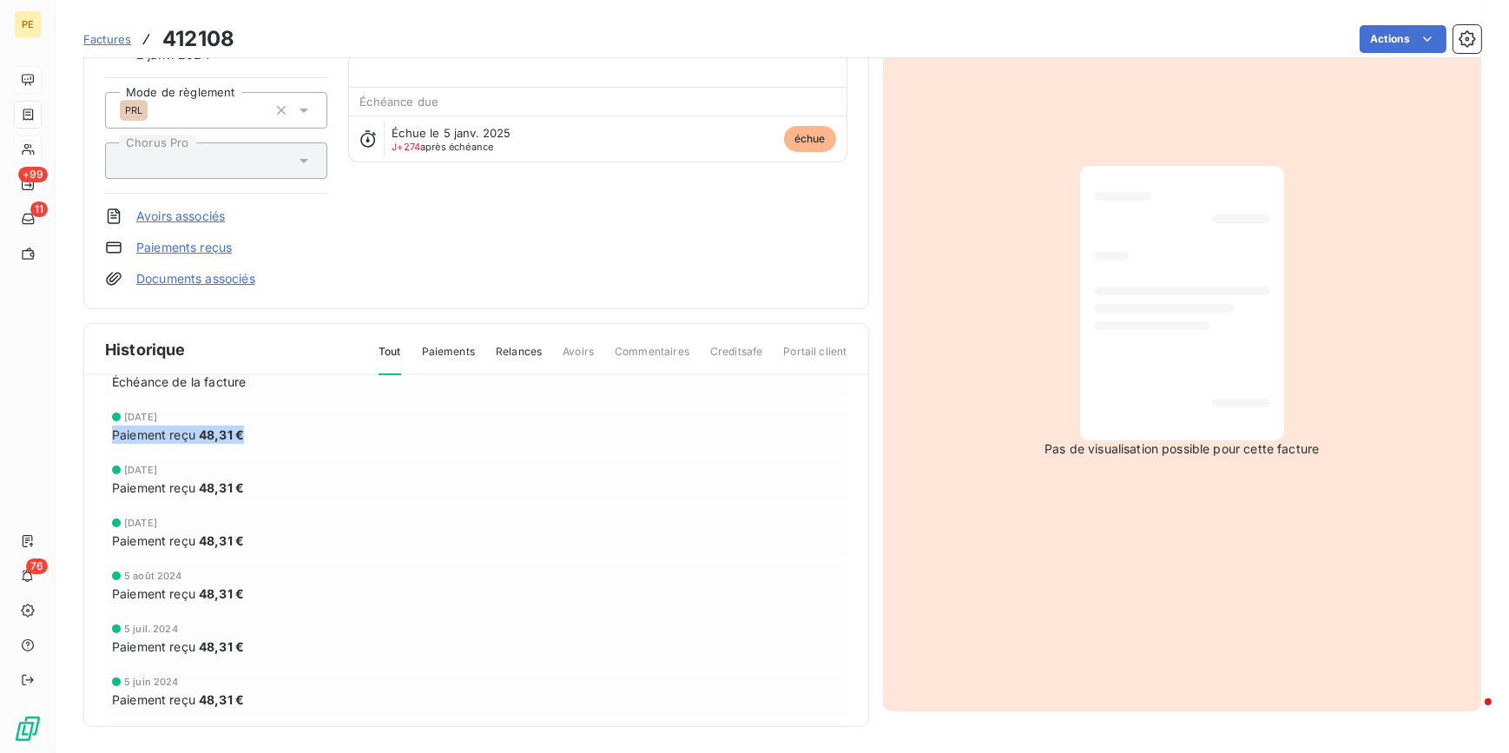
drag, startPoint x: 251, startPoint y: 428, endPoint x: 109, endPoint y: 443, distance: 142.3
click at [109, 443] on div "[DATE] Paiement reçu 48,31 €" at bounding box center [476, 428] width 742 height 46
click at [389, 451] on div "[PERSON_NAME] 8 août 2025, 15:53 Niveau 3 Masquer les notes Notes : message lai…" at bounding box center [476, 532] width 742 height 823
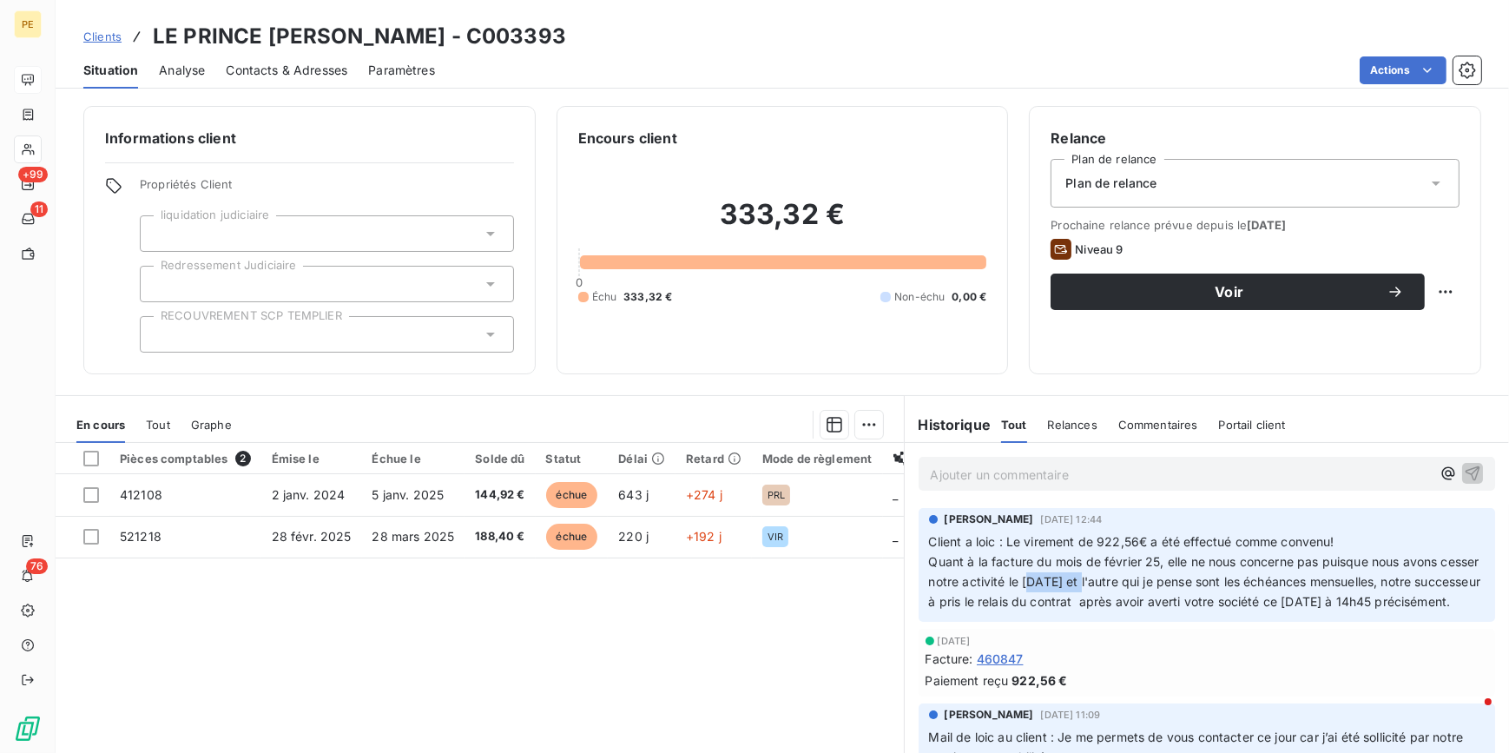
drag, startPoint x: 1118, startPoint y: 579, endPoint x: 1059, endPoint y: 575, distance: 59.2
click at [1059, 575] on span "Quant à la facture du mois de février 25, elle ne nous concerne pas puisque nou…" at bounding box center [1207, 581] width 556 height 55
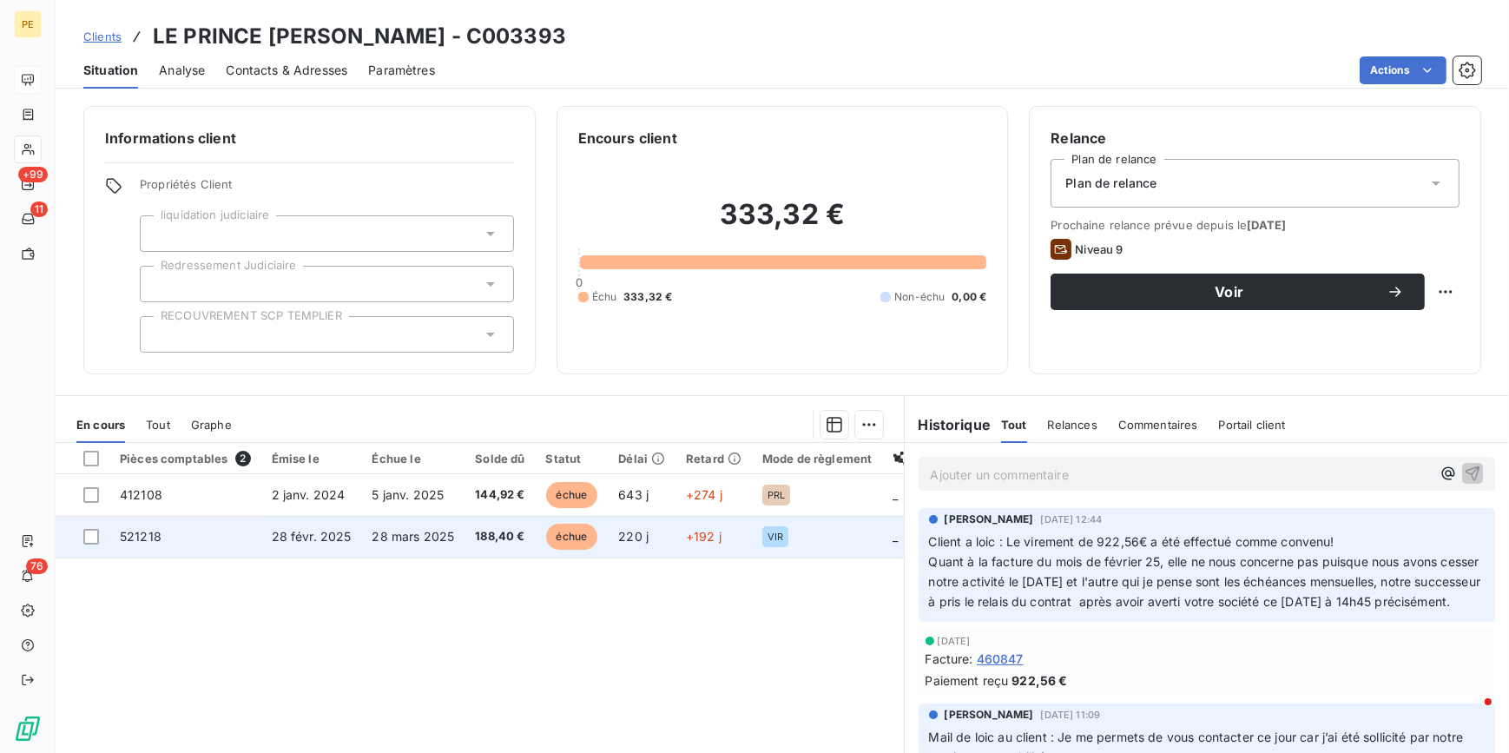
click at [365, 537] on td "28 mars 2025" at bounding box center [413, 537] width 103 height 42
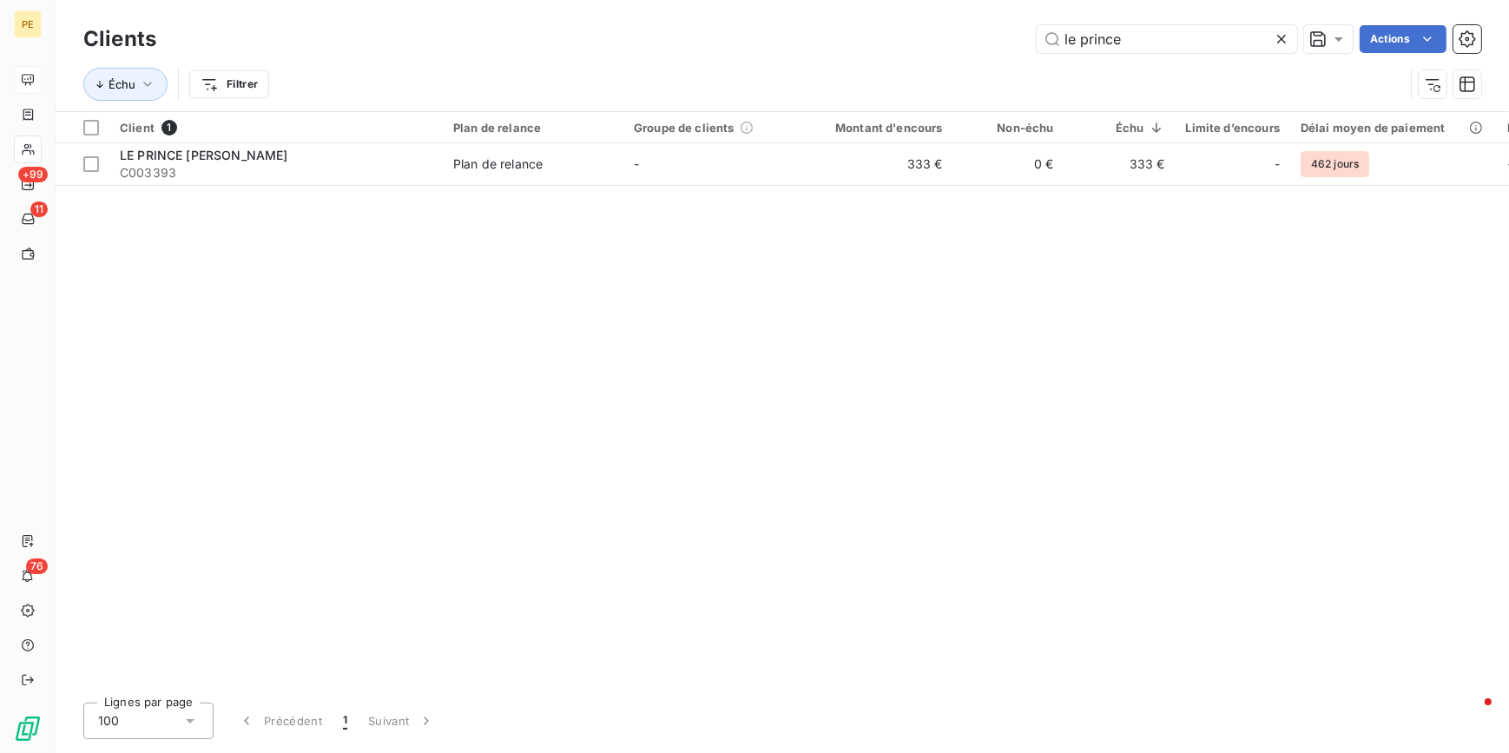
drag, startPoint x: 1160, startPoint y: 43, endPoint x: 734, endPoint y: 36, distance: 425.4
click at [734, 36] on div "le prince Actions" at bounding box center [829, 39] width 1304 height 28
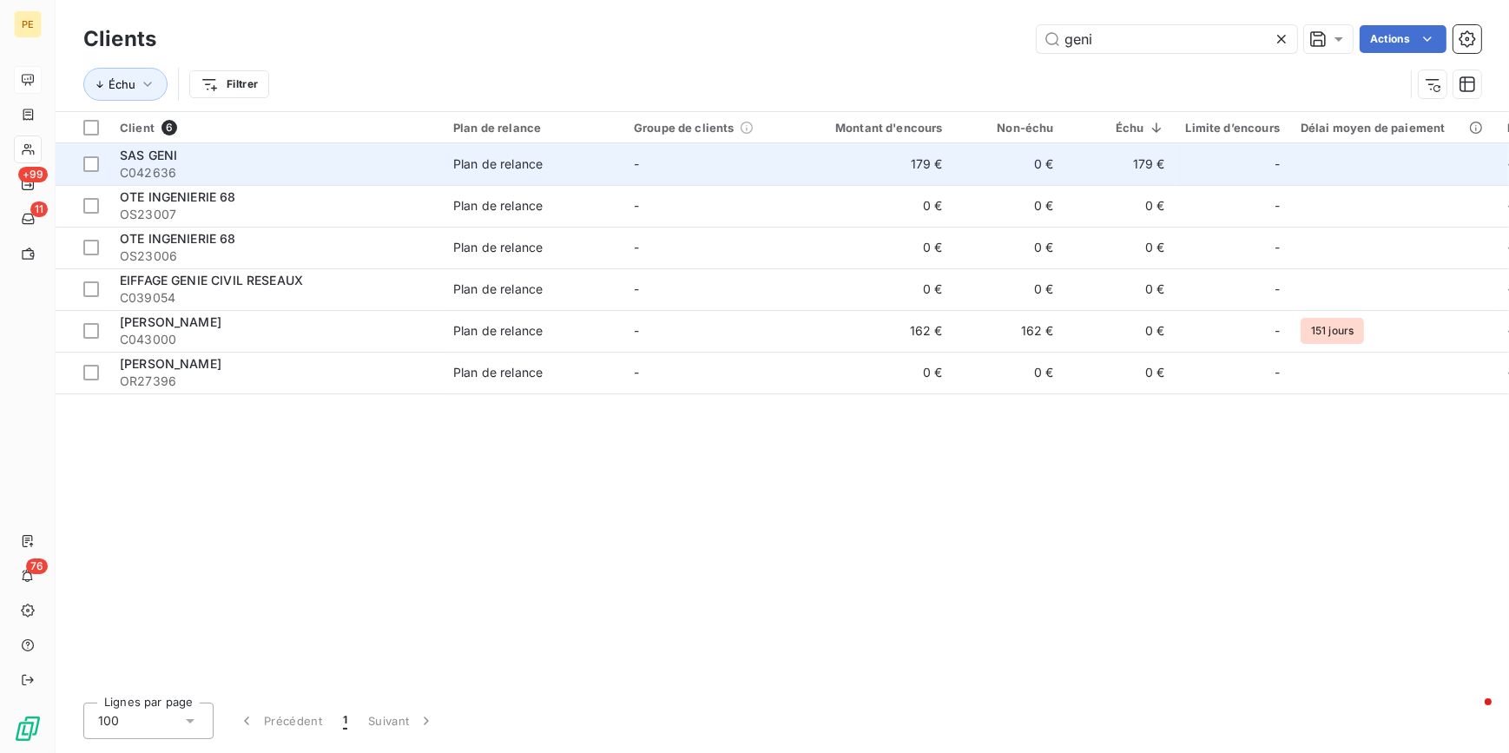
type input "geni"
click at [897, 162] on td "179 €" at bounding box center [878, 164] width 149 height 42
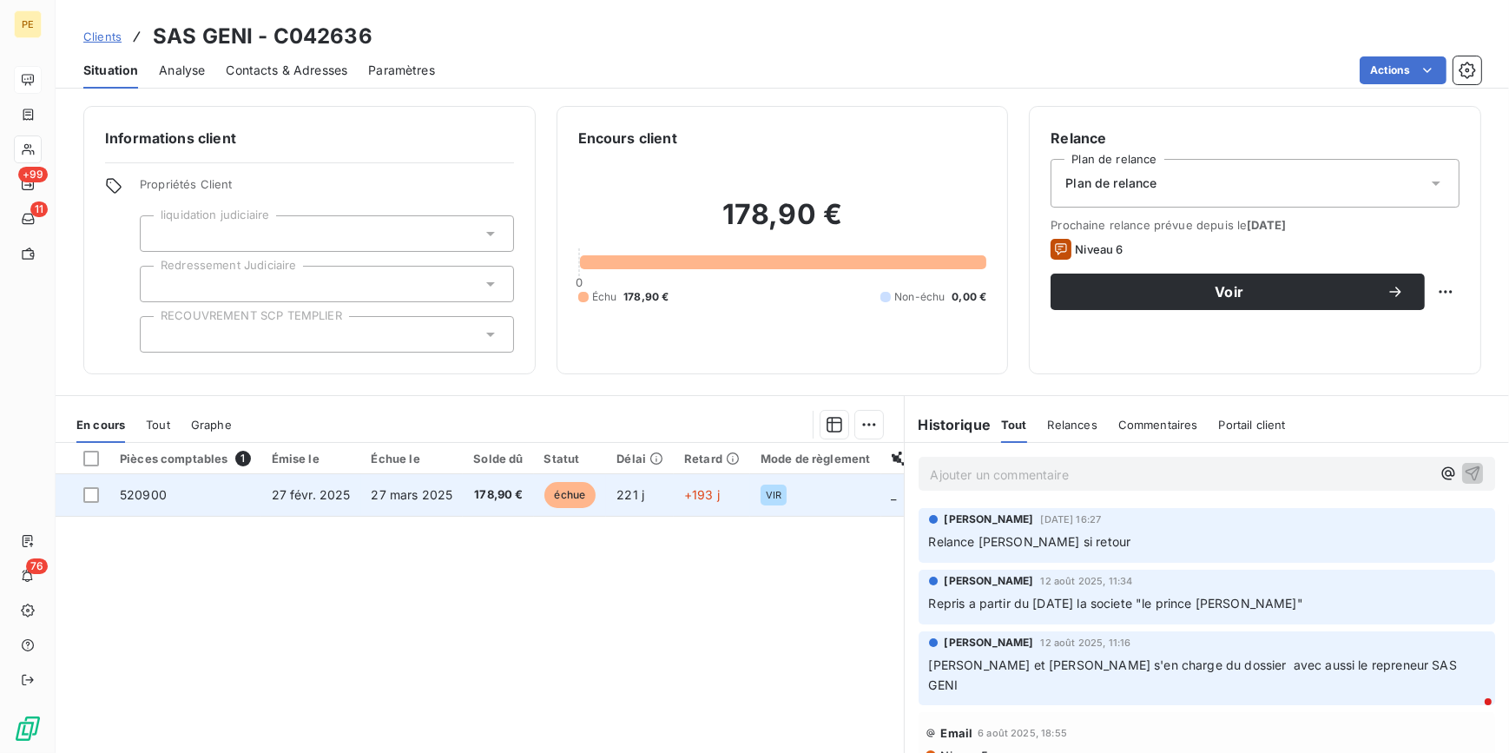
click at [372, 497] on span "27 mars 2025" at bounding box center [413, 494] width 82 height 15
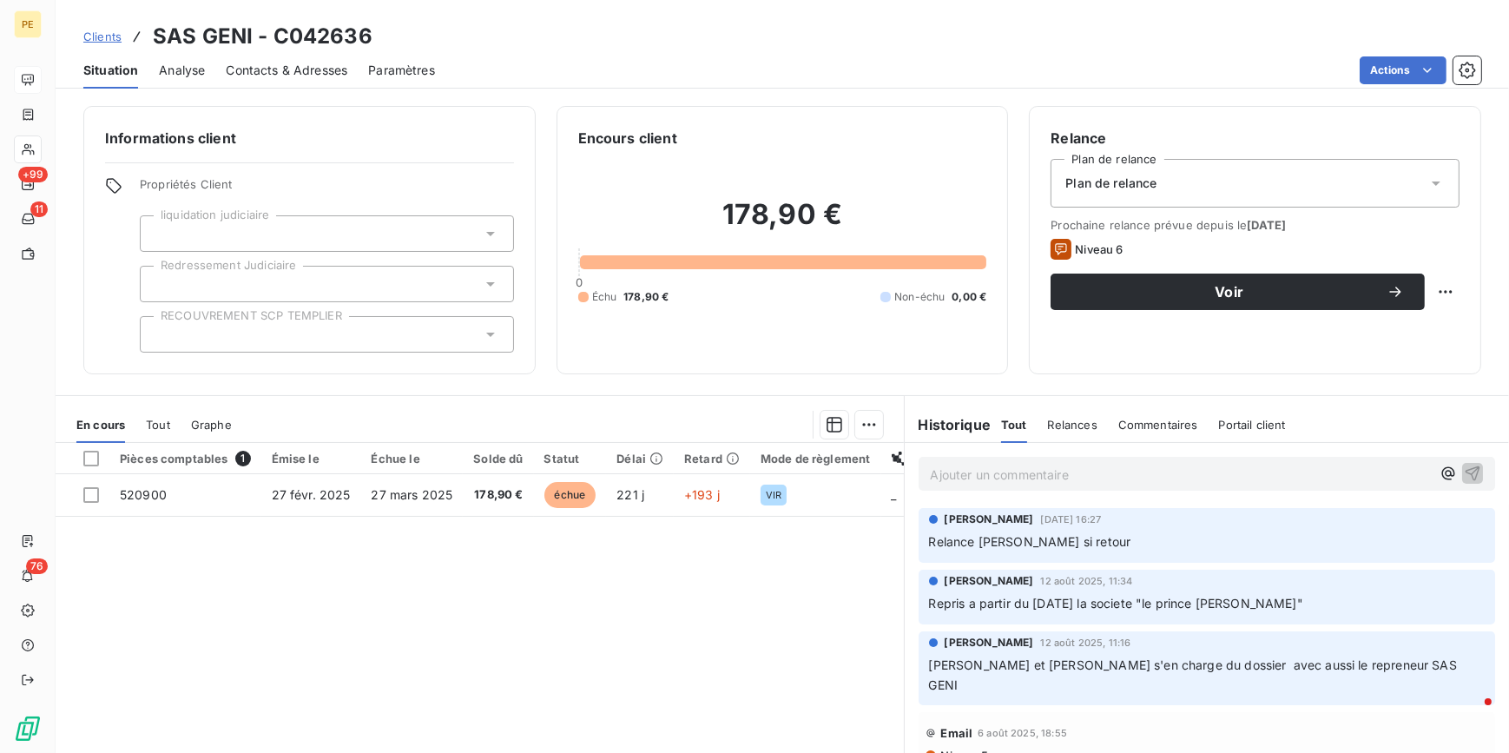
click at [172, 424] on div "En cours Tout Graphe" at bounding box center [480, 424] width 848 height 36
click at [163, 424] on span "Tout" at bounding box center [158, 425] width 24 height 14
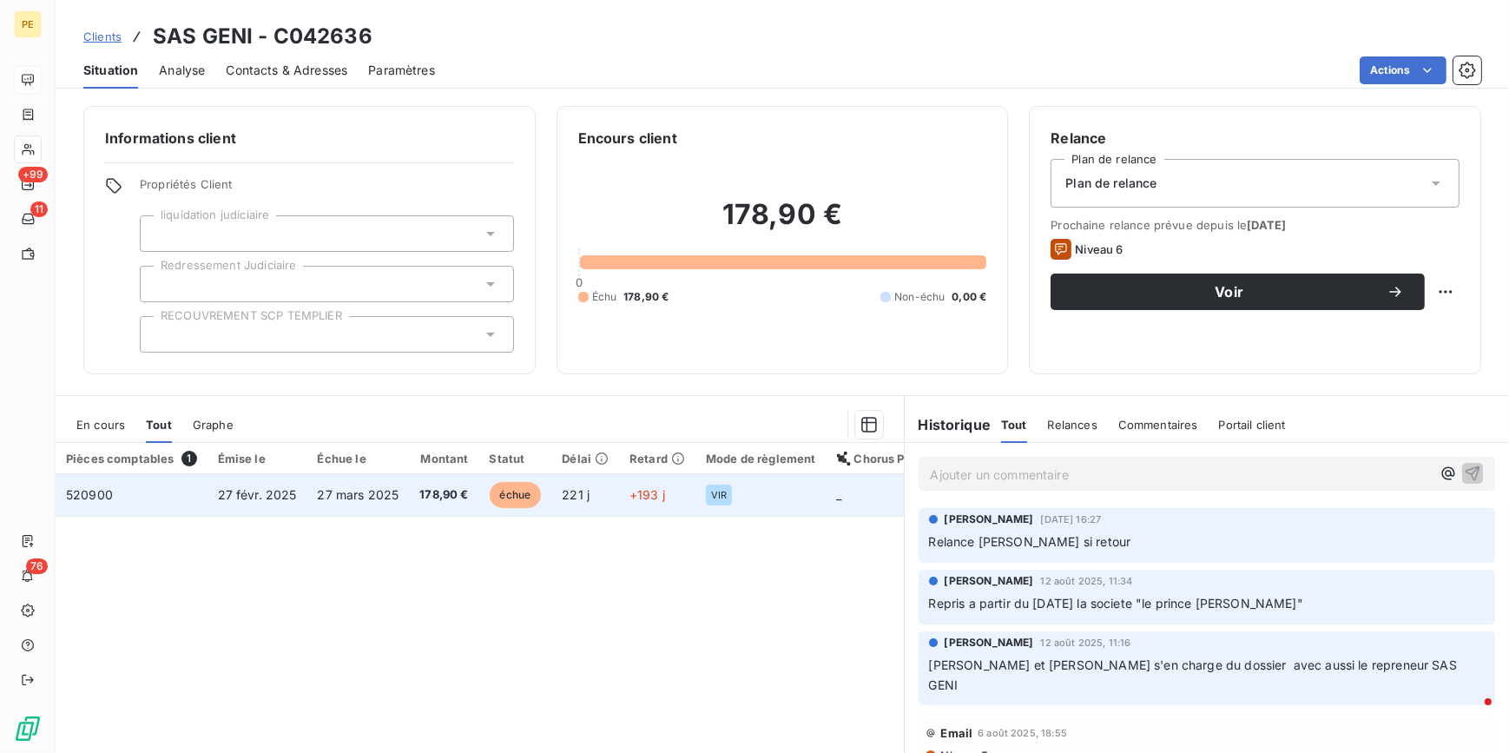
click at [277, 497] on span "27 févr. 2025" at bounding box center [257, 494] width 79 height 15
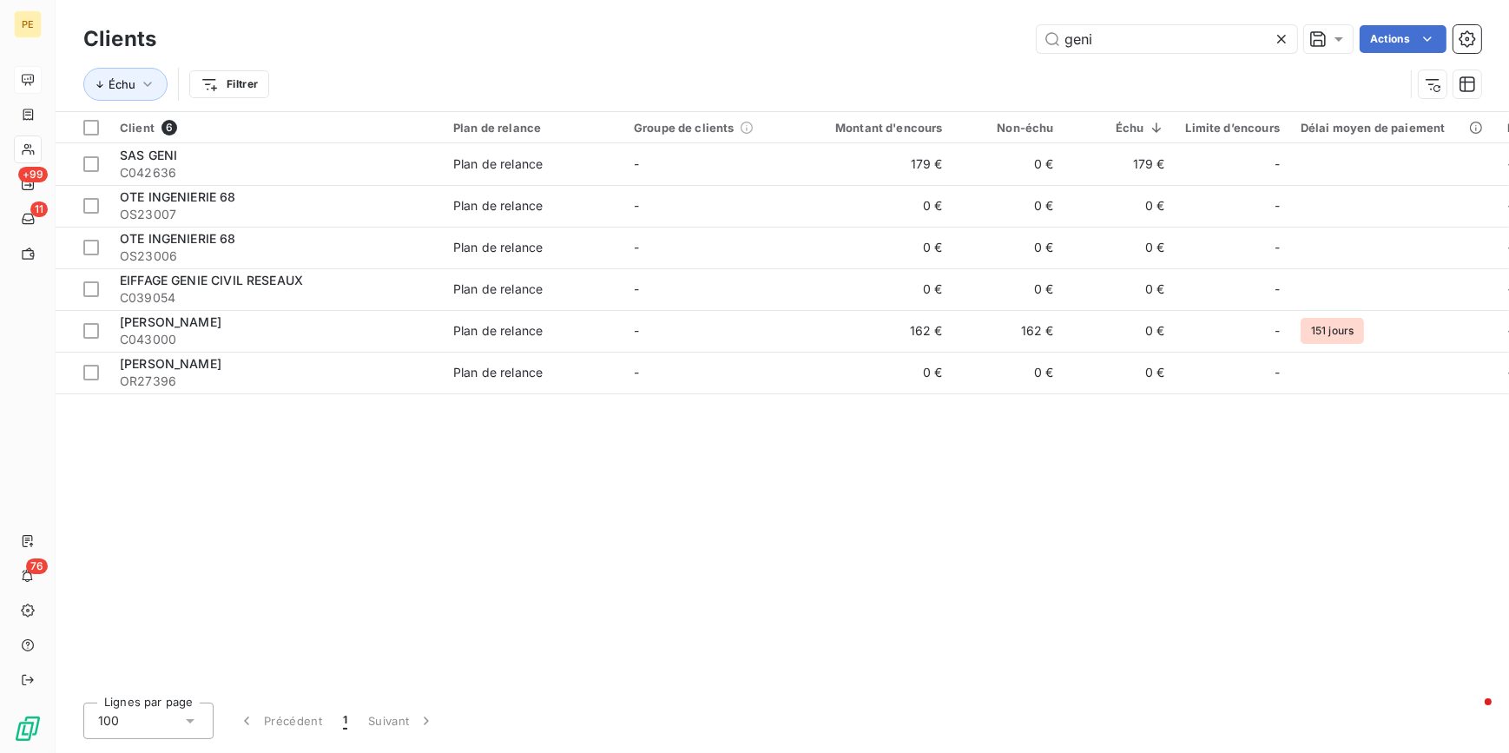
drag, startPoint x: 1163, startPoint y: 48, endPoint x: 668, endPoint y: 56, distance: 494.9
click at [673, 56] on div "Clients geni Actions" at bounding box center [782, 39] width 1398 height 36
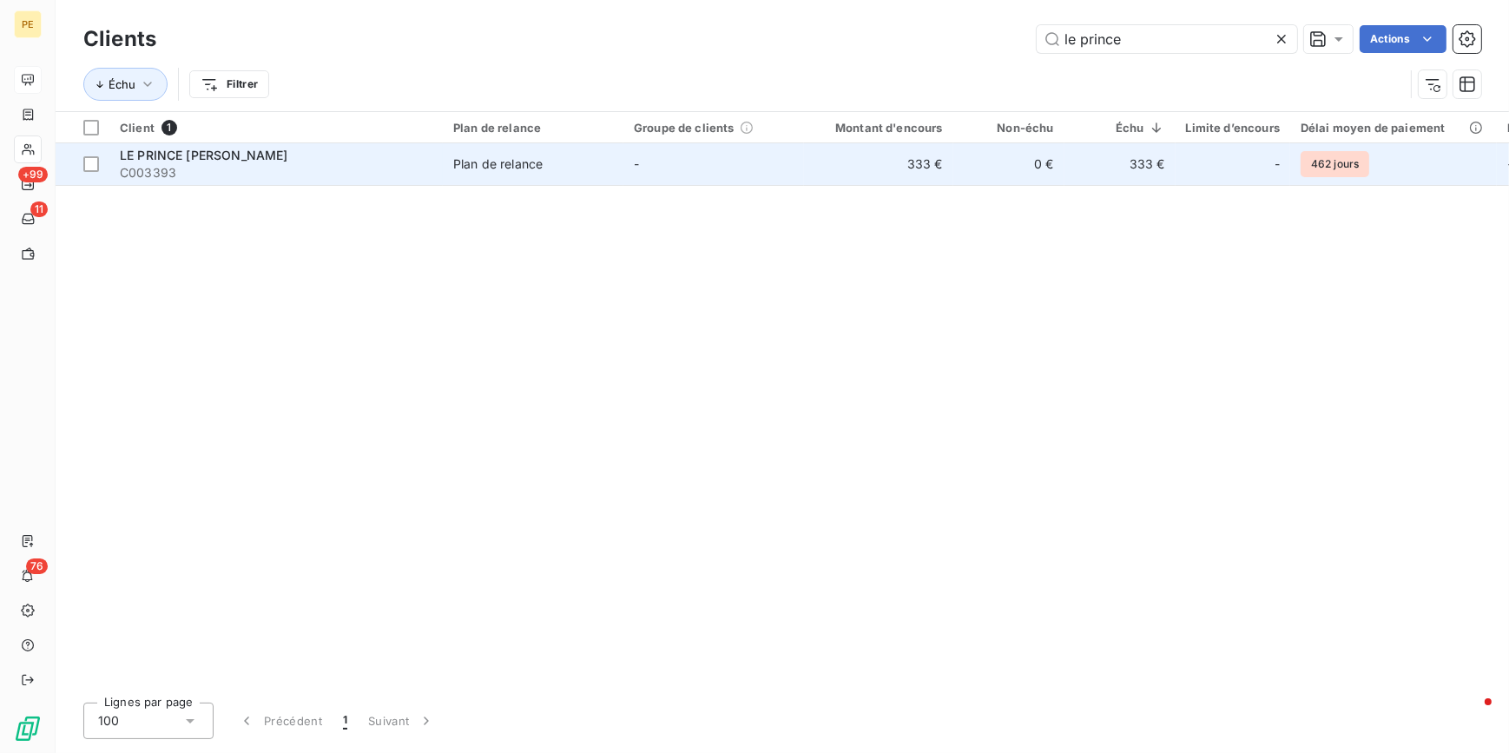
type input "le prince"
click at [171, 155] on span "LE PRINCE [PERSON_NAME]" at bounding box center [204, 155] width 168 height 15
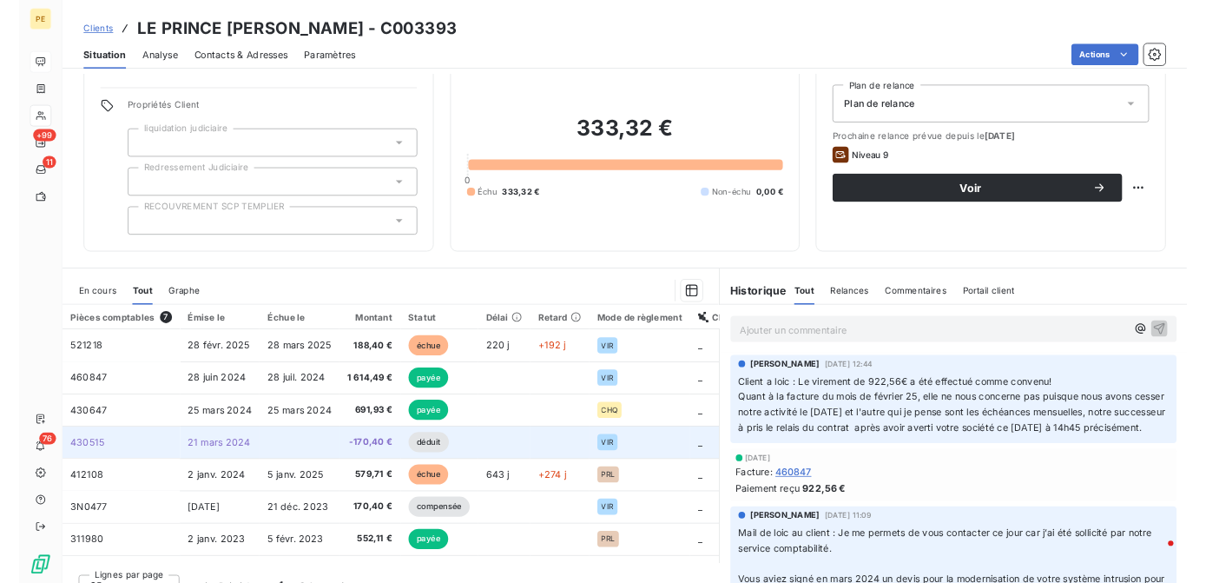
scroll to position [76, 0]
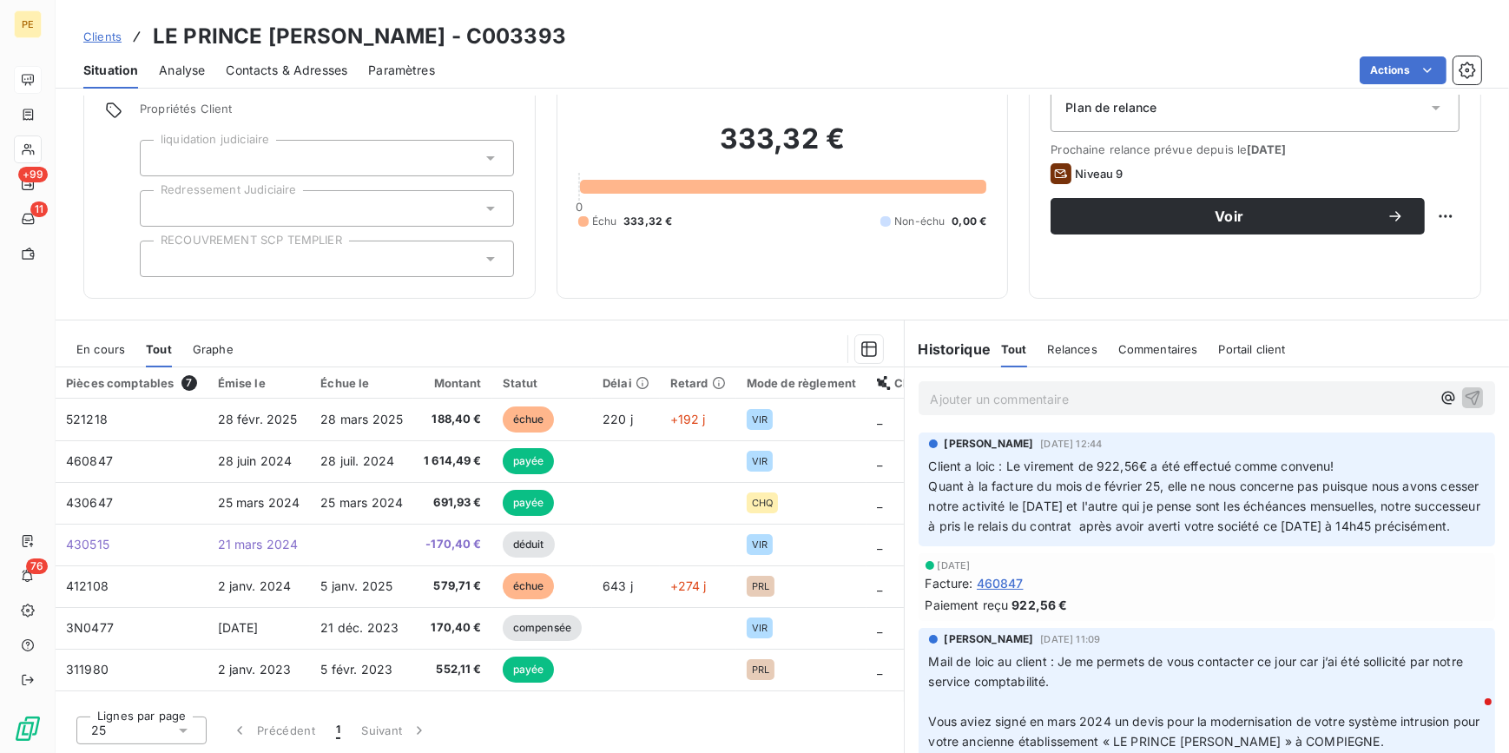
click at [91, 339] on div "En cours" at bounding box center [100, 349] width 49 height 36
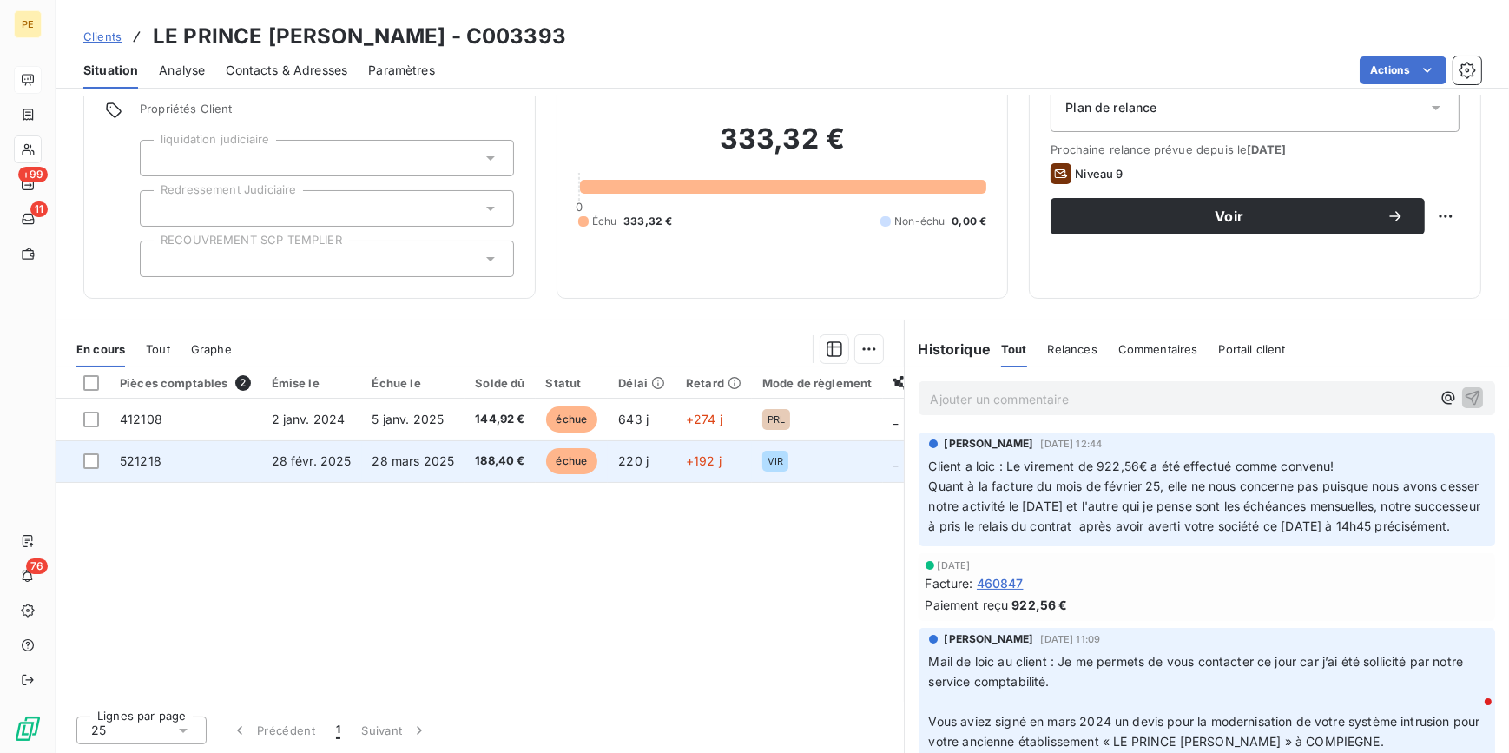
click at [308, 464] on span "28 févr. 2025" at bounding box center [312, 460] width 80 height 15
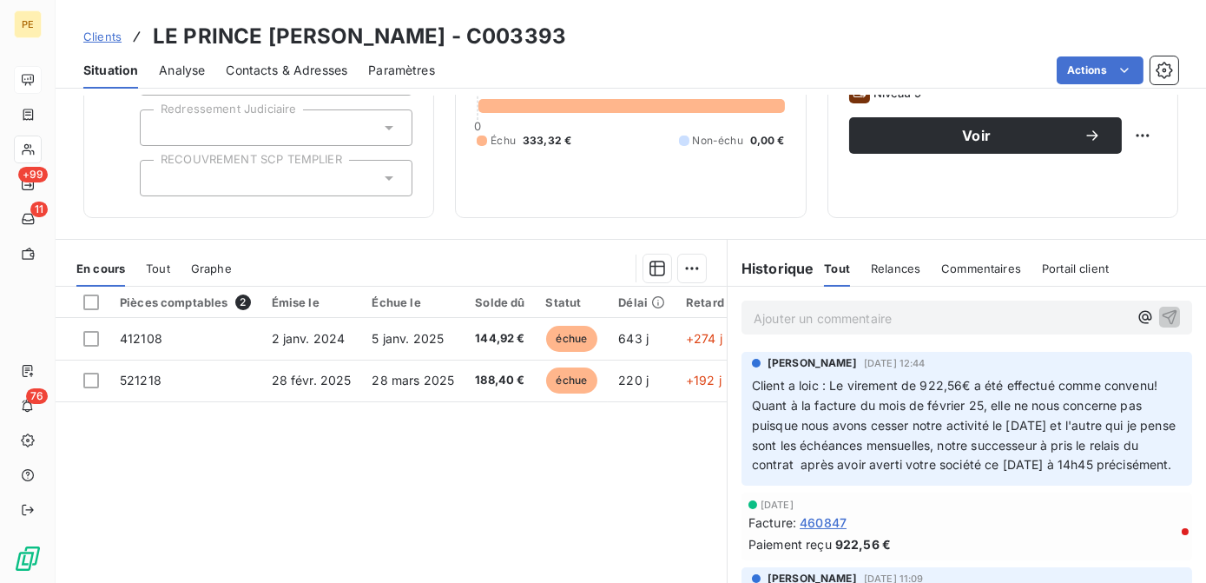
scroll to position [157, 0]
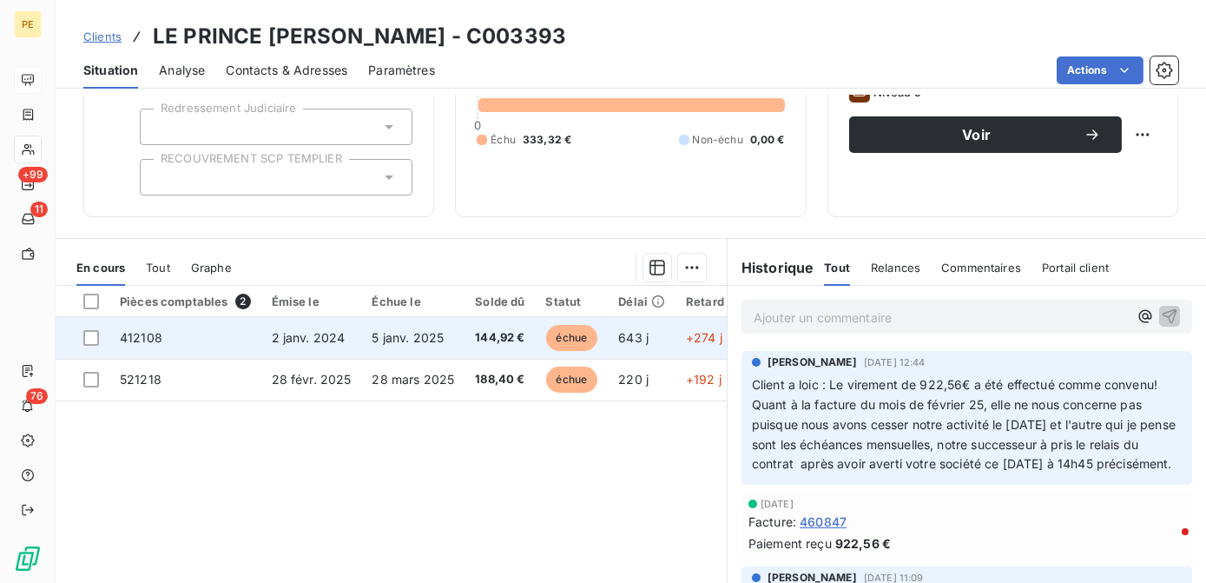
click at [353, 344] on td "2 janv. 2024" at bounding box center [311, 338] width 101 height 42
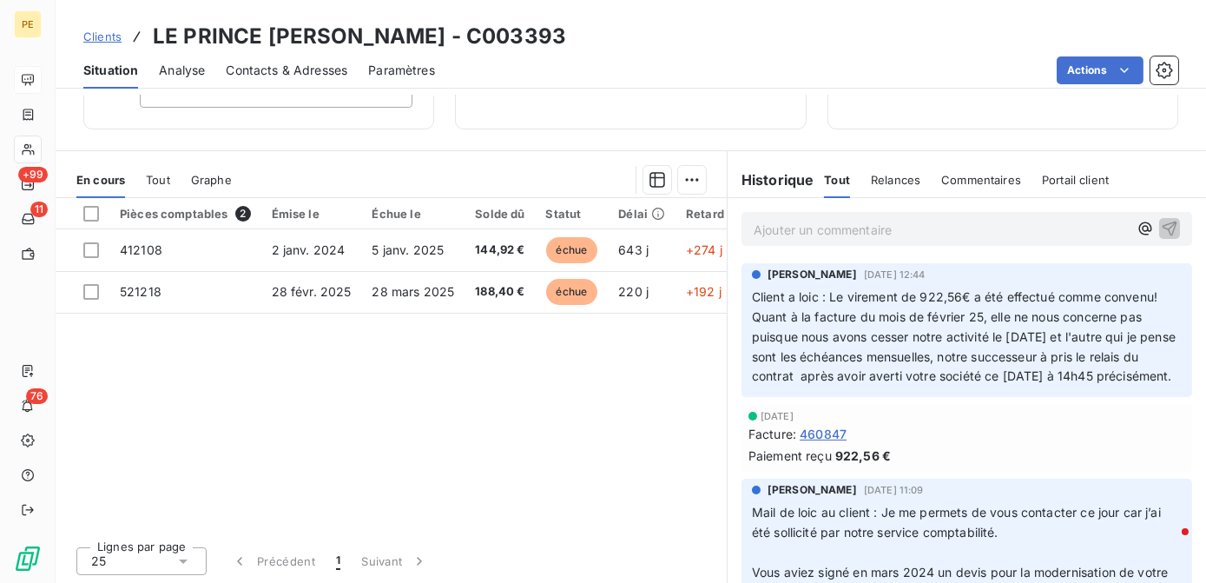
scroll to position [245, 0]
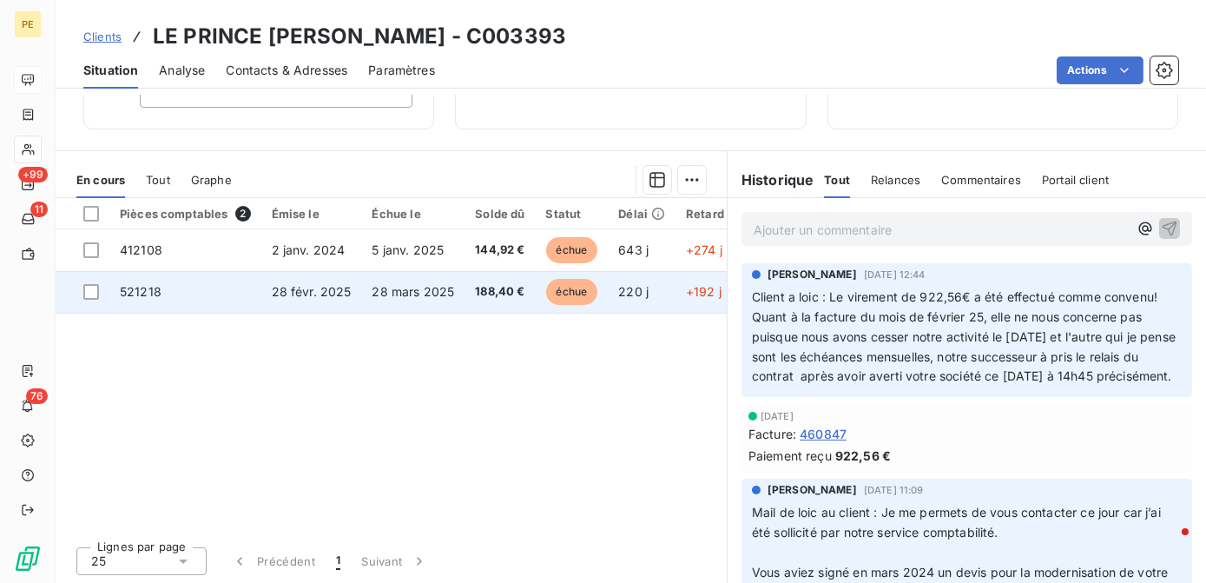
click at [145, 300] on td "521218" at bounding box center [185, 292] width 152 height 42
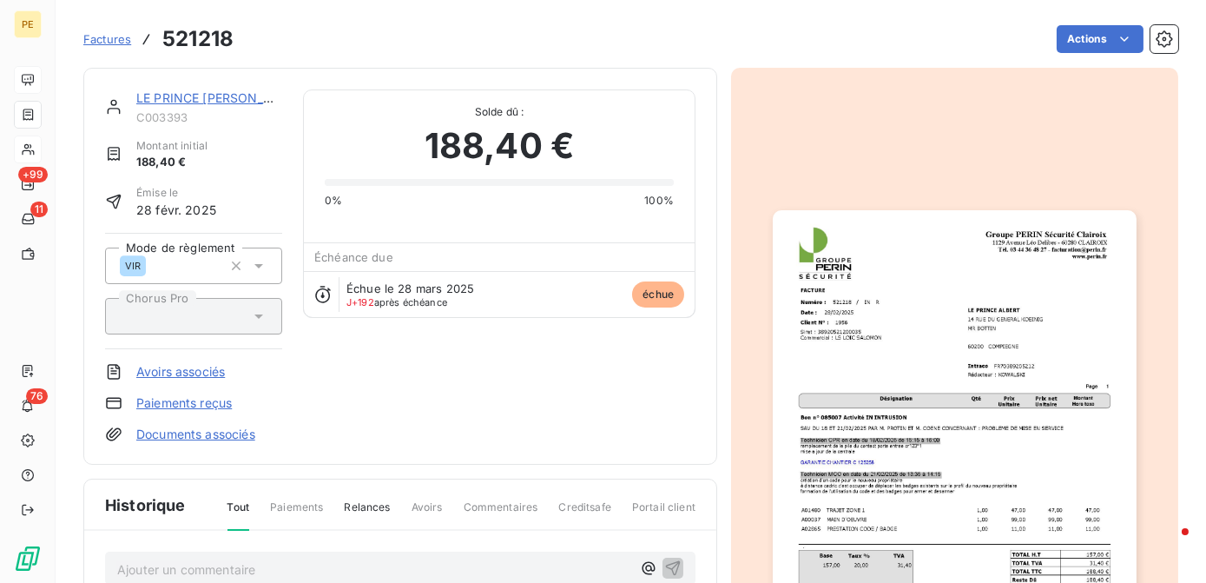
click at [1022, 366] on img "button" at bounding box center [954, 466] width 363 height 513
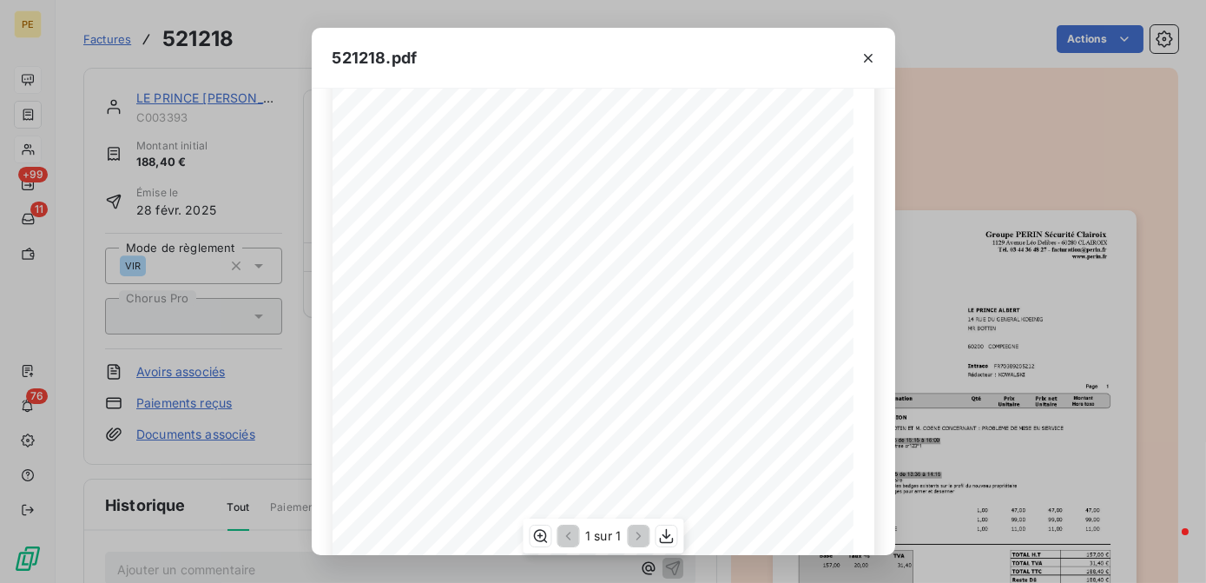
scroll to position [157, 0]
drag, startPoint x: 455, startPoint y: 279, endPoint x: 517, endPoint y: 286, distance: 62.1
click at [517, 286] on div "Groupe [PERSON_NAME] SÈcuritÈ Clairoix [STREET_ADDRESS][PERSON_NAME] TÈl. 03 44…" at bounding box center [603, 320] width 521 height 737
click at [502, 281] on span "Technicien CPR en date du [DATE] de 15:15 ‡ 16:00" at bounding box center [474, 280] width 185 height 8
click at [870, 68] on button "button" at bounding box center [868, 58] width 28 height 28
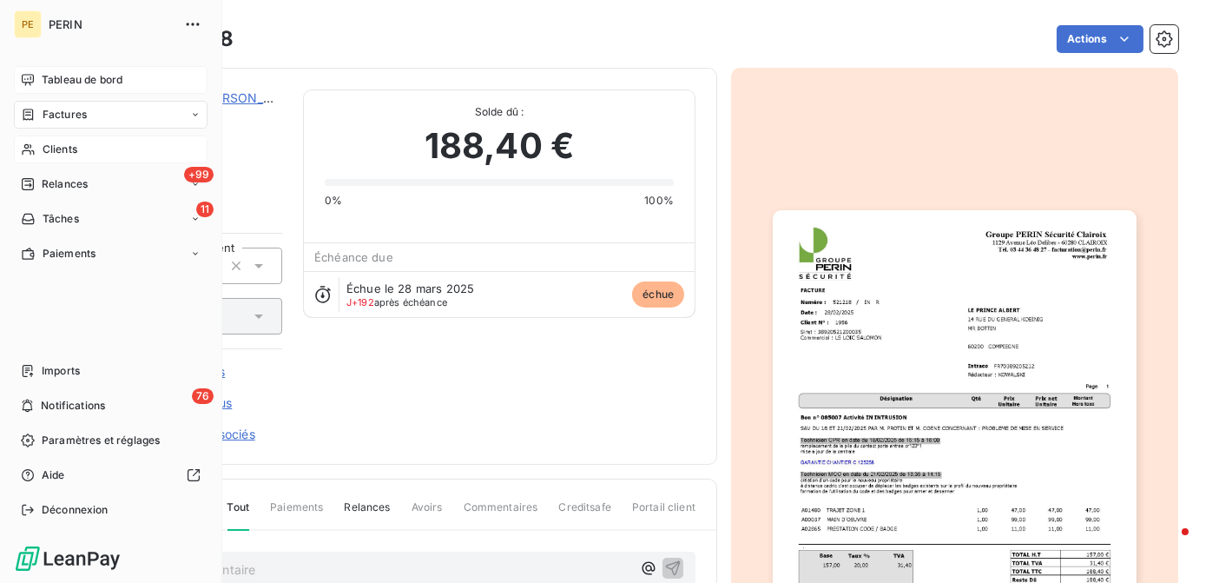
click at [63, 145] on span "Clients" at bounding box center [60, 150] width 35 height 16
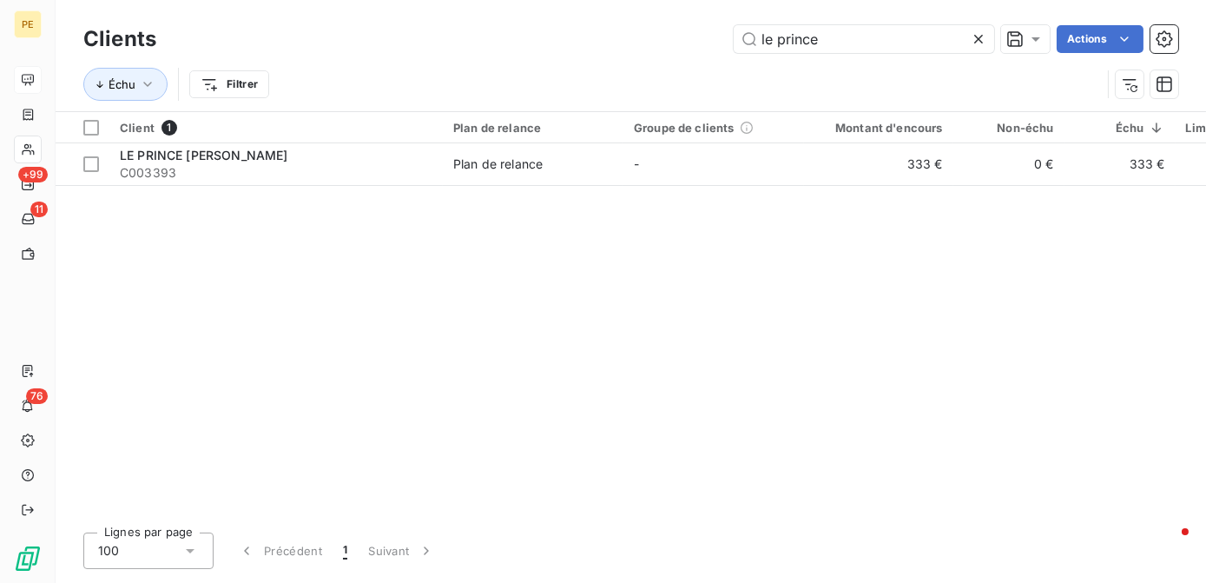
click at [979, 41] on icon at bounding box center [978, 39] width 9 height 9
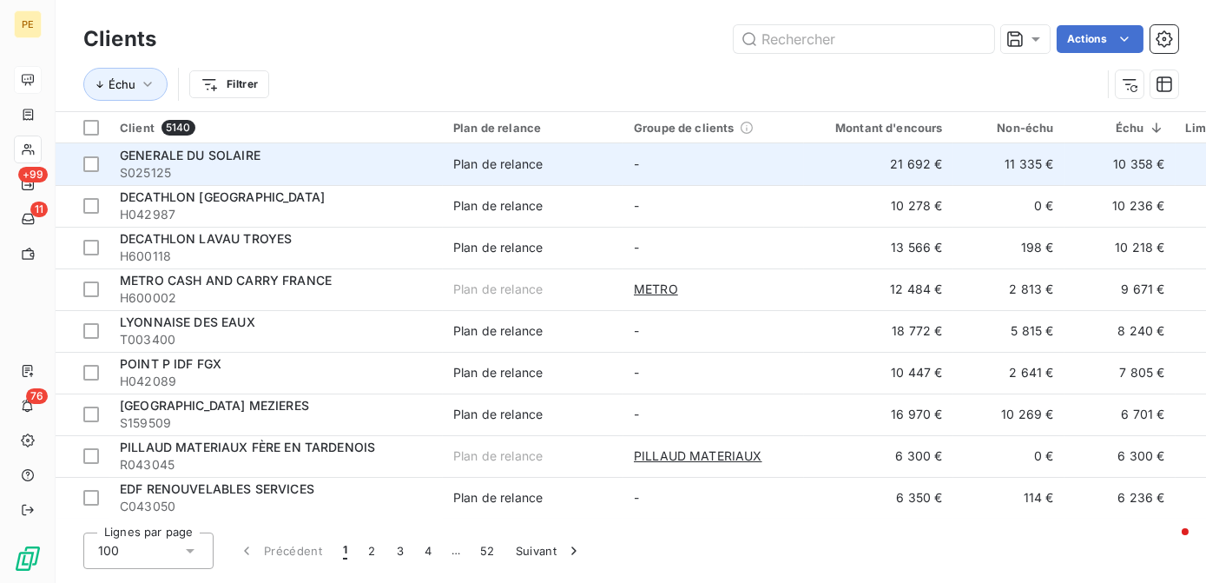
click at [289, 157] on div "GENERALE DU SOLAIRE" at bounding box center [276, 155] width 313 height 17
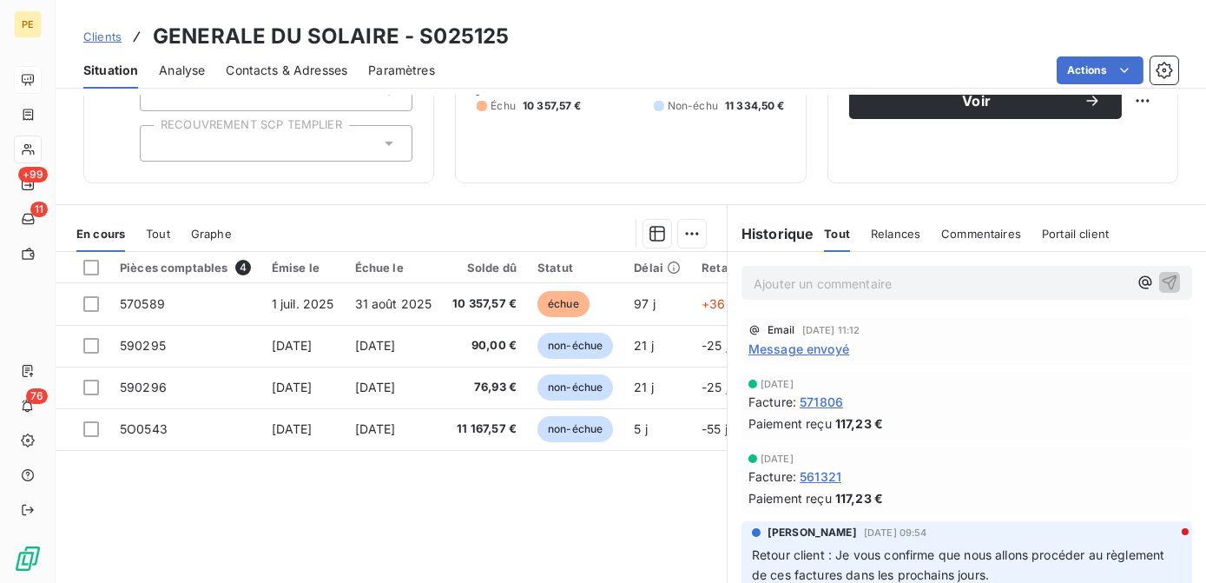
scroll to position [167, 0]
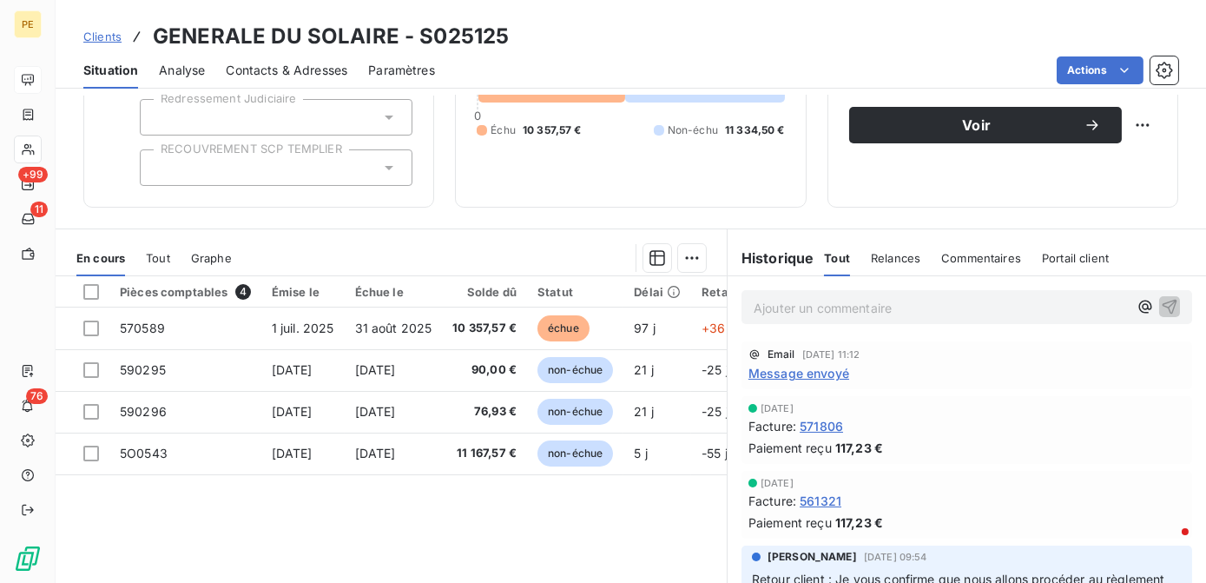
click at [826, 369] on span "Message envoyé" at bounding box center [798, 373] width 101 height 18
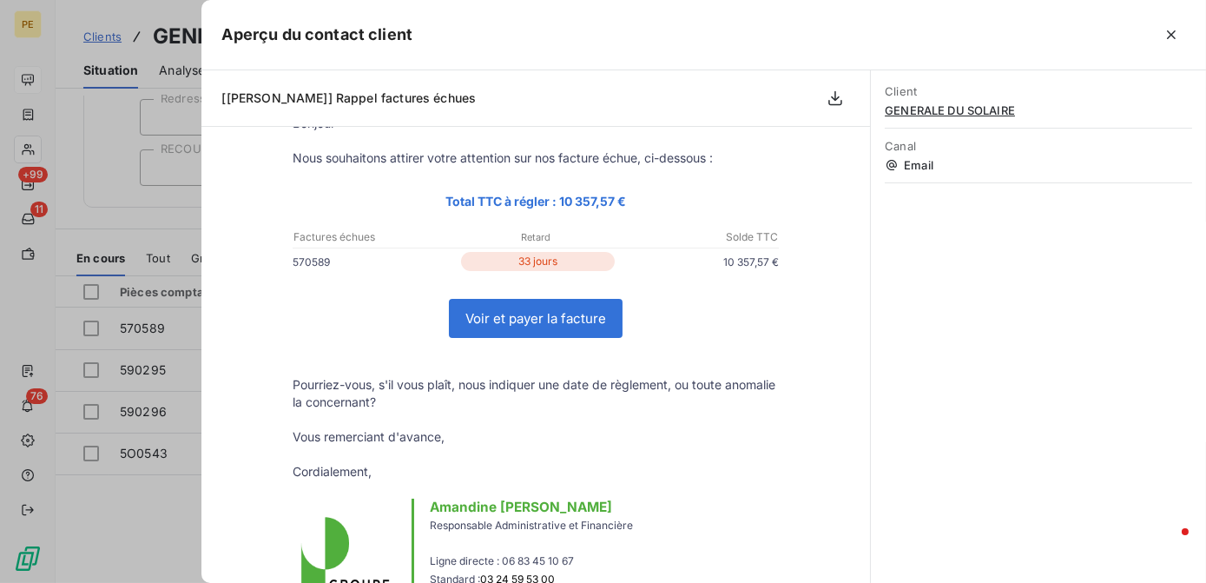
scroll to position [157, 0]
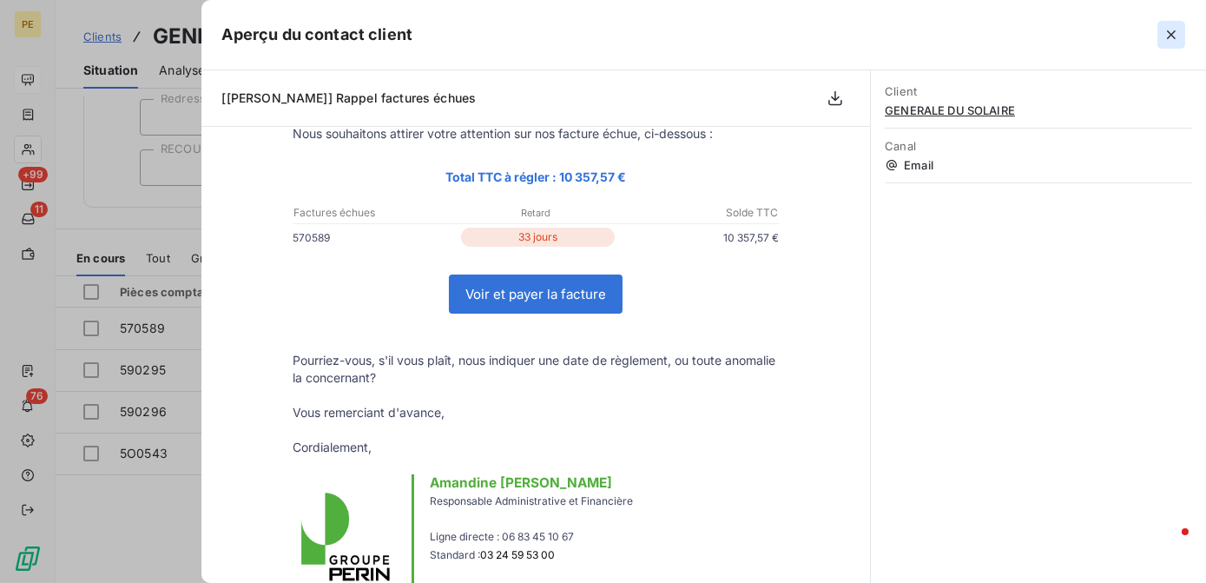
click at [1175, 40] on icon "button" at bounding box center [1170, 34] width 17 height 17
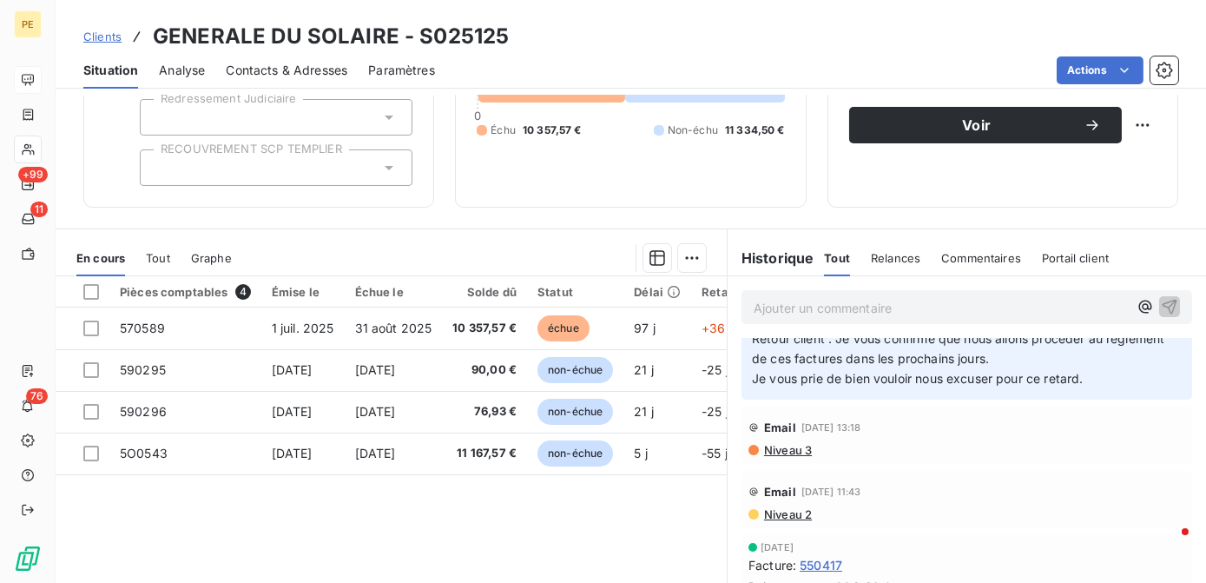
scroll to position [315, 0]
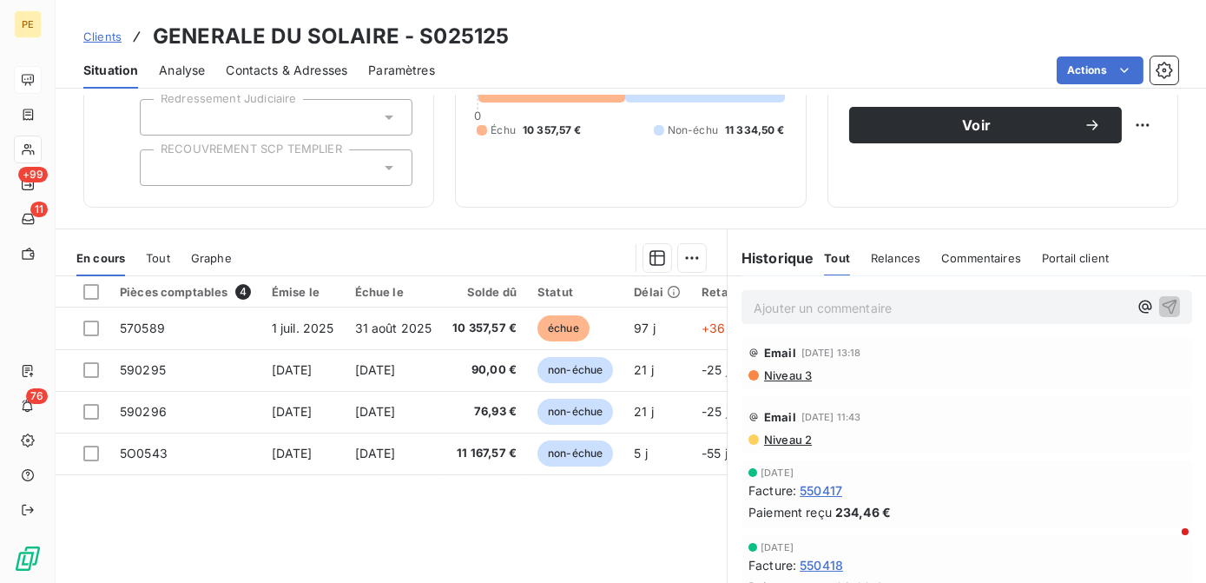
click at [789, 438] on span "Niveau 2" at bounding box center [786, 439] width 49 height 14
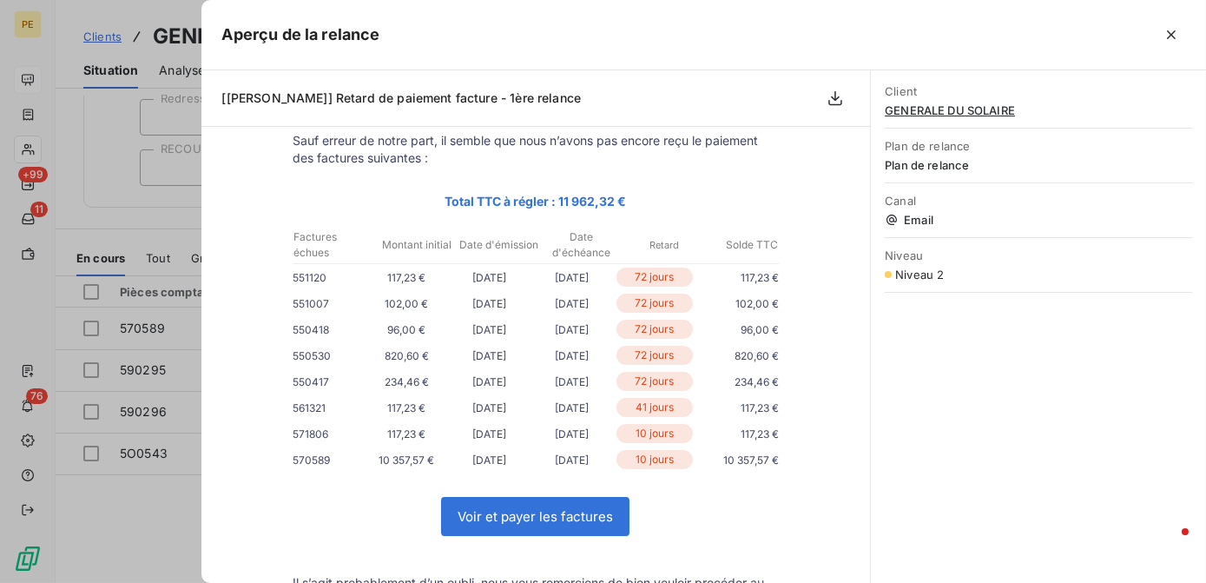
scroll to position [157, 0]
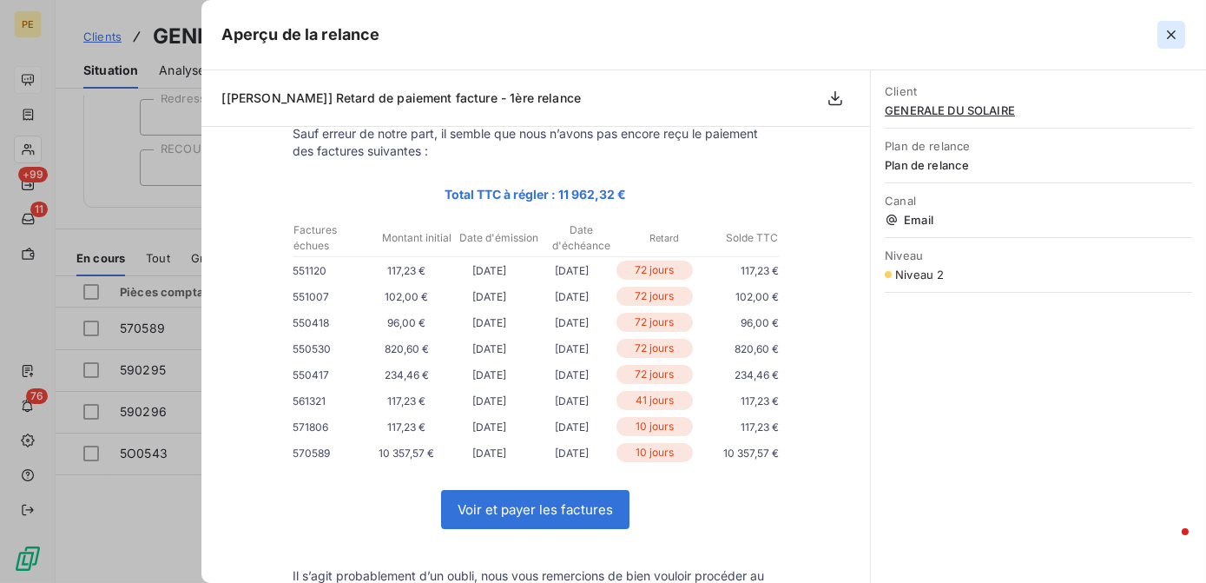
click at [1176, 38] on icon "button" at bounding box center [1170, 34] width 17 height 17
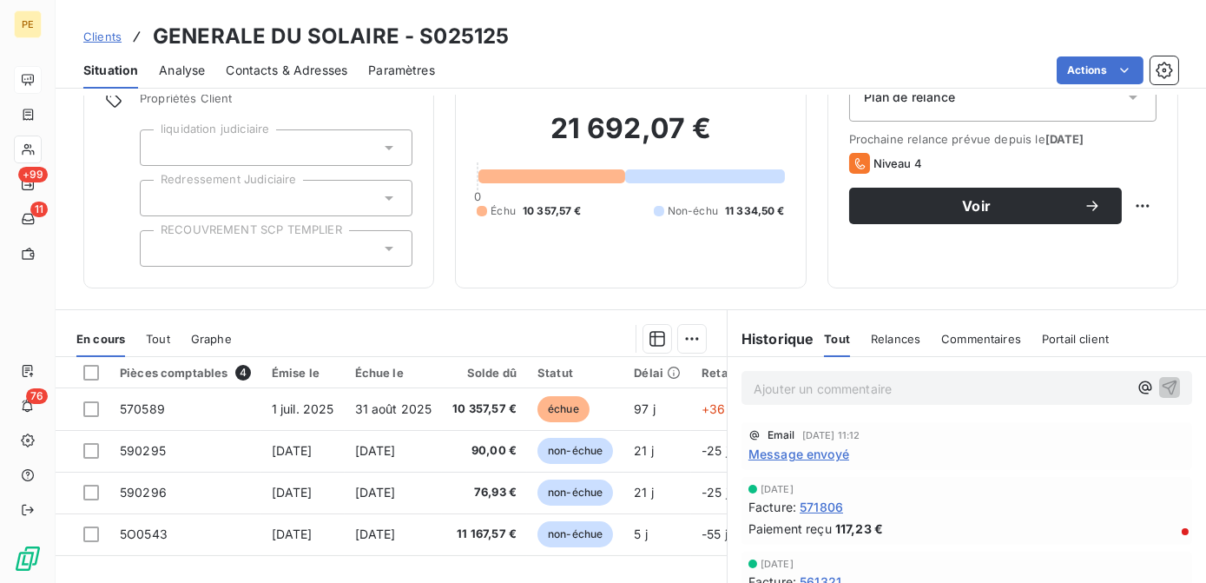
scroll to position [0, 0]
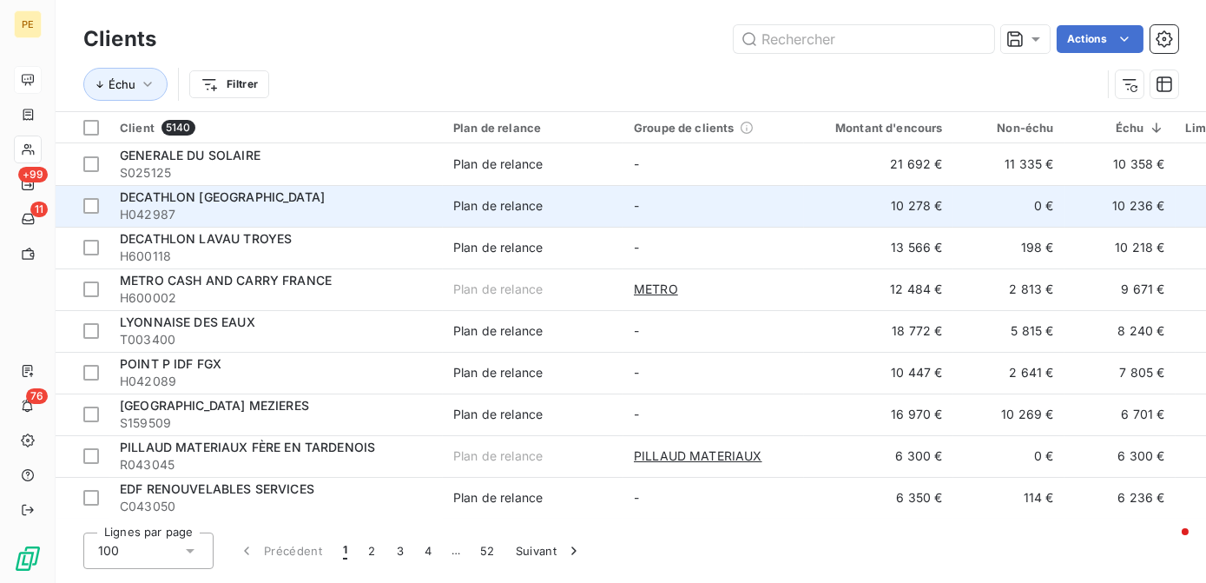
click at [227, 188] on div "DECATHLON [GEOGRAPHIC_DATA]" at bounding box center [276, 196] width 313 height 17
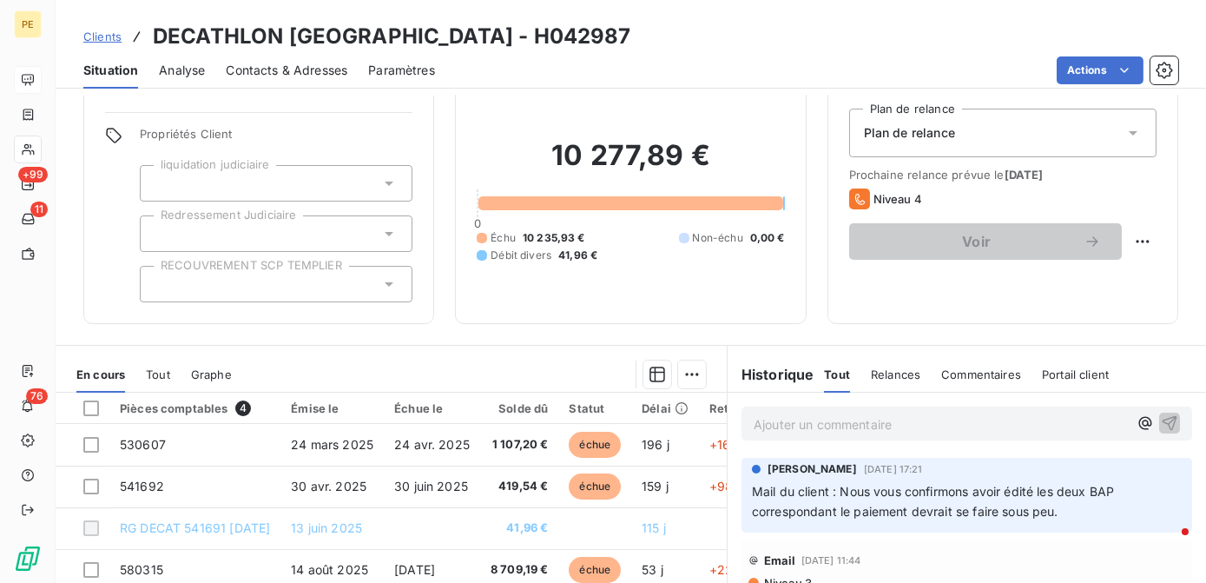
scroll to position [78, 0]
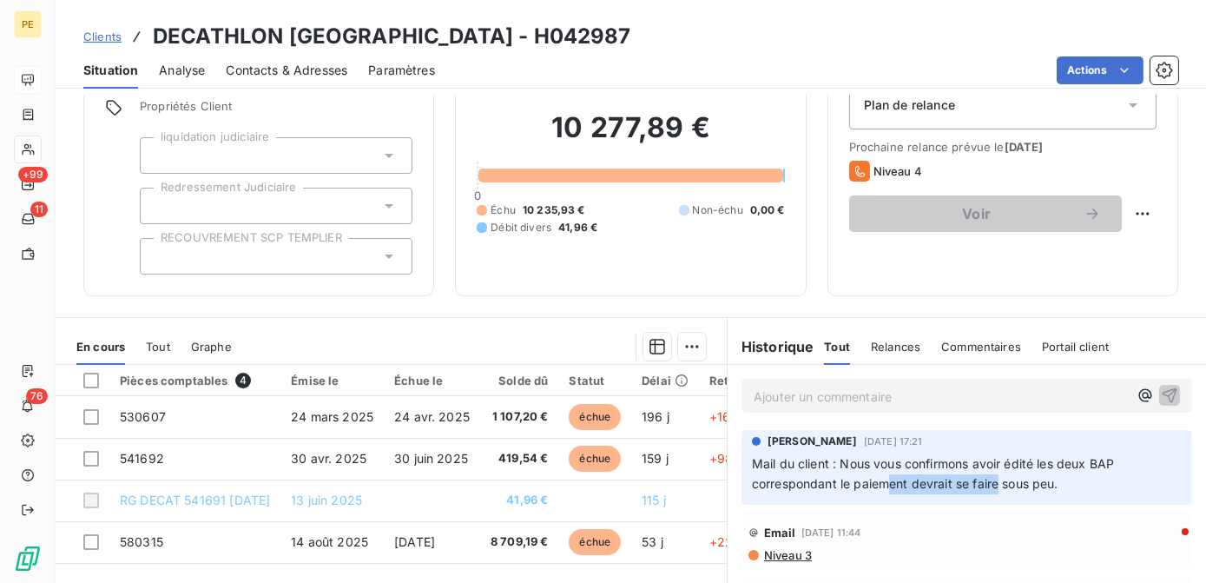
drag, startPoint x: 879, startPoint y: 488, endPoint x: 991, endPoint y: 493, distance: 111.2
click at [991, 493] on div "[PERSON_NAME] [DATE] 17:21 Mail du client : Nous vous confirmons avoir édité le…" at bounding box center [966, 467] width 451 height 75
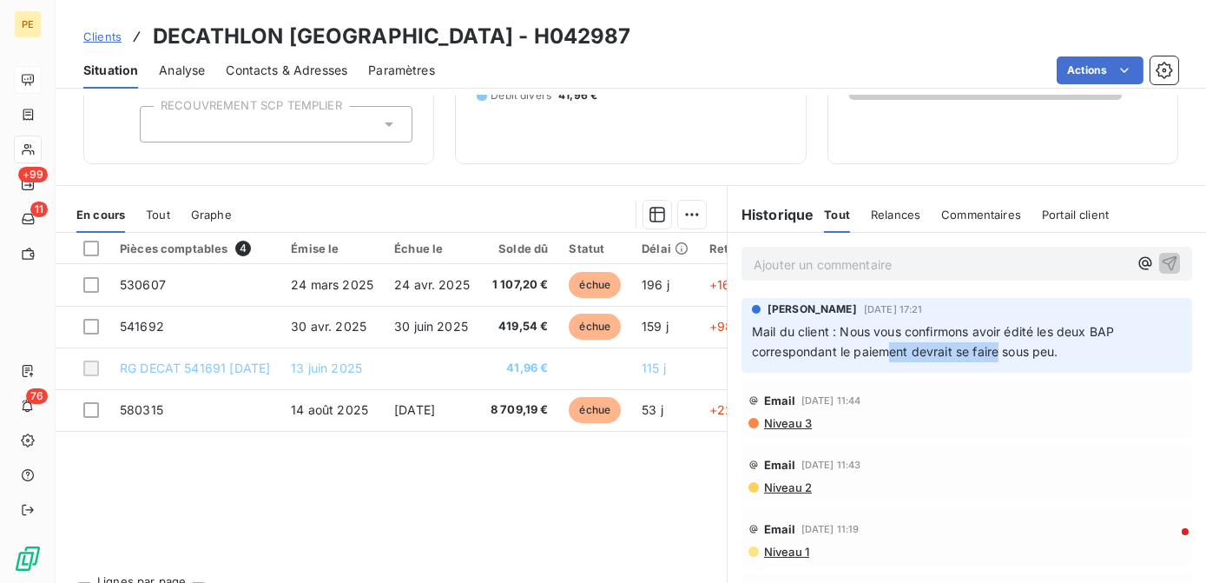
scroll to position [236, 0]
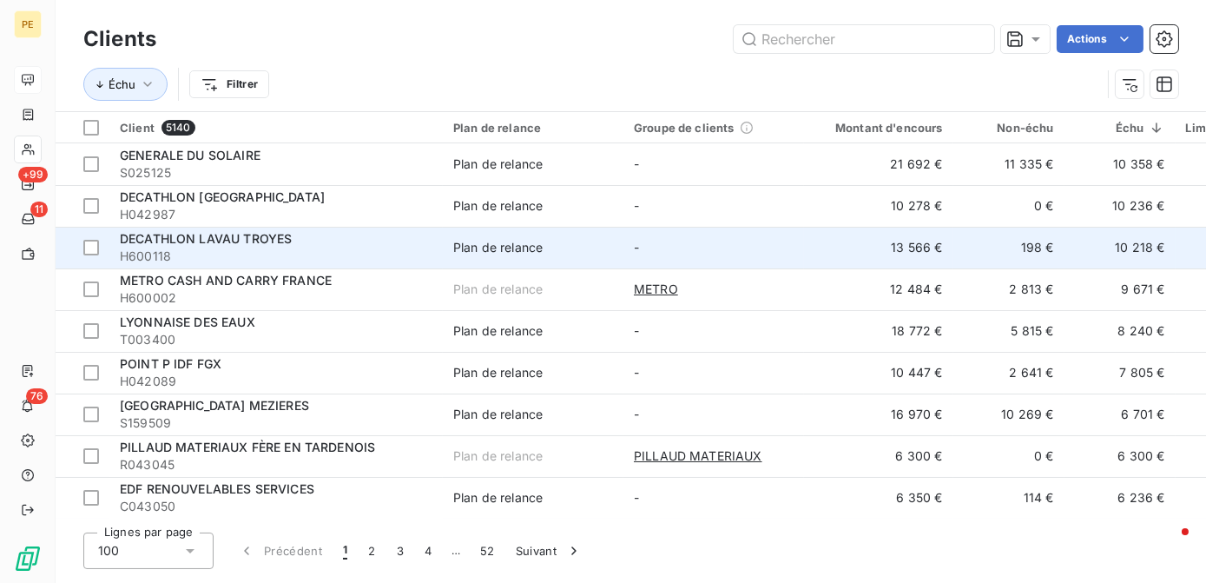
click at [251, 236] on span "DECATHLON LAVAU TROYES" at bounding box center [206, 238] width 172 height 15
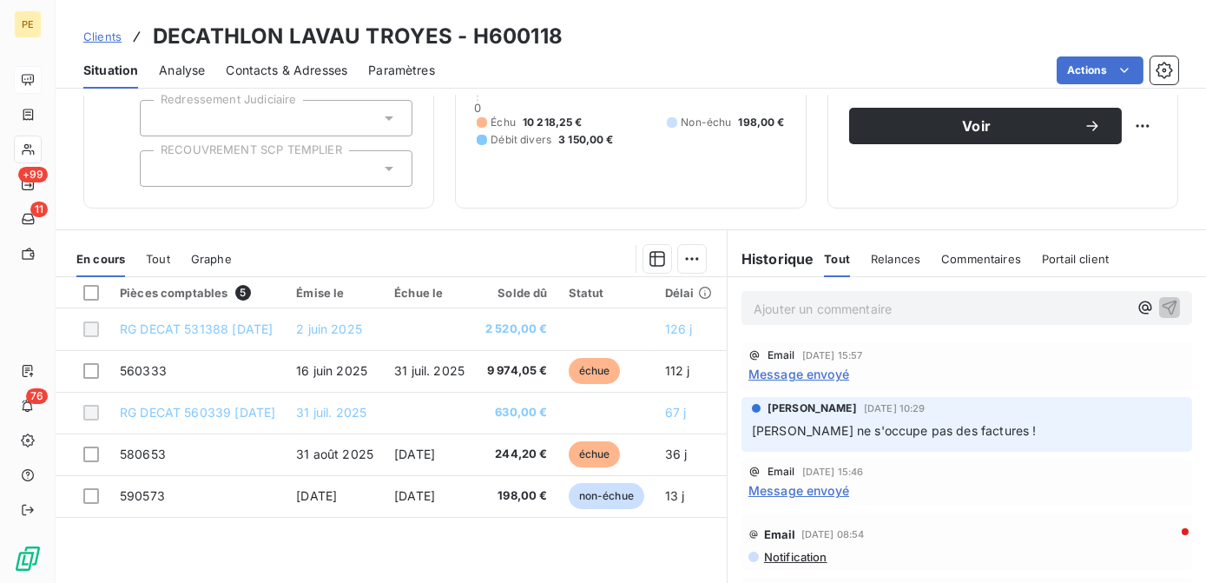
scroll to position [87, 0]
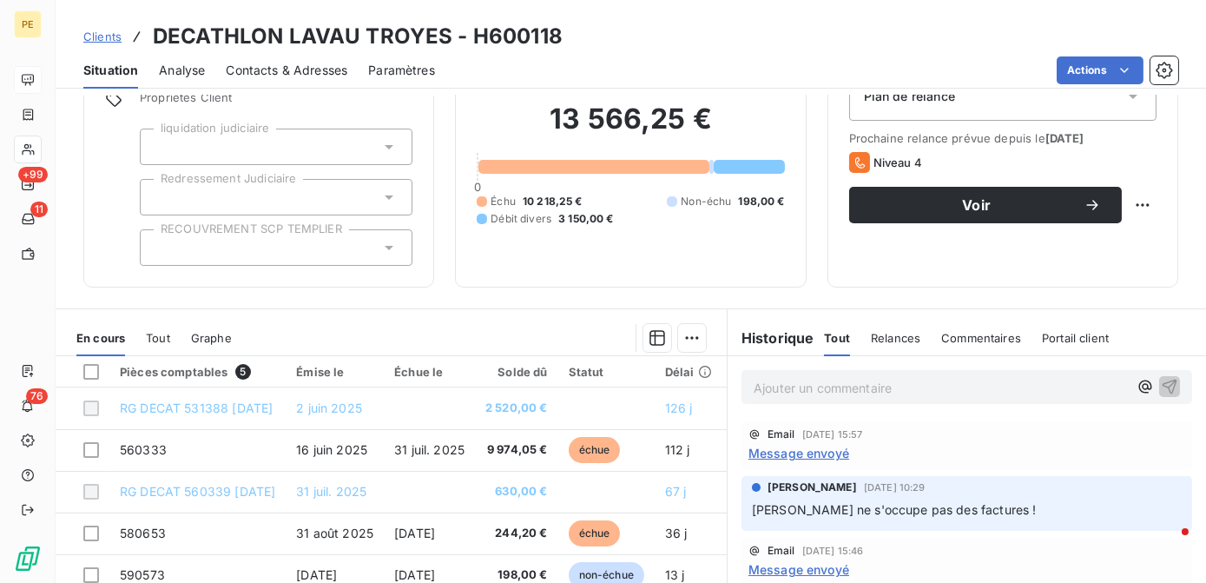
click at [798, 457] on span "Message envoyé" at bounding box center [798, 453] width 101 height 18
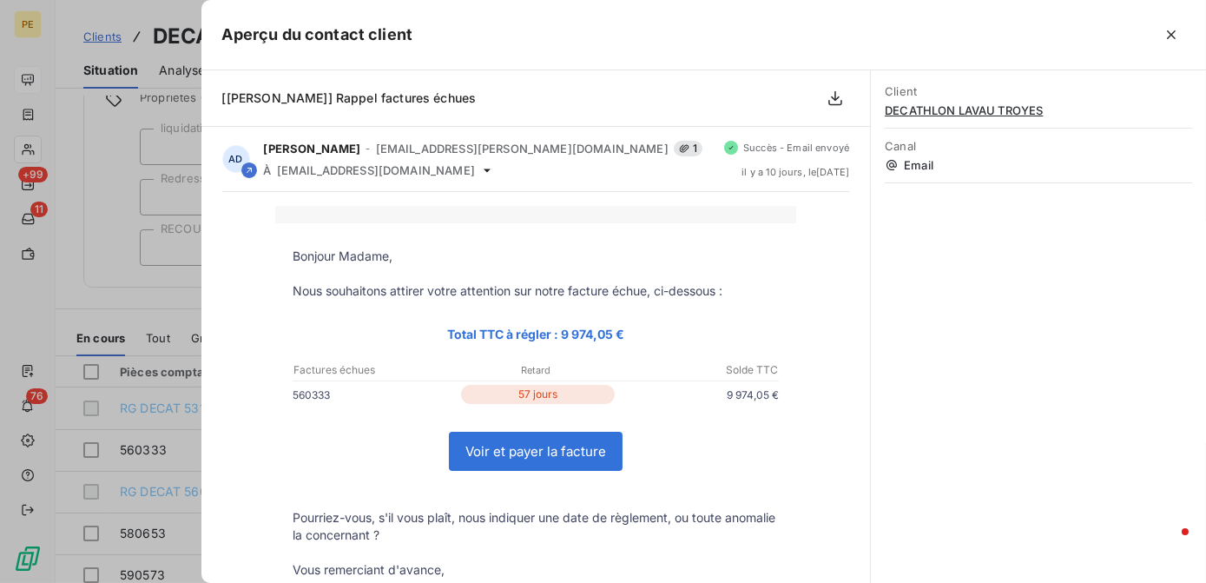
click at [1179, 36] on button "button" at bounding box center [1171, 35] width 28 height 28
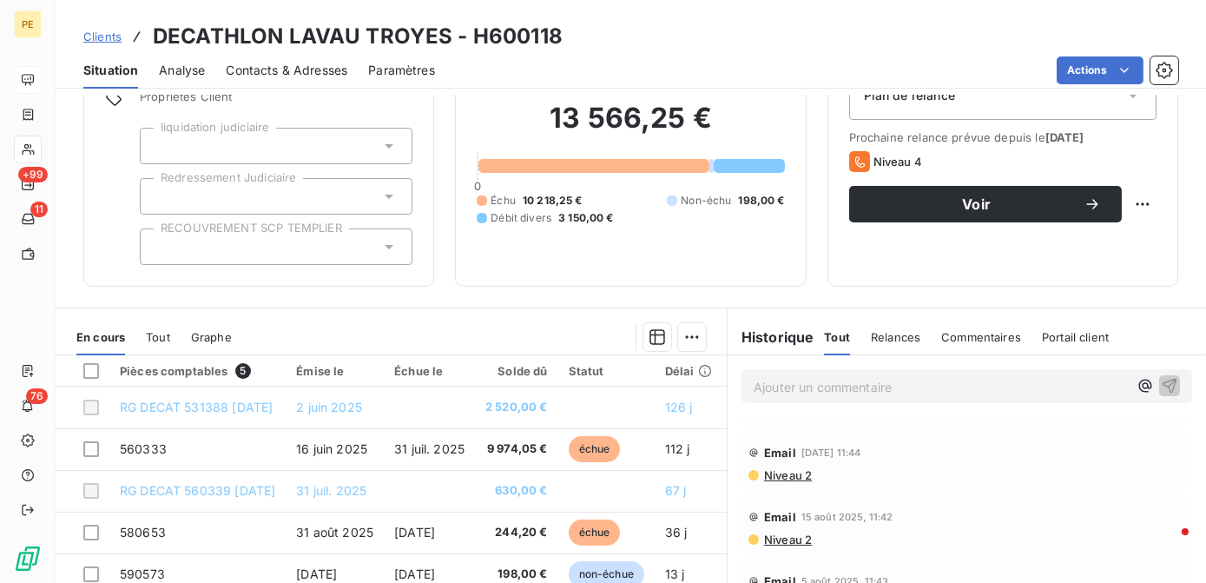
scroll to position [315, 0]
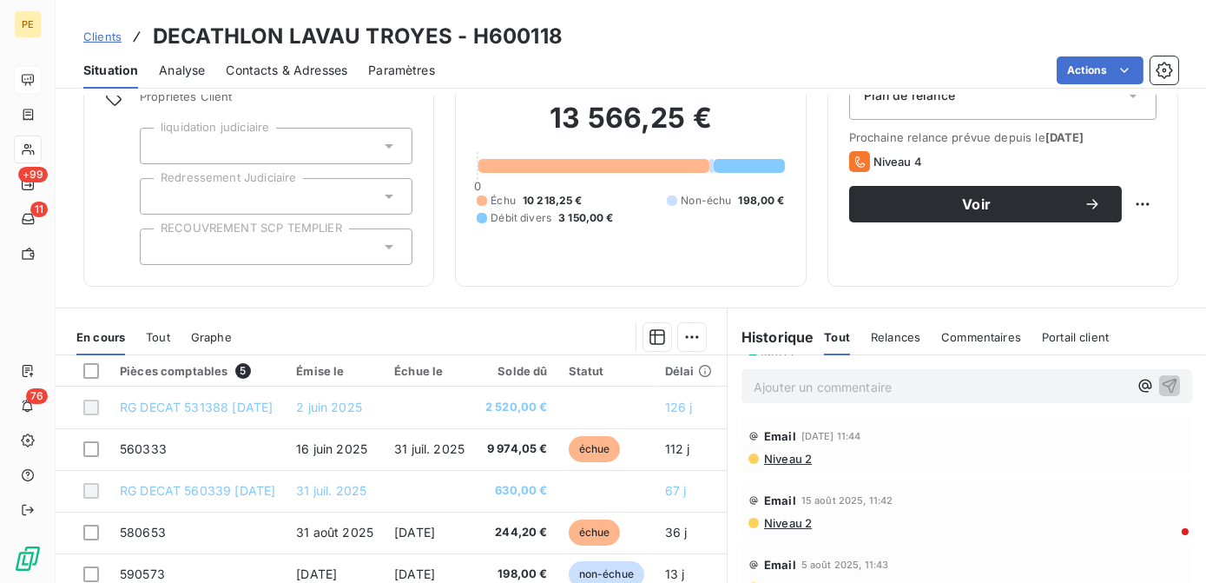
click at [792, 461] on span "Niveau 2" at bounding box center [786, 458] width 49 height 14
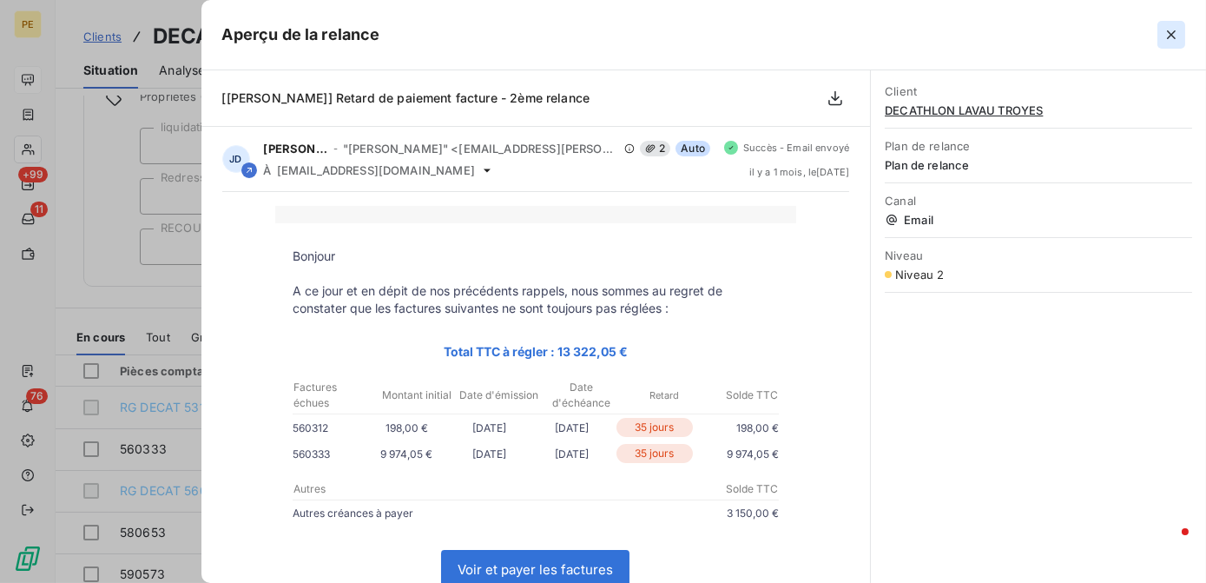
click at [1179, 36] on icon "button" at bounding box center [1170, 34] width 17 height 17
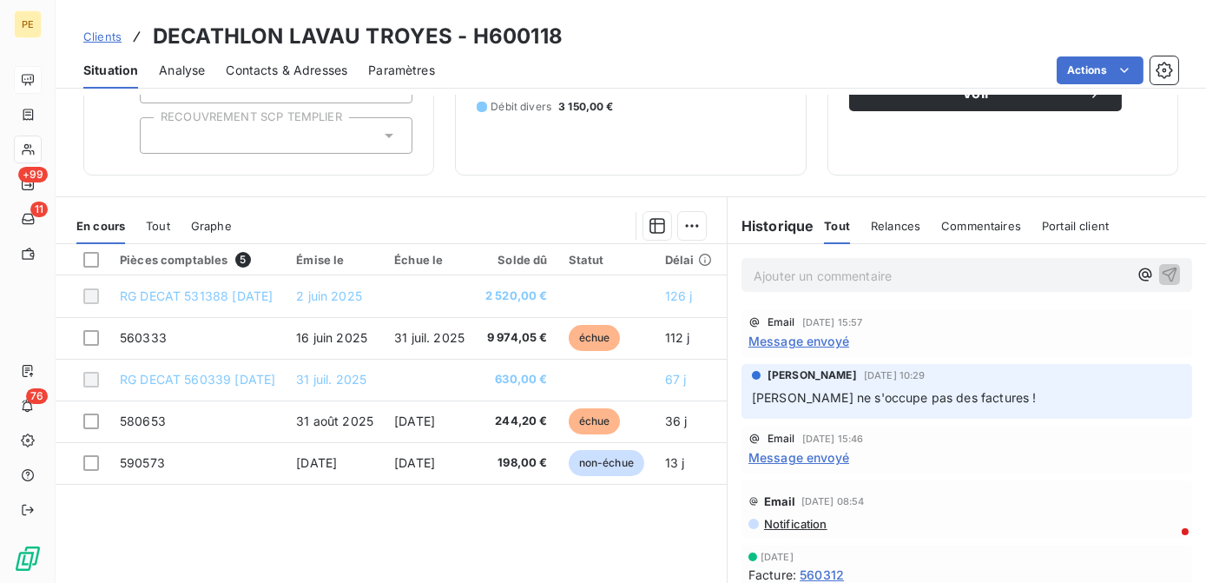
scroll to position [0, 0]
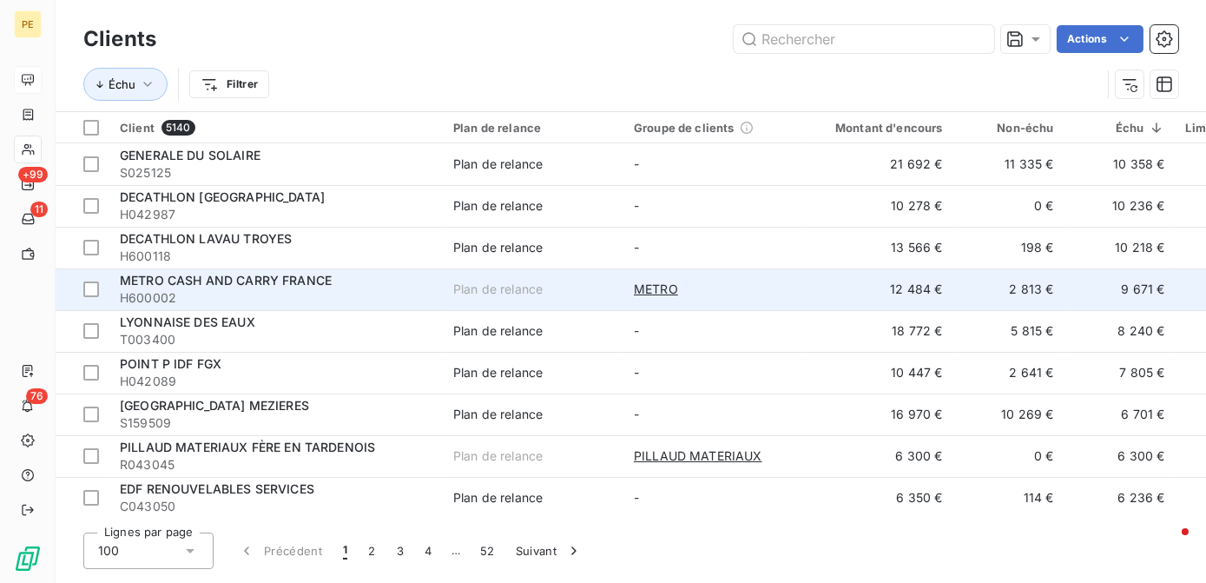
click at [207, 298] on span "H600002" at bounding box center [276, 297] width 313 height 17
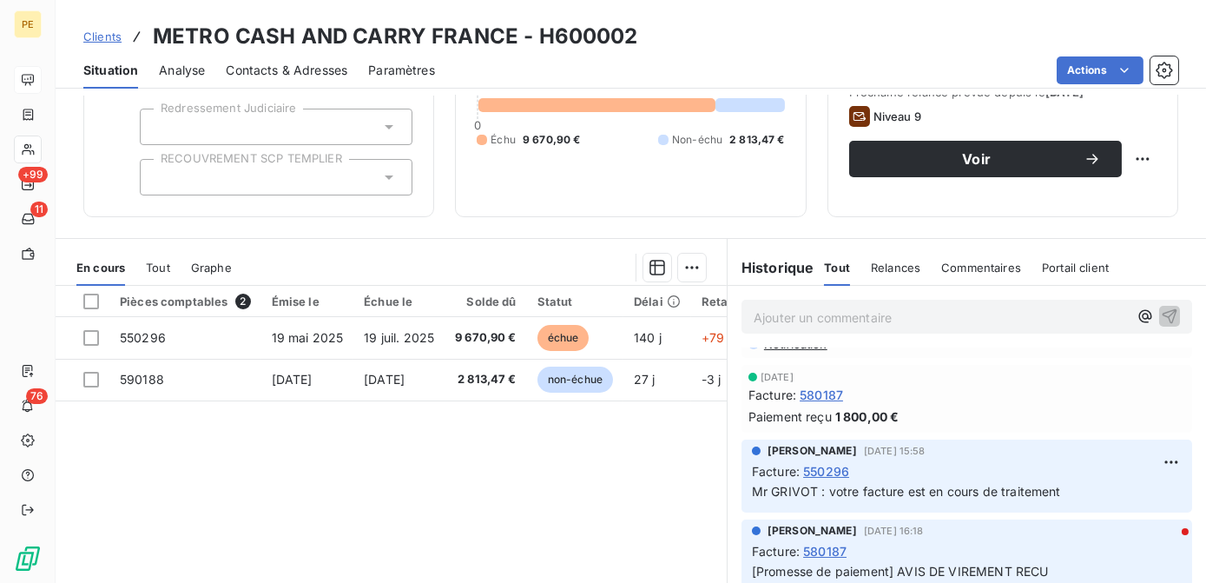
scroll to position [78, 0]
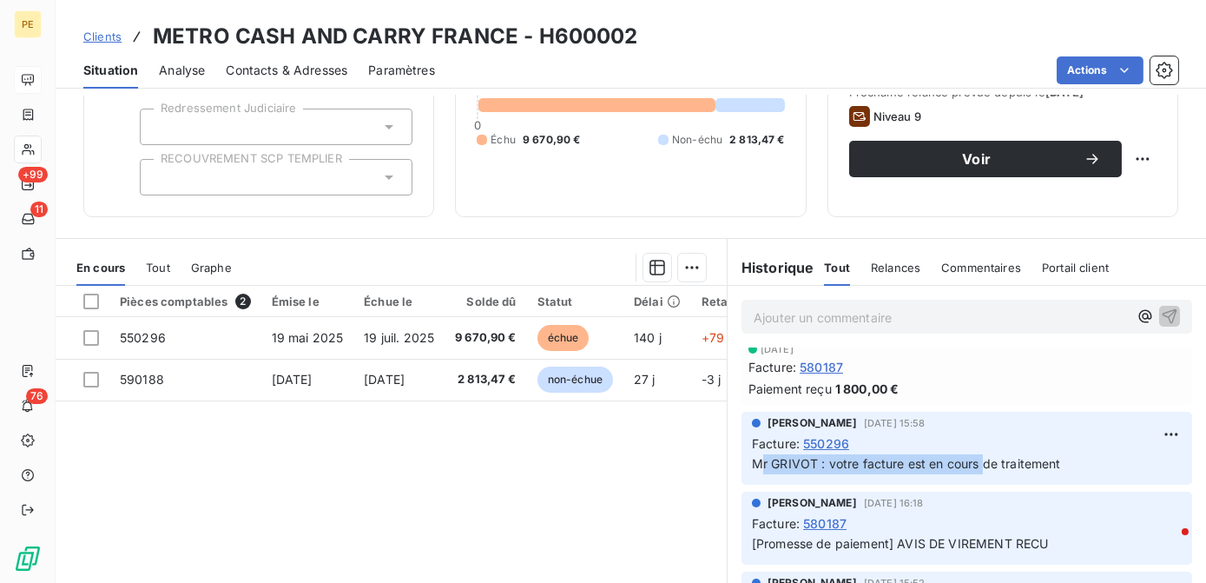
drag, startPoint x: 851, startPoint y: 459, endPoint x: 973, endPoint y: 459, distance: 122.4
click at [973, 459] on span "Mr GRIVOT : votre facture est en cours de traitement" at bounding box center [906, 463] width 309 height 15
click at [540, 466] on div "Pièces comptables 2 Émise le Échue le Solde dû Statut Délai Retard Mode de règl…" at bounding box center [391, 453] width 671 height 334
drag, startPoint x: 1050, startPoint y: 467, endPoint x: 832, endPoint y: 452, distance: 219.3
click at [832, 454] on p "Mr GRIVOT : votre facture est en cours de traitement" at bounding box center [967, 464] width 430 height 20
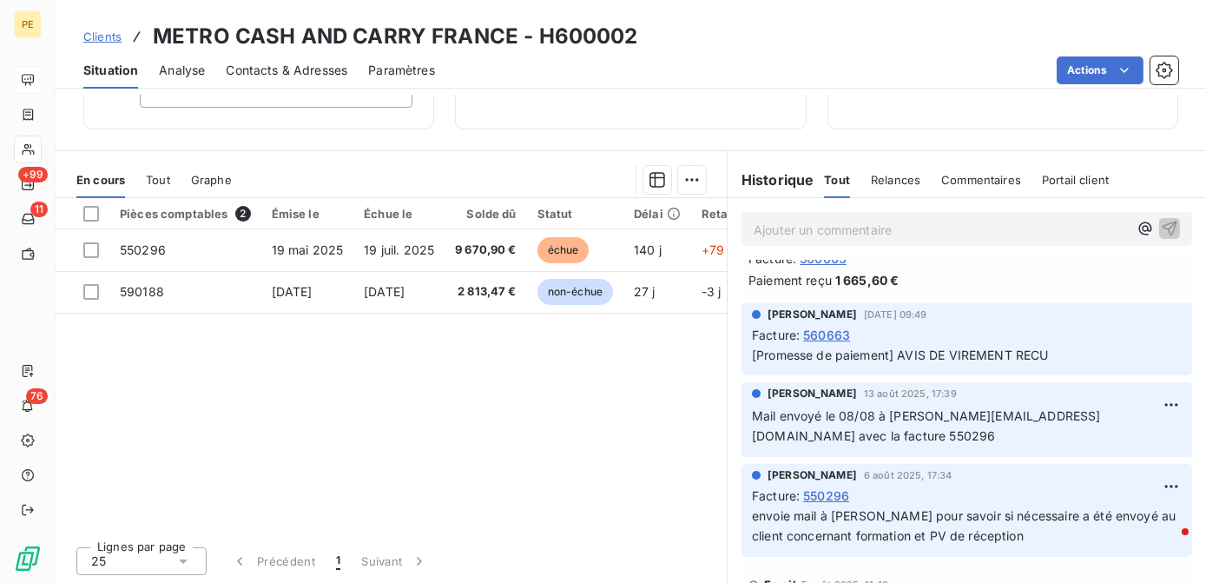
scroll to position [631, 0]
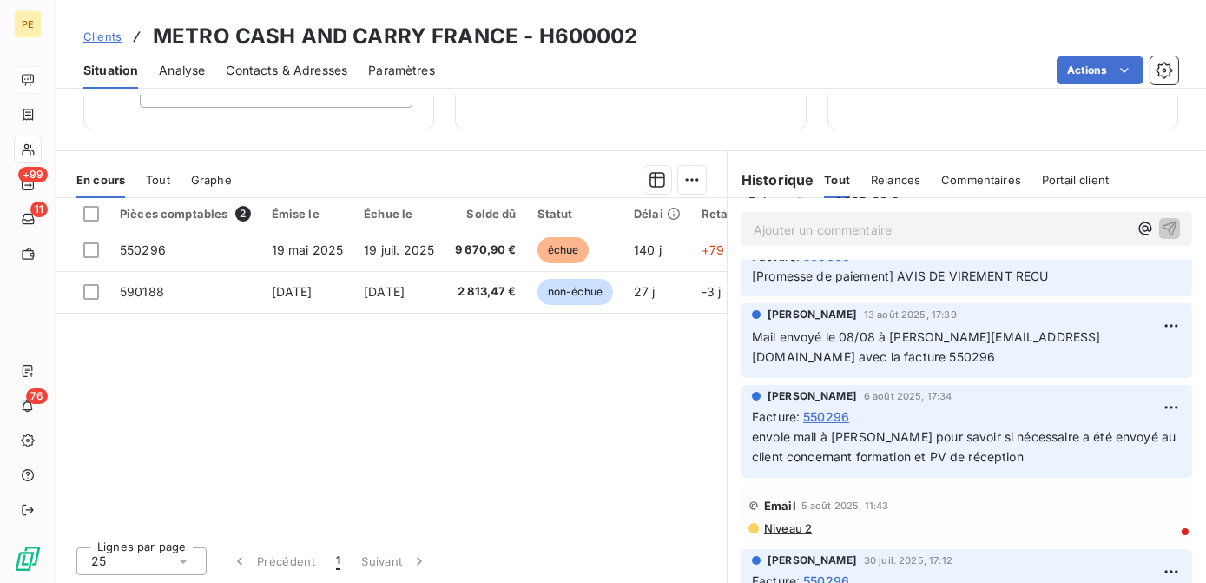
click at [788, 529] on span "Niveau 2" at bounding box center [786, 528] width 49 height 14
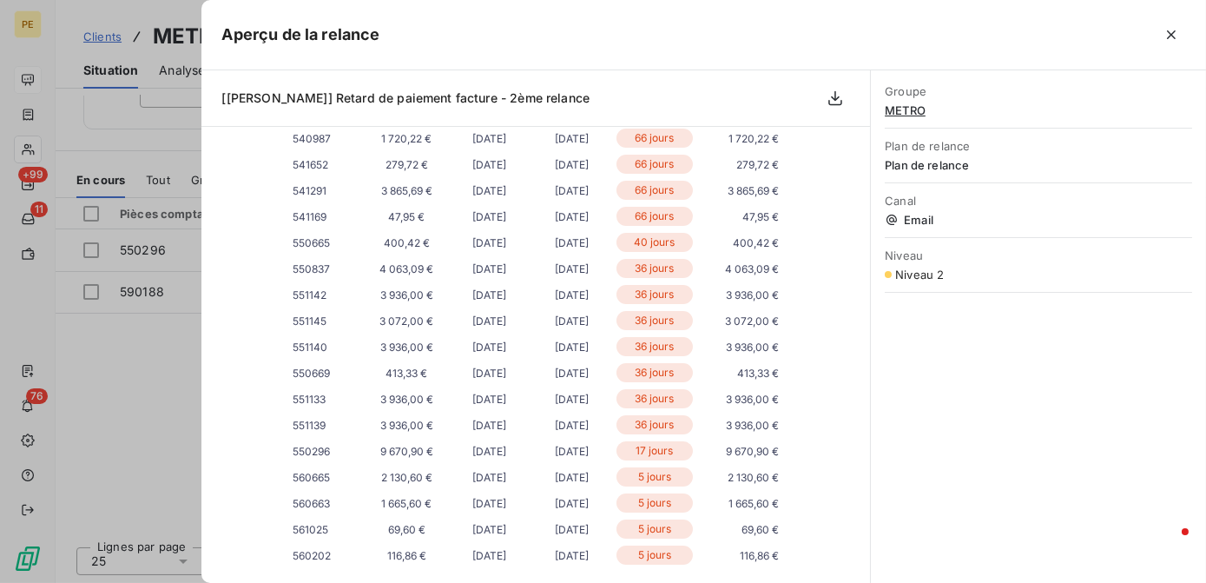
scroll to position [394, 0]
click at [1170, 43] on icon "button" at bounding box center [1170, 34] width 17 height 17
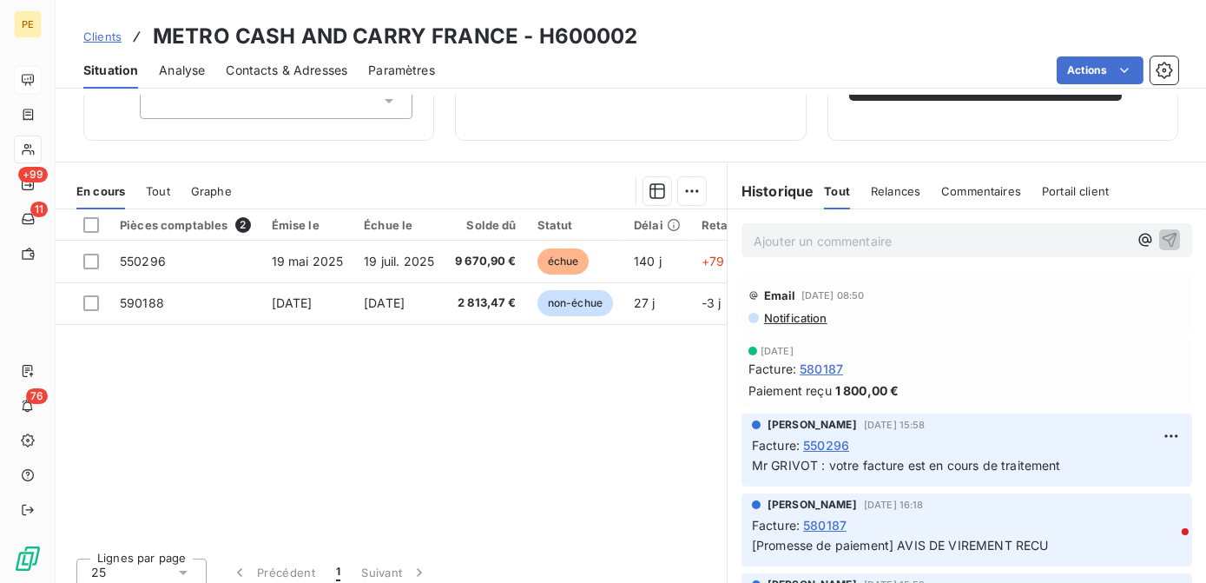
scroll to position [245, 0]
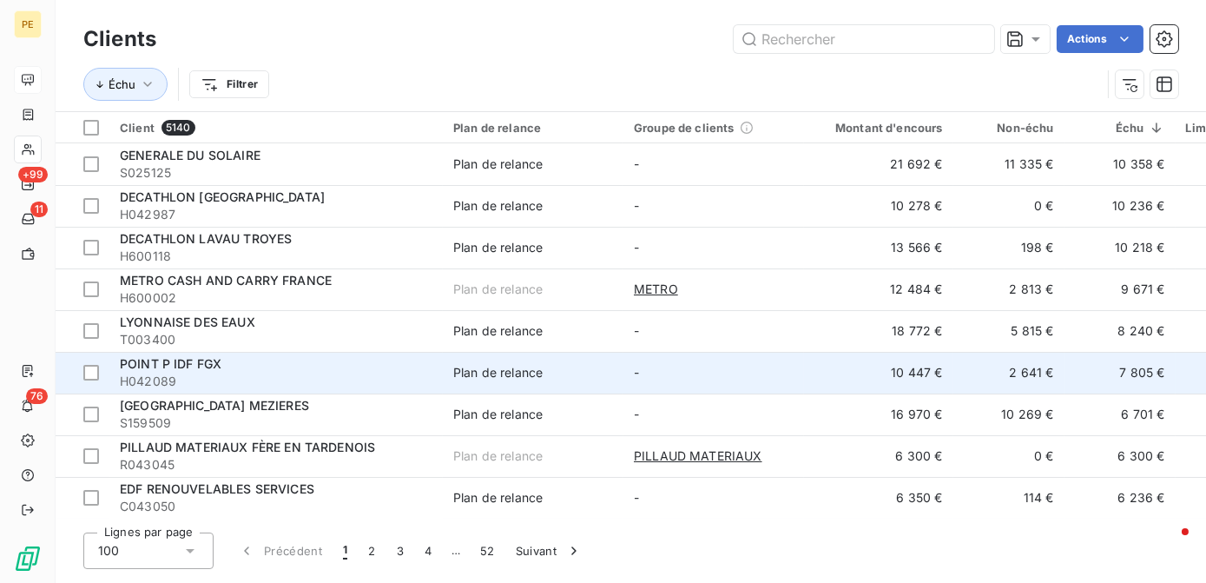
click at [266, 379] on span "H042089" at bounding box center [276, 380] width 313 height 17
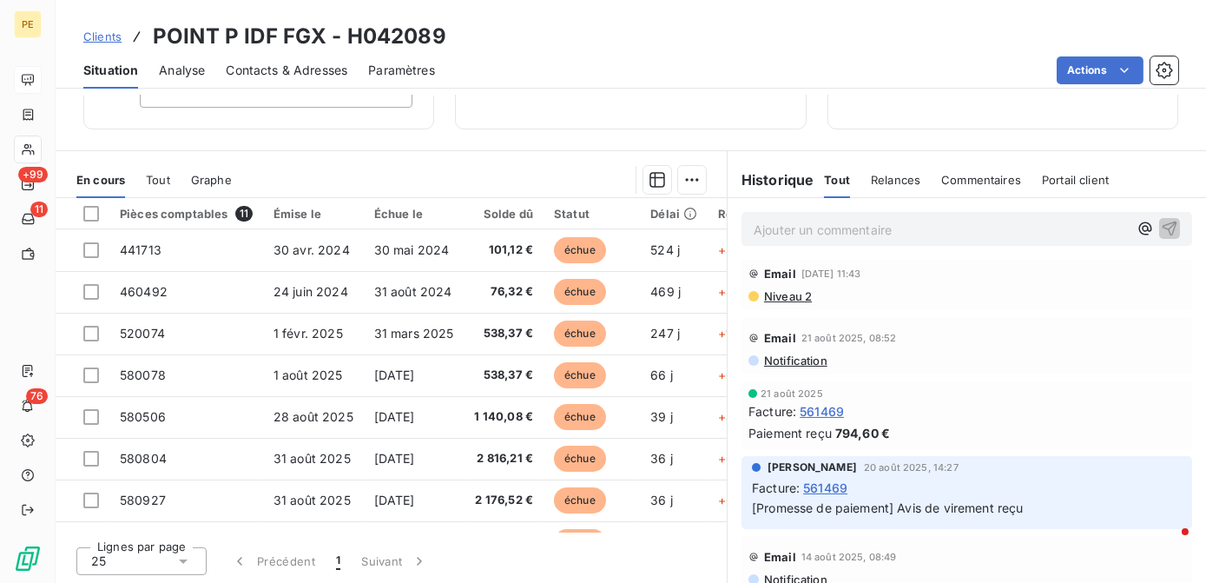
scroll to position [552, 0]
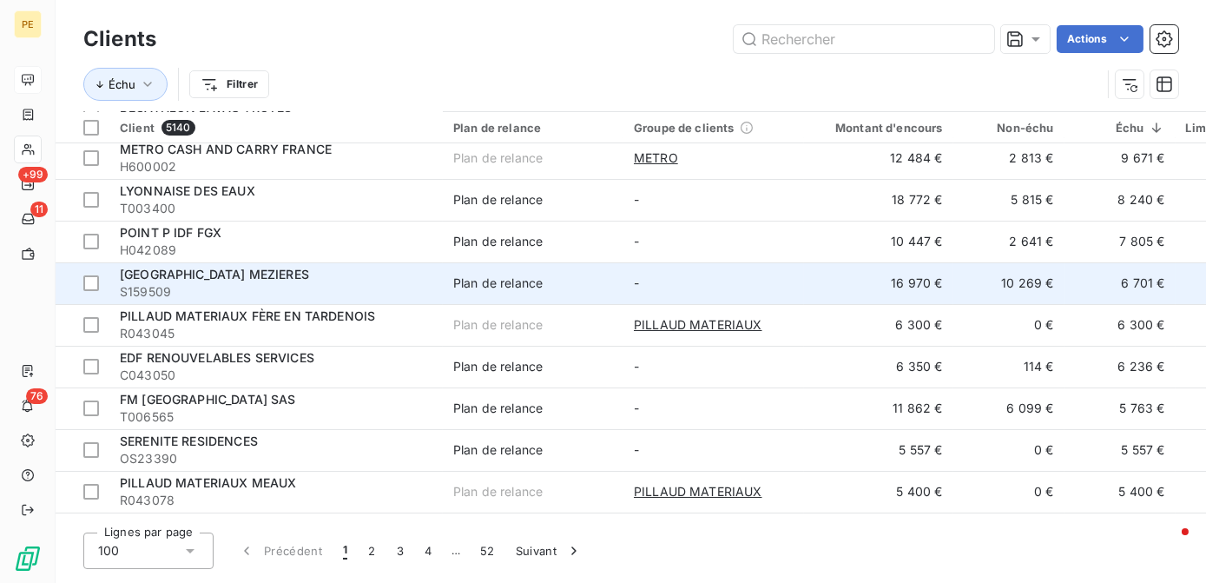
scroll to position [157, 0]
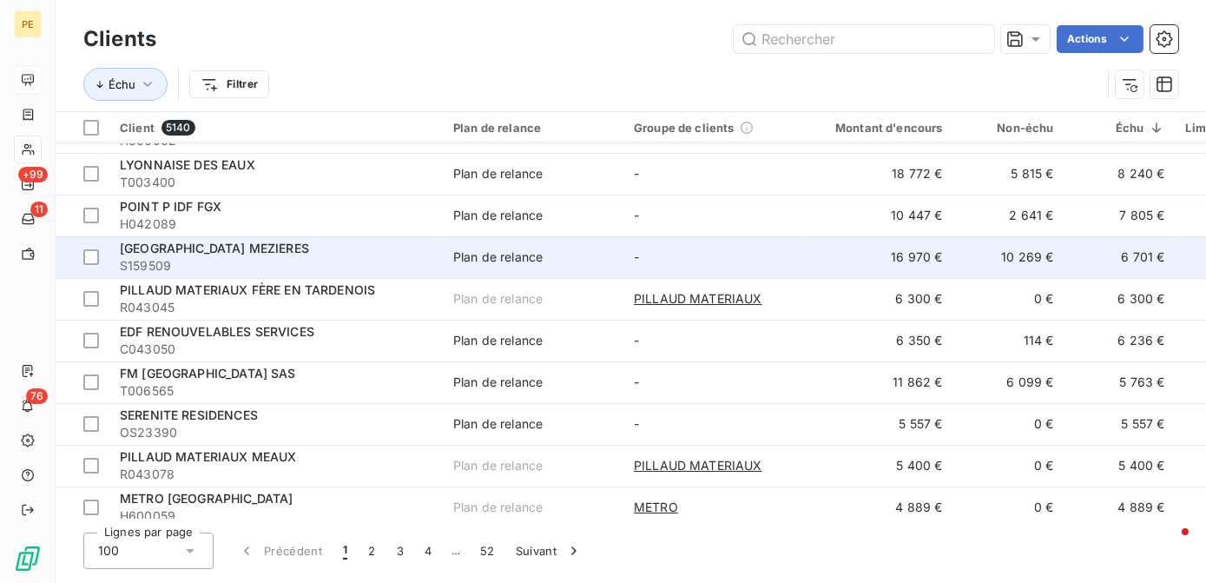
click at [403, 275] on td "MAIRIE DE CHARLEVILLE MEZIERES S159509" at bounding box center [275, 257] width 333 height 42
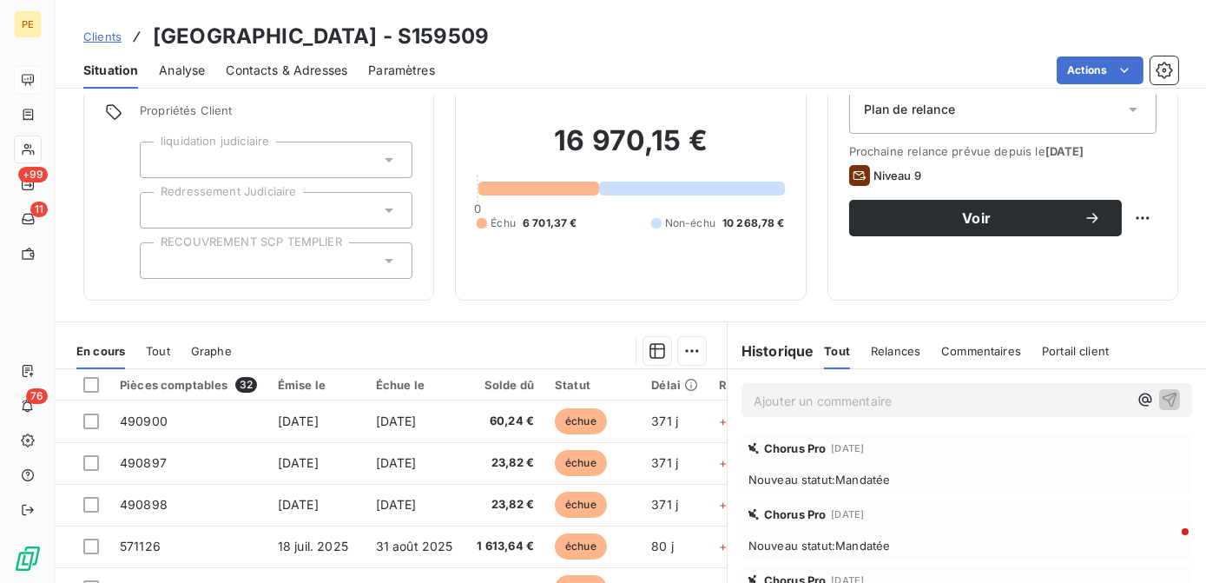
scroll to position [245, 0]
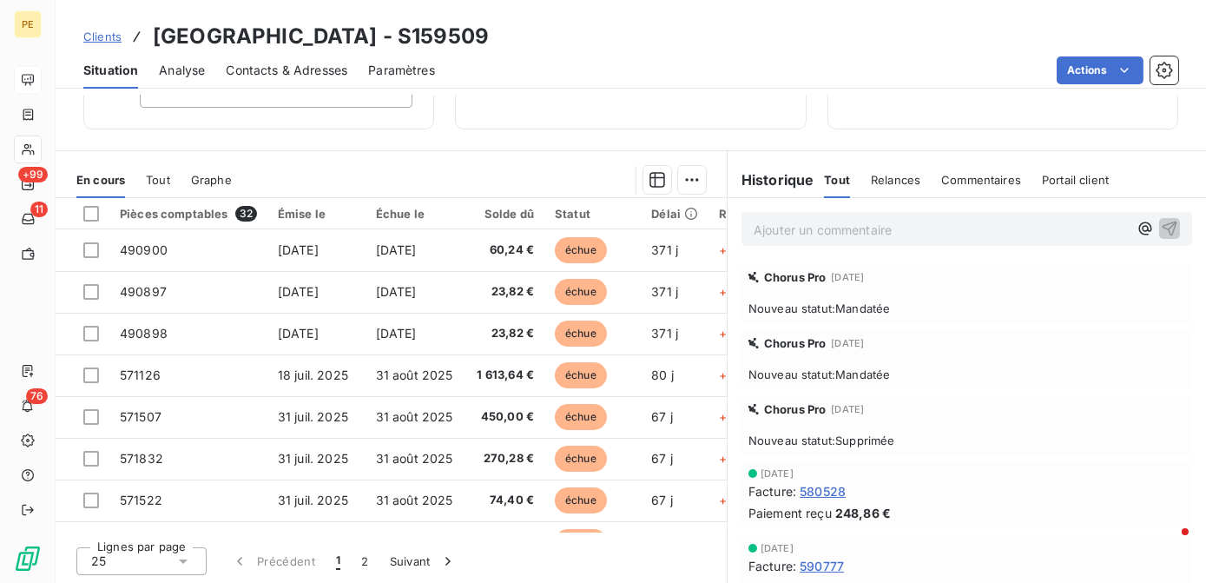
drag, startPoint x: 472, startPoint y: 534, endPoint x: 667, endPoint y: 536, distance: 194.5
click at [667, 536] on div "Lignes par page 25 Précédent 1 2 Suivant" at bounding box center [391, 558] width 671 height 52
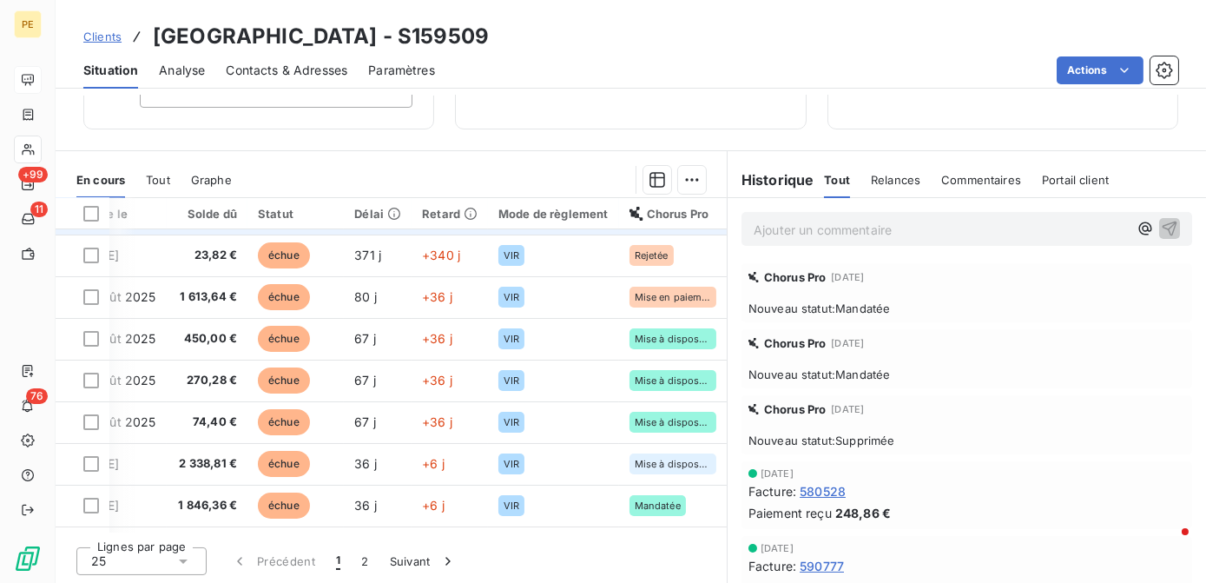
scroll to position [0, 314]
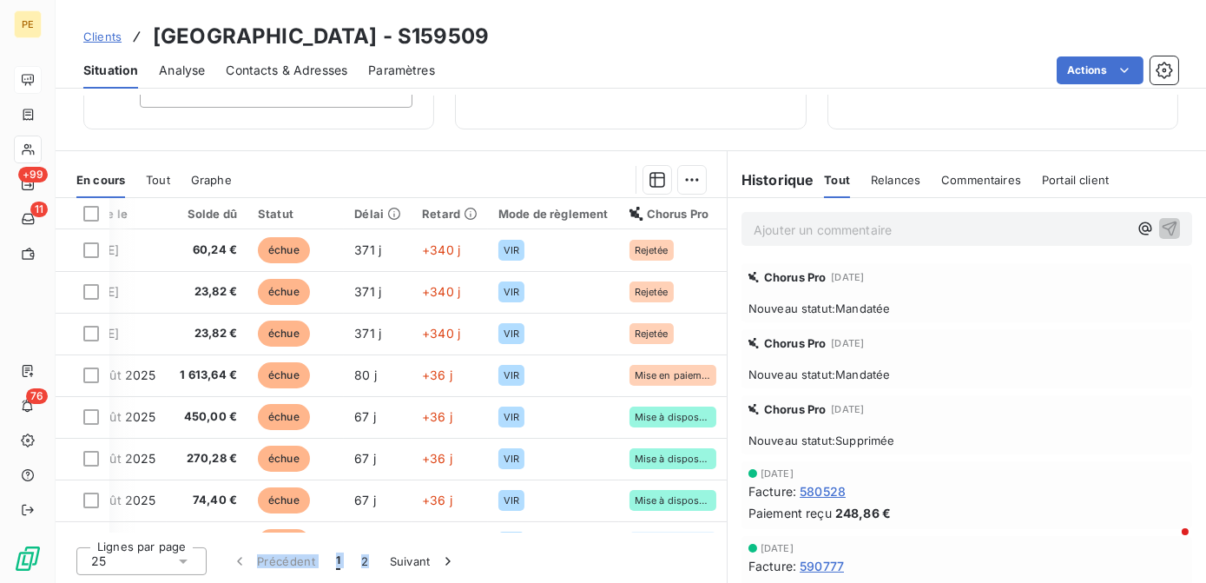
drag, startPoint x: 365, startPoint y: 530, endPoint x: 243, endPoint y: 537, distance: 122.6
click at [243, 537] on div "Lignes par page 25 Précédent 1 2 Suivant" at bounding box center [391, 558] width 671 height 52
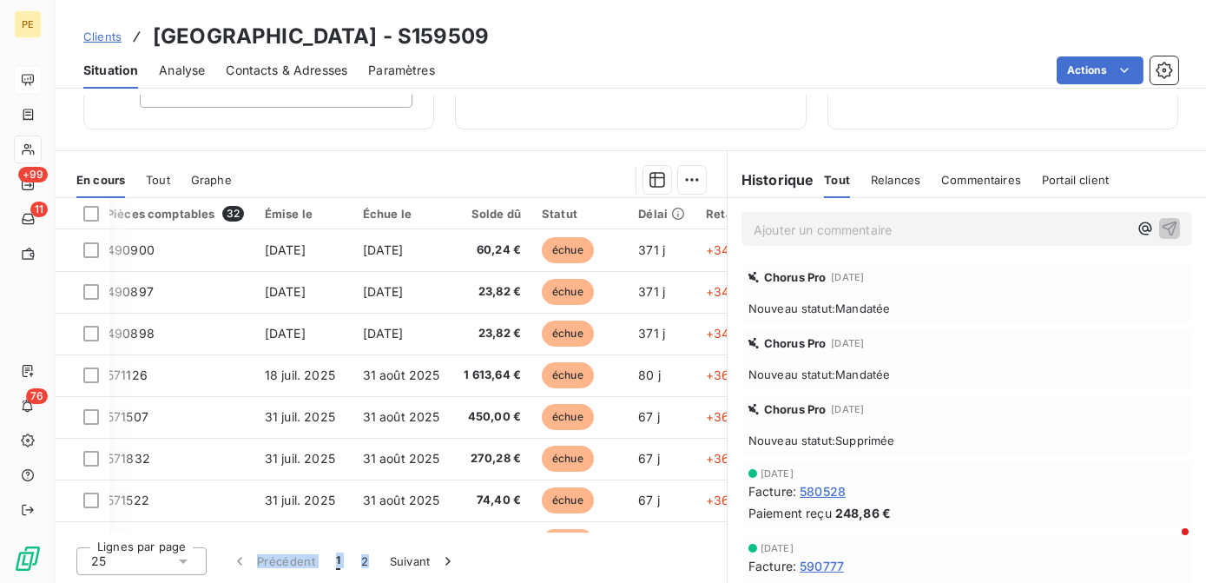
scroll to position [0, 0]
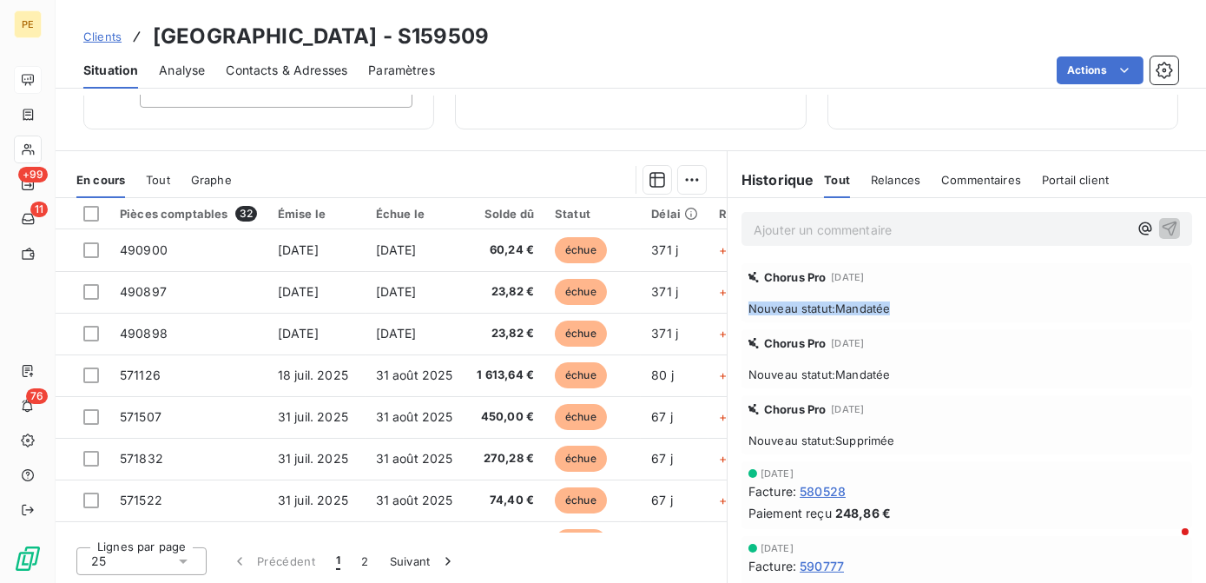
drag, startPoint x: 728, startPoint y: 300, endPoint x: 931, endPoint y: 316, distance: 202.9
click at [931, 316] on div "Chorus Pro [DATE] Nouveau statut : Mandatée" at bounding box center [966, 293] width 478 height 66
drag, startPoint x: 931, startPoint y: 316, endPoint x: 982, endPoint y: 414, distance: 110.7
click at [982, 414] on div "Chorus Pro [DATE] Nouveau statut : Supprimée" at bounding box center [966, 424] width 451 height 59
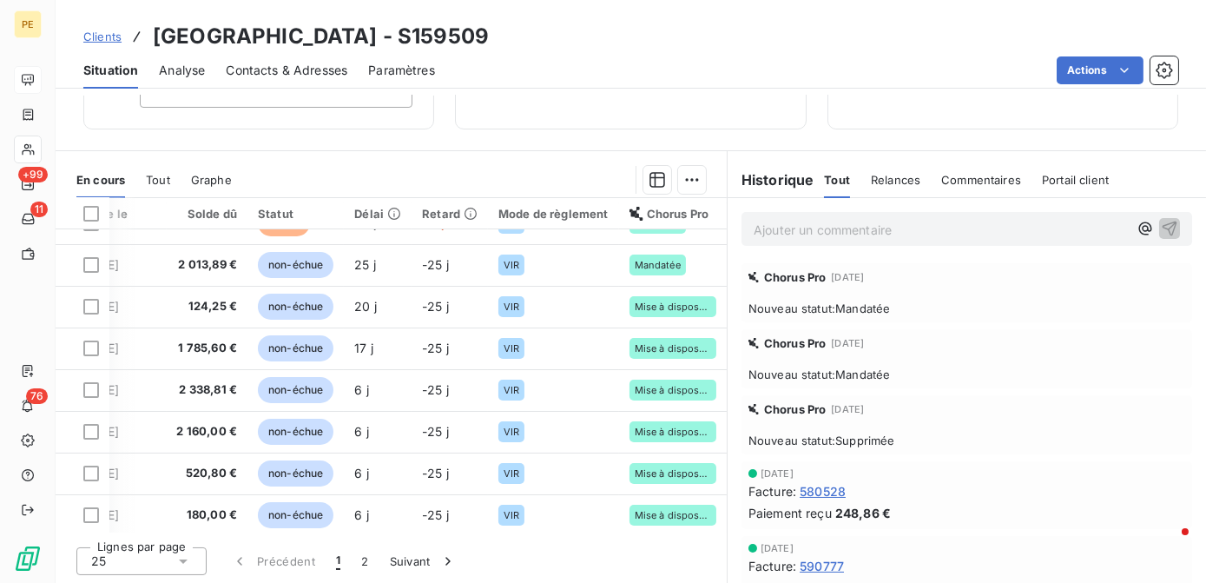
scroll to position [0, 314]
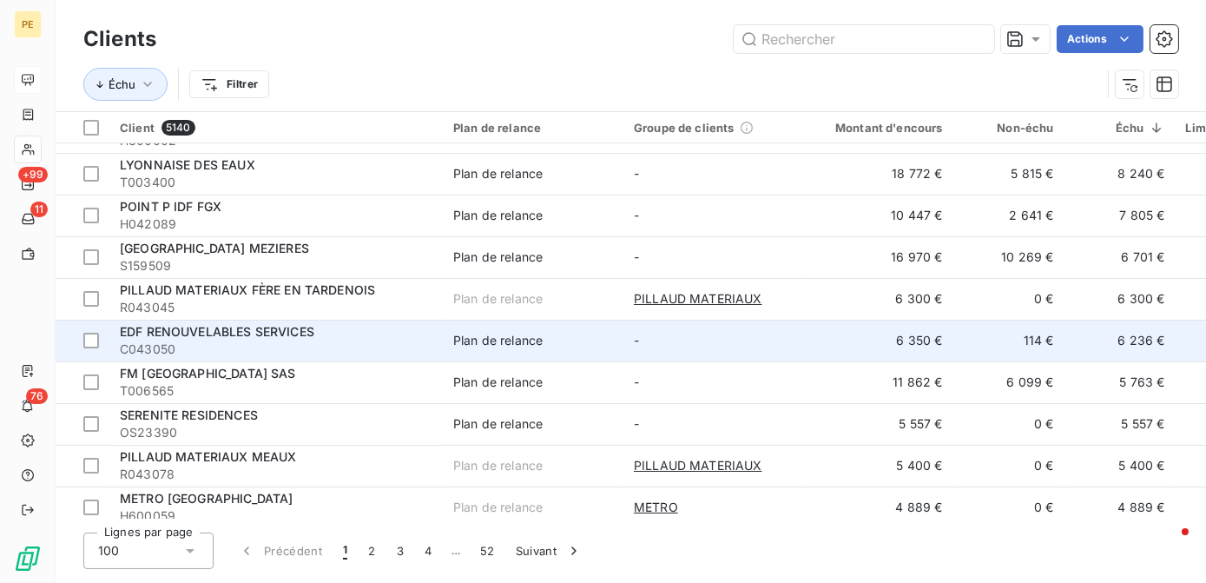
scroll to position [236, 0]
